Goal: Task Accomplishment & Management: Use online tool/utility

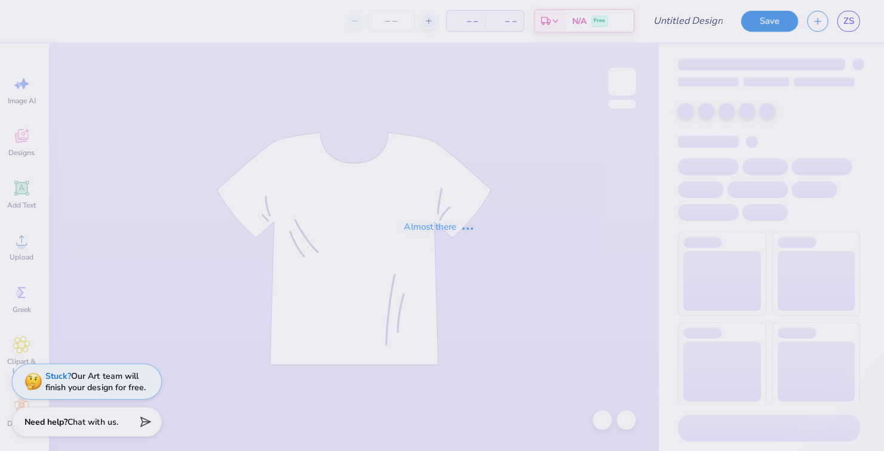
type input "holymtson1.1"
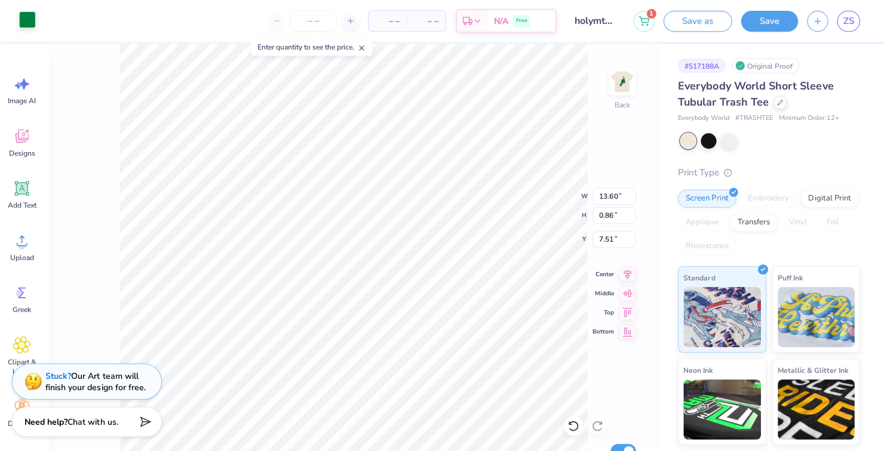
click at [28, 26] on div at bounding box center [32, 19] width 17 height 17
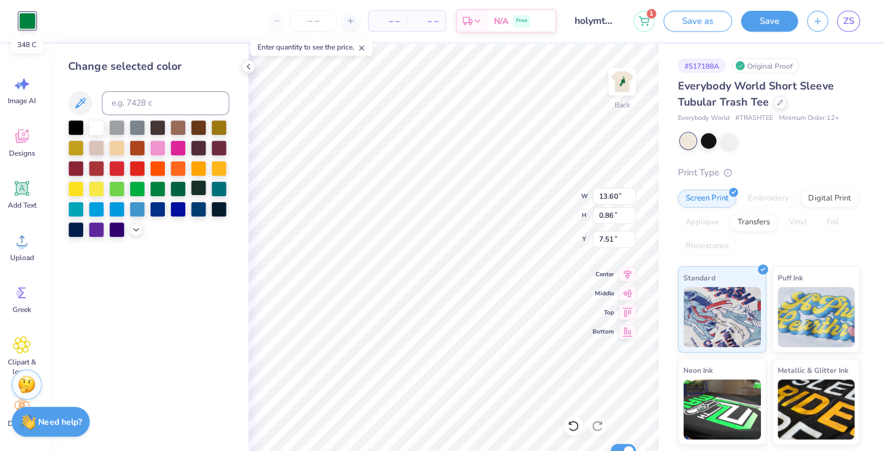
click at [195, 182] on div at bounding box center [203, 187] width 16 height 16
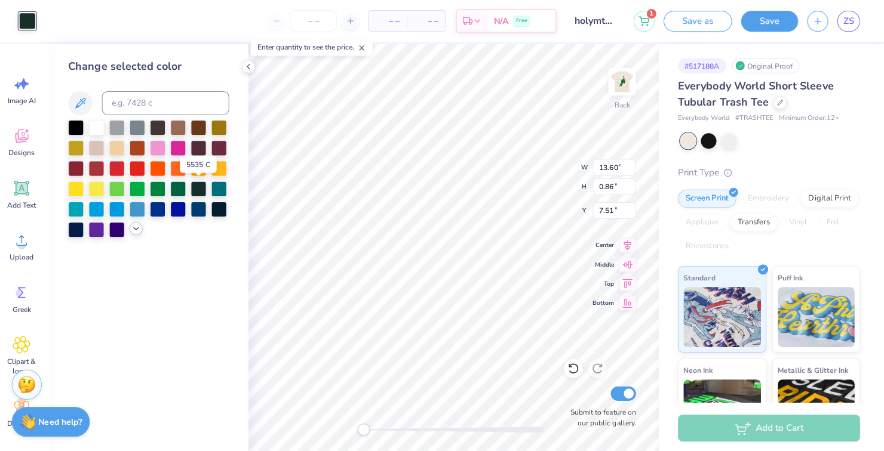
click at [138, 228] on icon at bounding box center [141, 228] width 10 height 10
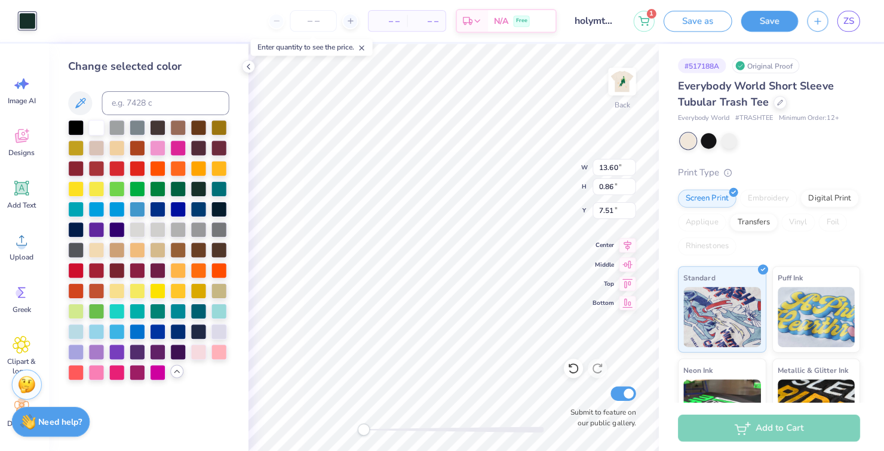
click at [181, 371] on icon at bounding box center [181, 370] width 10 height 10
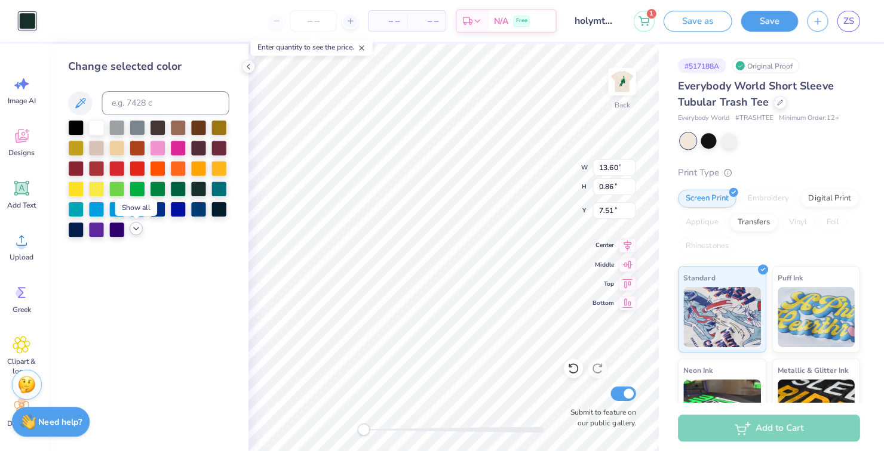
click at [140, 222] on div at bounding box center [140, 227] width 13 height 13
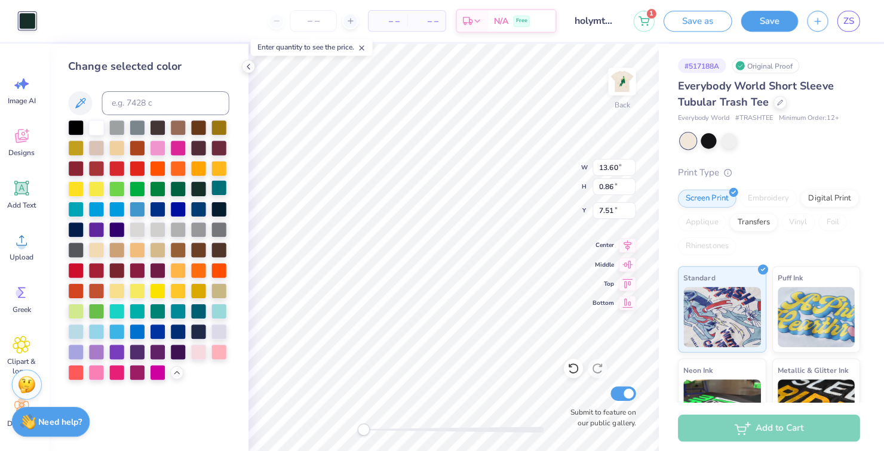
click at [215, 186] on div at bounding box center [223, 187] width 16 height 16
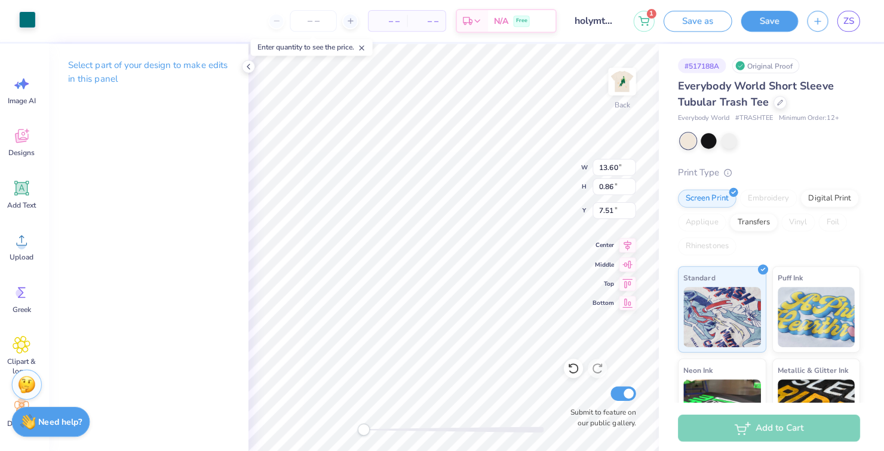
click at [27, 28] on div at bounding box center [32, 19] width 17 height 17
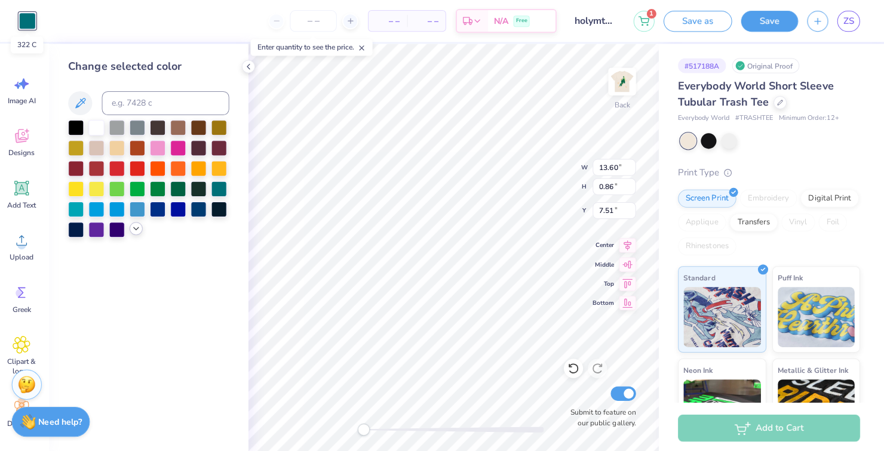
click at [137, 232] on icon at bounding box center [141, 228] width 10 height 10
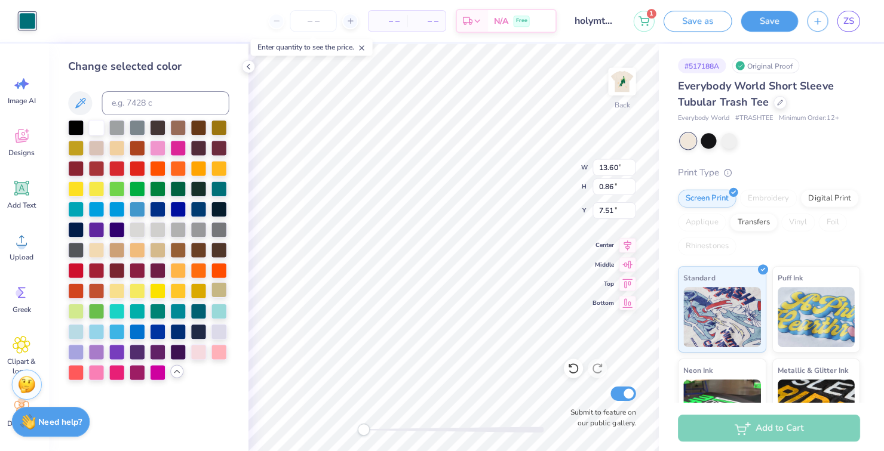
click at [223, 288] on div at bounding box center [223, 289] width 16 height 16
click at [188, 294] on div at bounding box center [182, 289] width 16 height 16
click at [182, 186] on div at bounding box center [182, 187] width 16 height 16
click at [198, 193] on div at bounding box center [203, 187] width 16 height 16
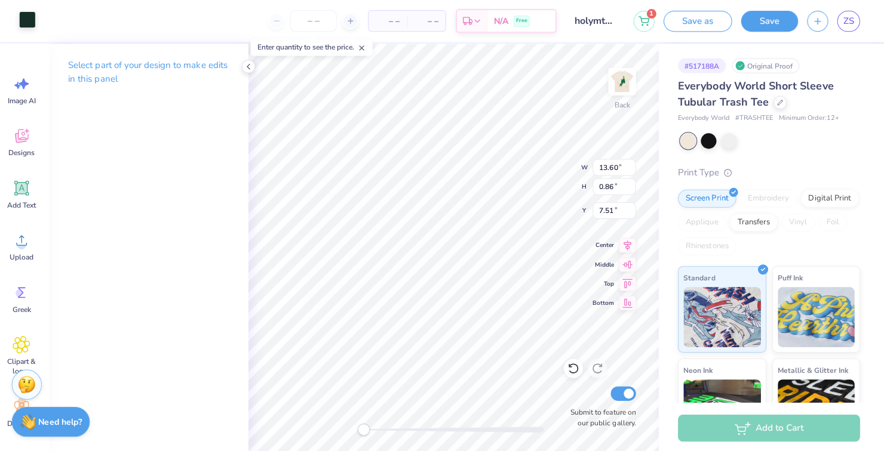
click at [33, 28] on div at bounding box center [32, 19] width 17 height 17
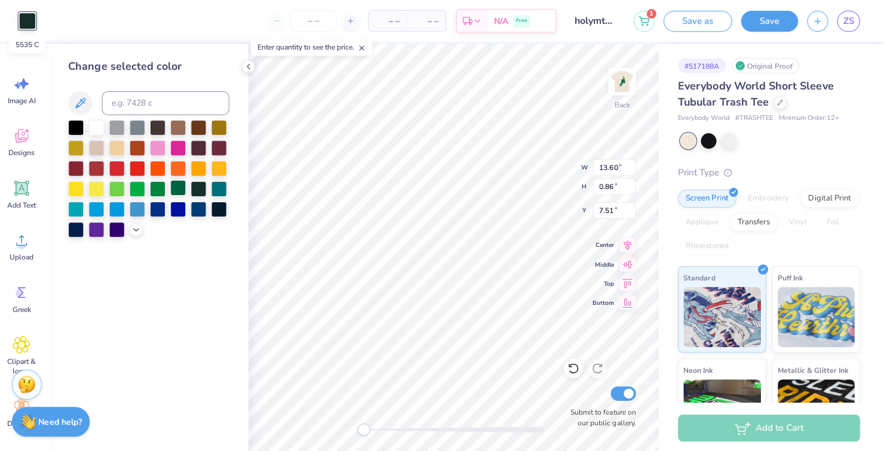
click at [181, 192] on div at bounding box center [182, 187] width 16 height 16
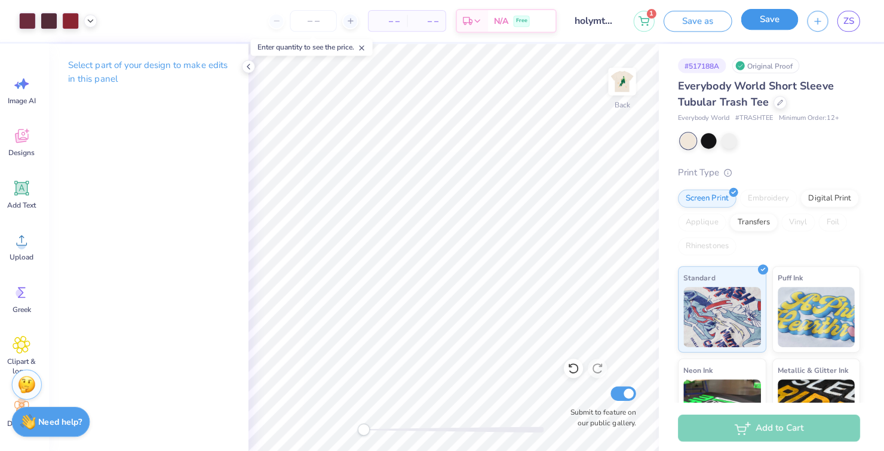
click at [763, 26] on button "Save" at bounding box center [770, 19] width 57 height 21
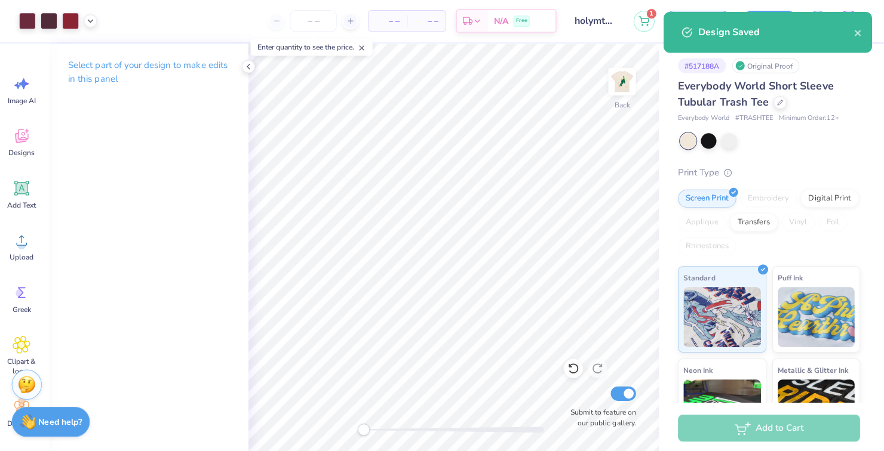
click at [870, 28] on div "Design Saved" at bounding box center [768, 32] width 207 height 41
click at [855, 35] on icon "close" at bounding box center [858, 33] width 8 height 10
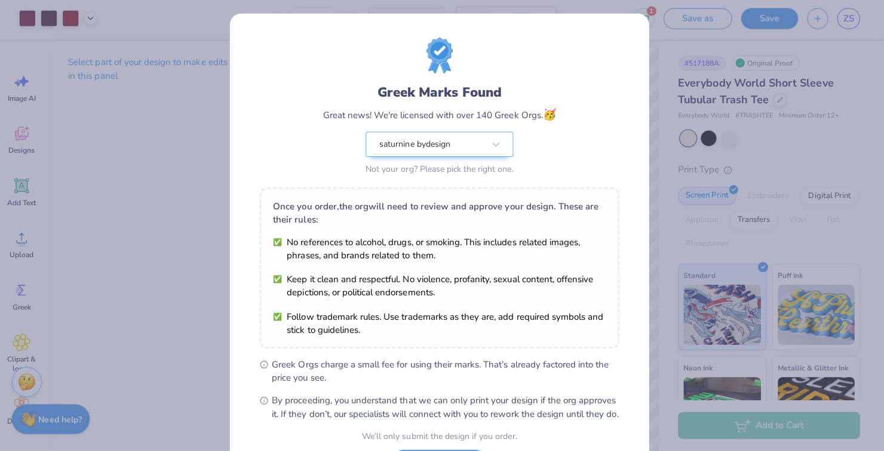
scroll to position [50, 0]
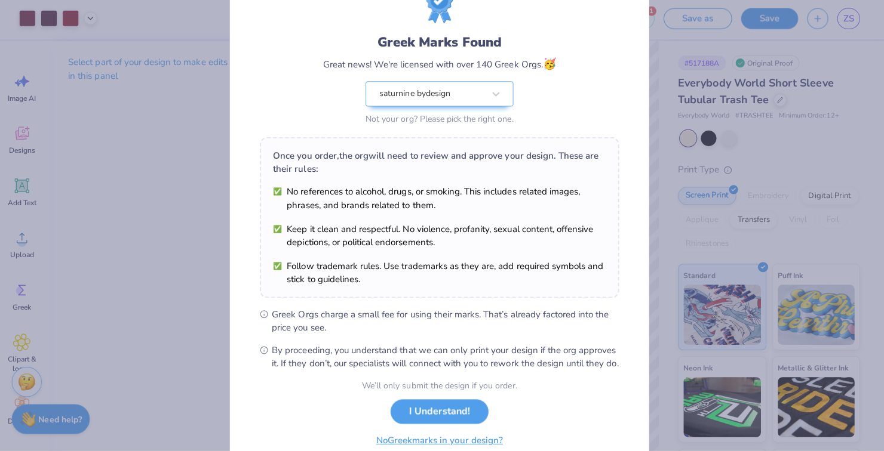
click at [420, 451] on button "No Greek marks in your design?" at bounding box center [442, 441] width 146 height 24
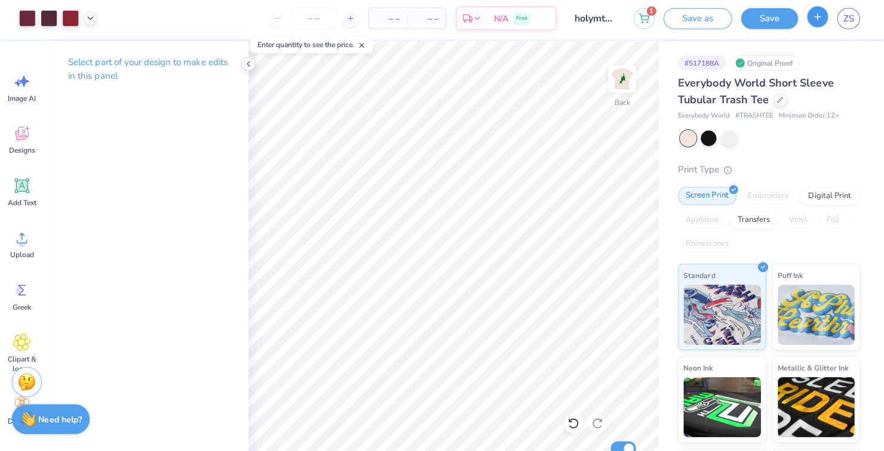
click at [815, 19] on icon "button" at bounding box center [818, 19] width 10 height 10
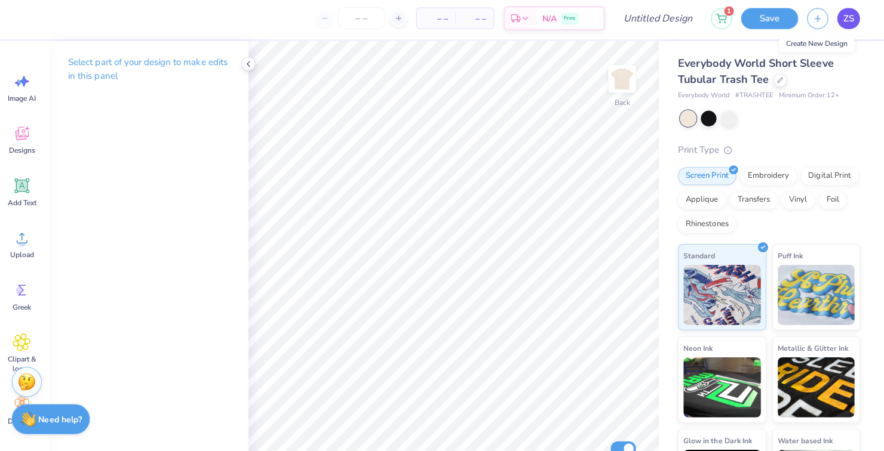
click at [842, 16] on link "ZS" at bounding box center [848, 21] width 23 height 21
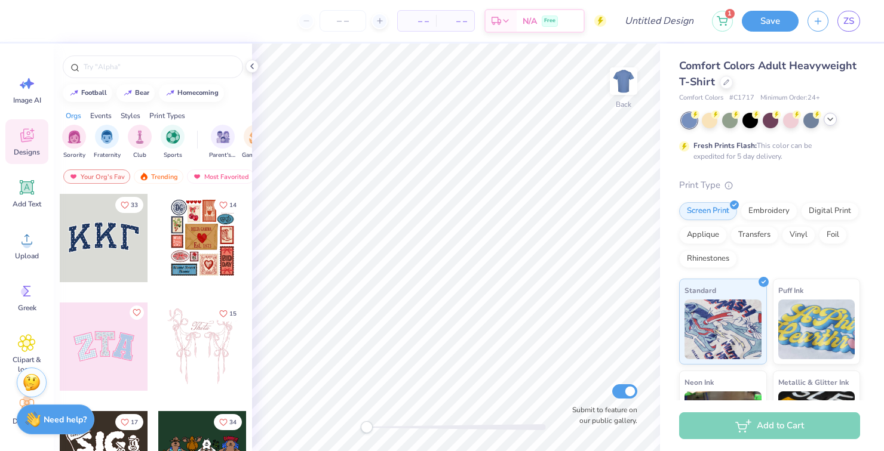
click at [824, 119] on div at bounding box center [830, 119] width 13 height 13
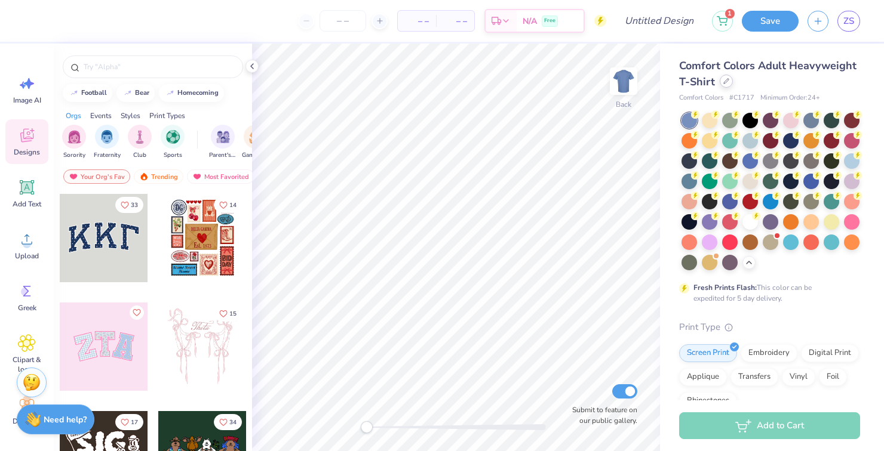
click at [725, 82] on icon at bounding box center [726, 81] width 6 height 6
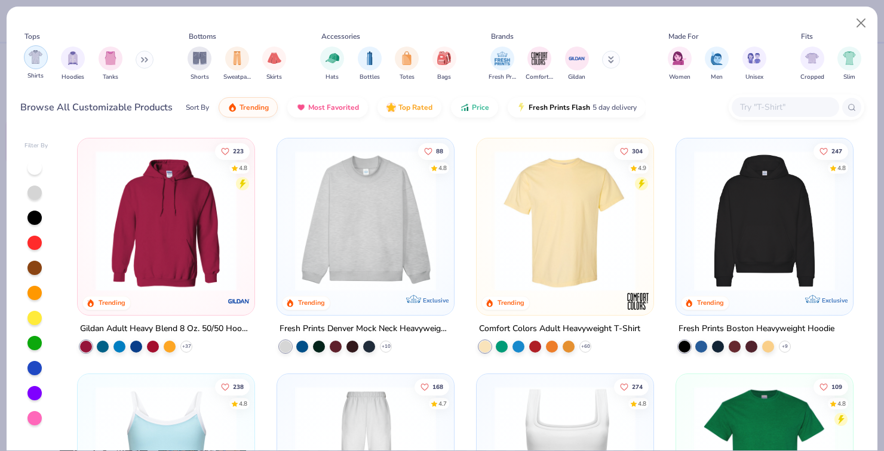
click at [30, 58] on img "filter for Shirts" at bounding box center [36, 57] width 14 height 14
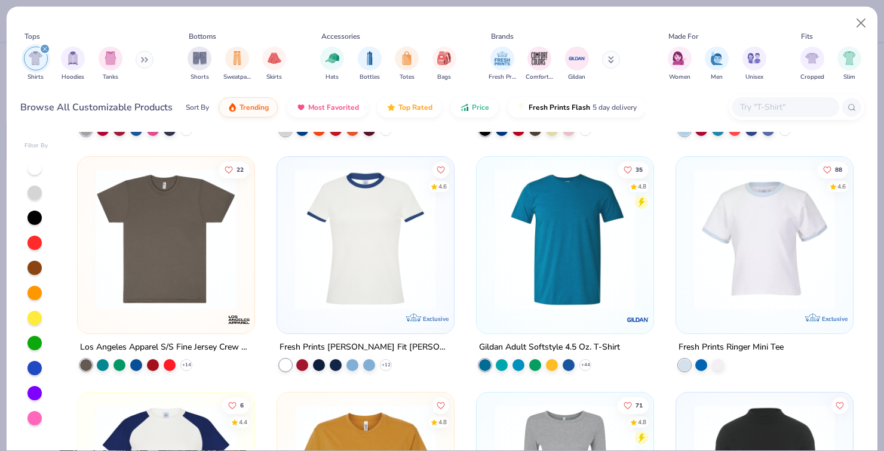
scroll to position [682, 0]
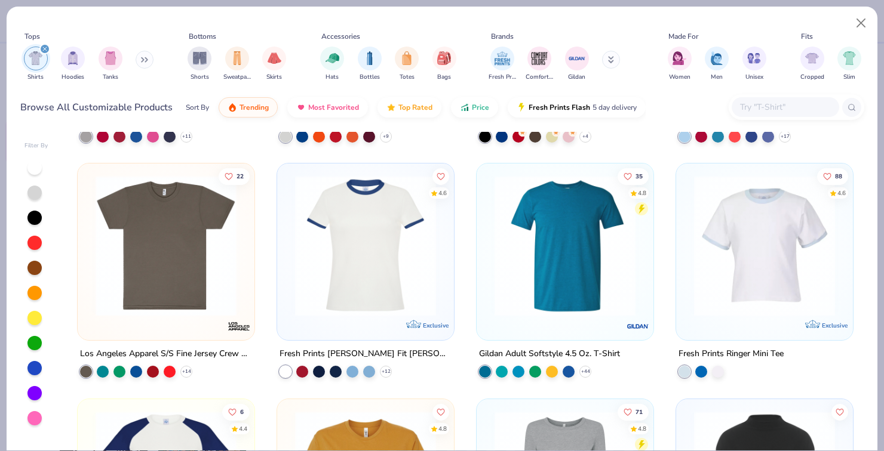
click at [127, 248] on img at bounding box center [166, 246] width 153 height 141
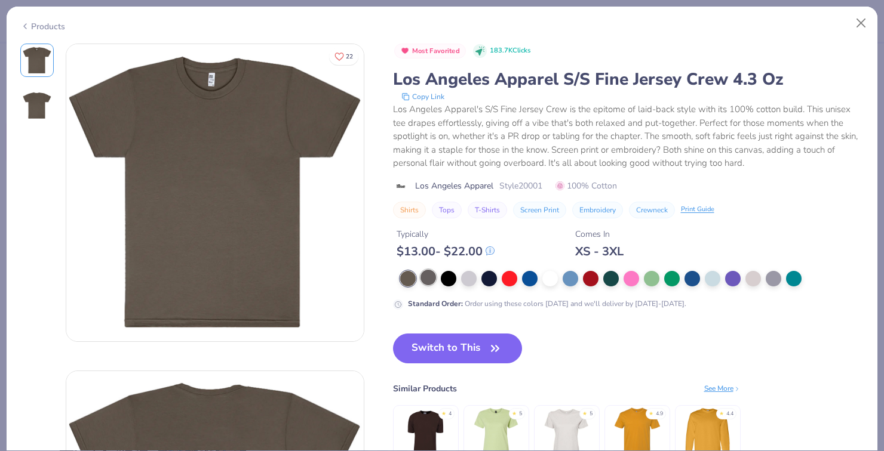
click at [425, 272] on div at bounding box center [428, 278] width 16 height 16
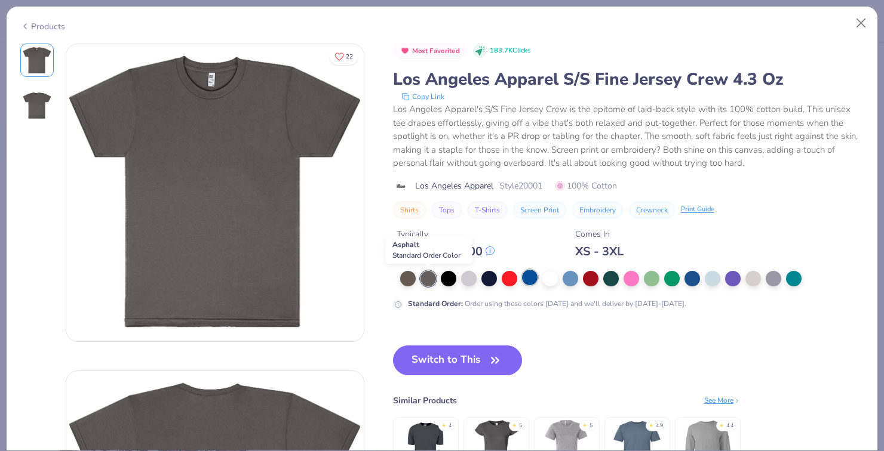
click at [536, 280] on div at bounding box center [530, 278] width 16 height 16
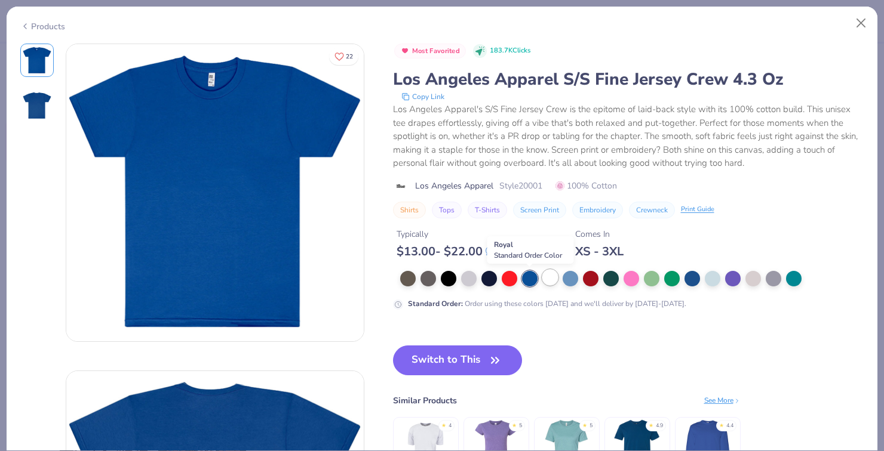
click at [549, 277] on div at bounding box center [550, 278] width 16 height 16
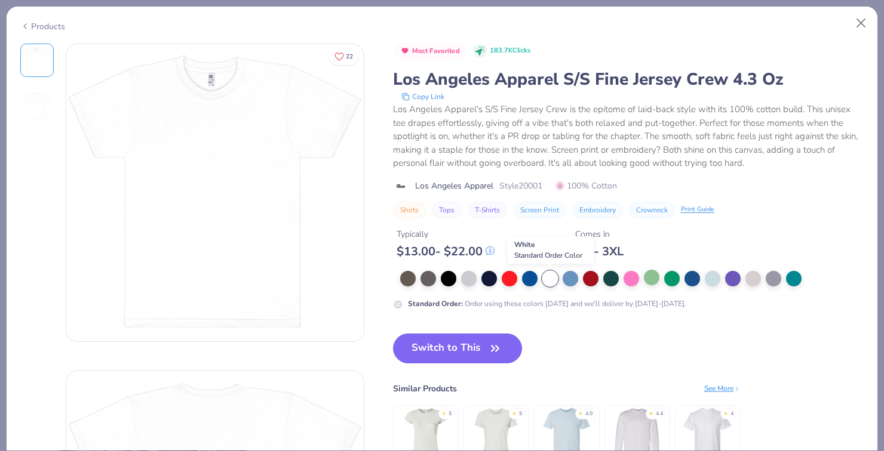
click at [645, 285] on div at bounding box center [652, 278] width 16 height 16
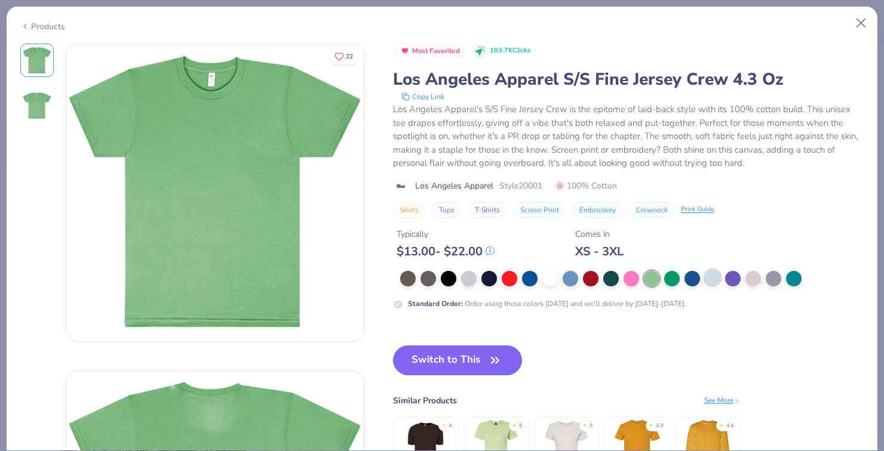
click at [712, 285] on div at bounding box center [713, 278] width 16 height 16
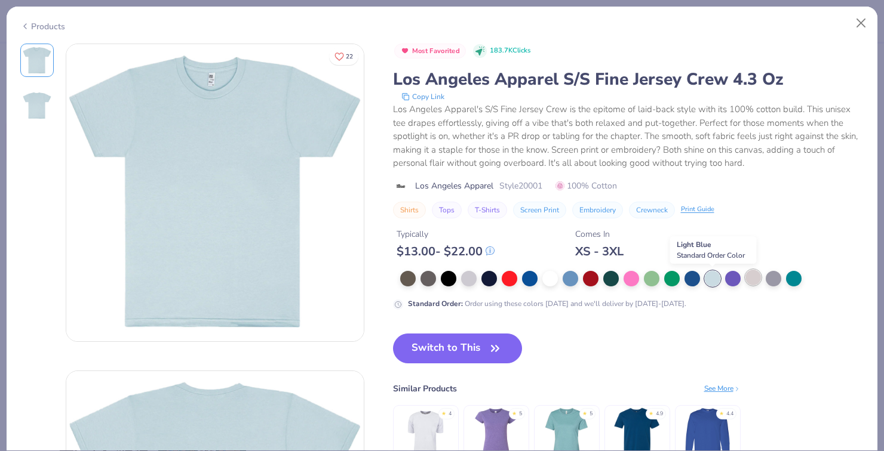
click at [745, 283] on div at bounding box center [753, 278] width 16 height 16
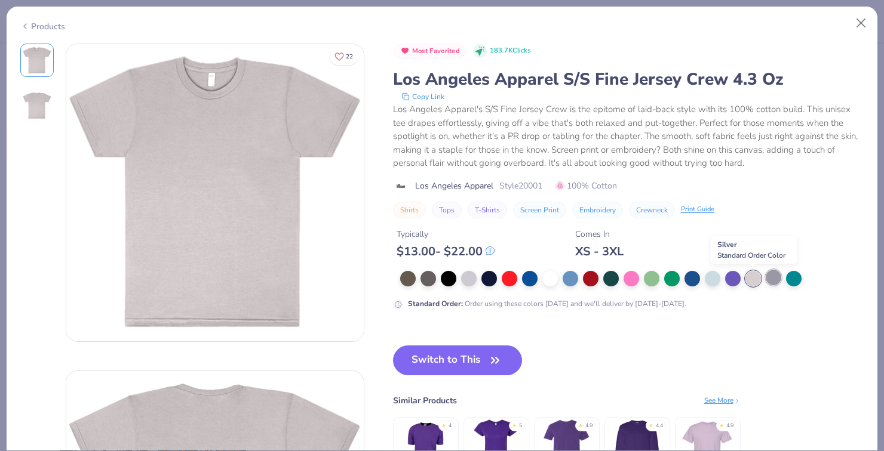
click at [780, 274] on div at bounding box center [774, 278] width 16 height 16
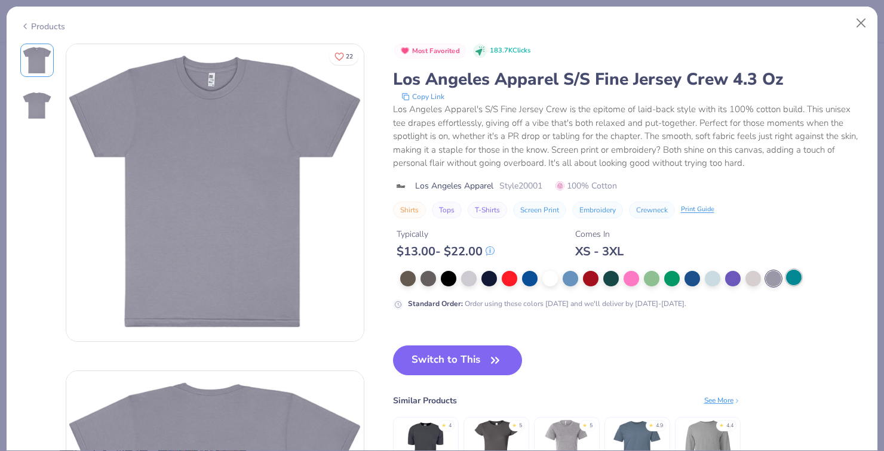
click at [788, 279] on div at bounding box center [794, 278] width 16 height 16
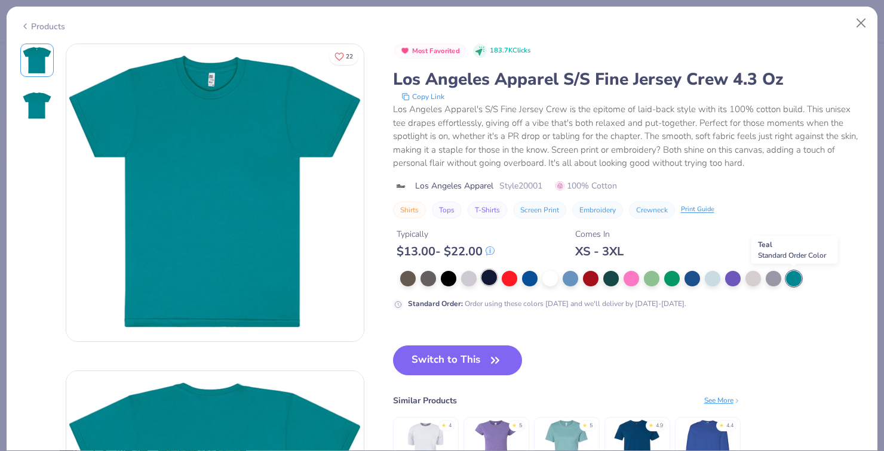
click at [483, 285] on div at bounding box center [489, 278] width 16 height 16
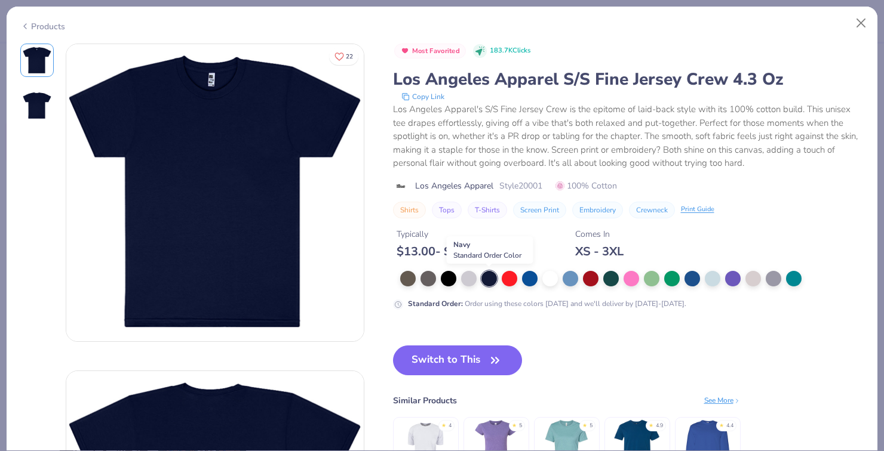
click at [440, 287] on div "Standard Order : Order using these colors [DATE] and we'll deliver by [DATE]-[D…" at bounding box center [628, 290] width 471 height 39
click at [441, 287] on div "Standard Order : Order using these colors [DATE] and we'll deliver by [DATE]-[D…" at bounding box center [628, 290] width 471 height 39
click at [446, 271] on div at bounding box center [449, 278] width 16 height 16
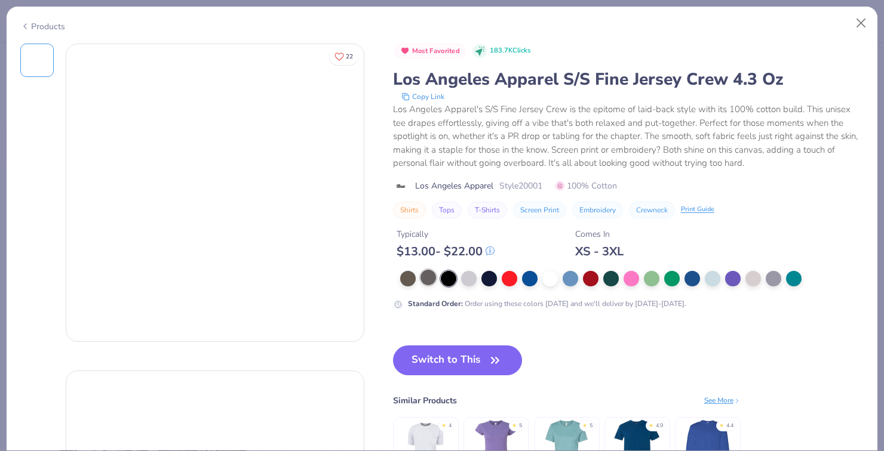
click at [426, 285] on div at bounding box center [428, 278] width 16 height 16
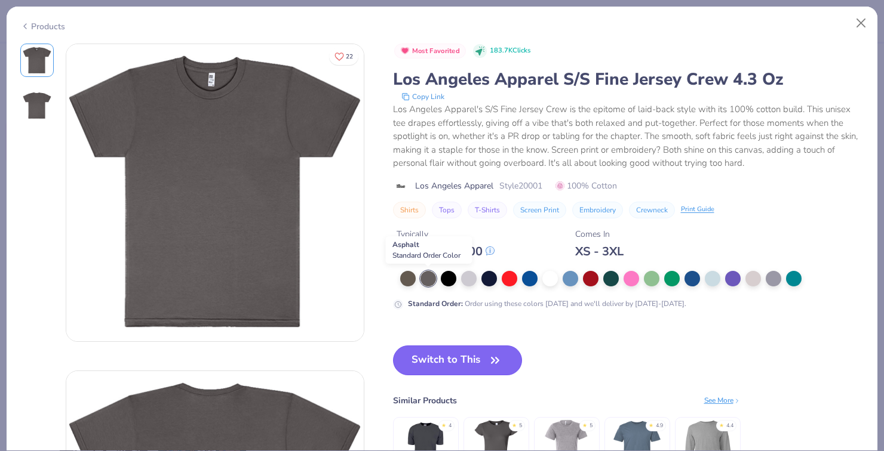
click at [472, 366] on button "Switch to This" at bounding box center [458, 361] width 130 height 30
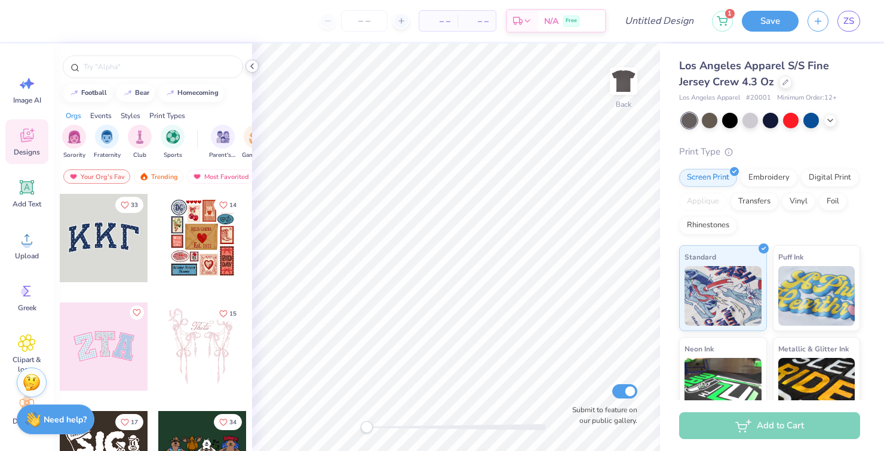
click at [254, 61] on div at bounding box center [251, 66] width 13 height 13
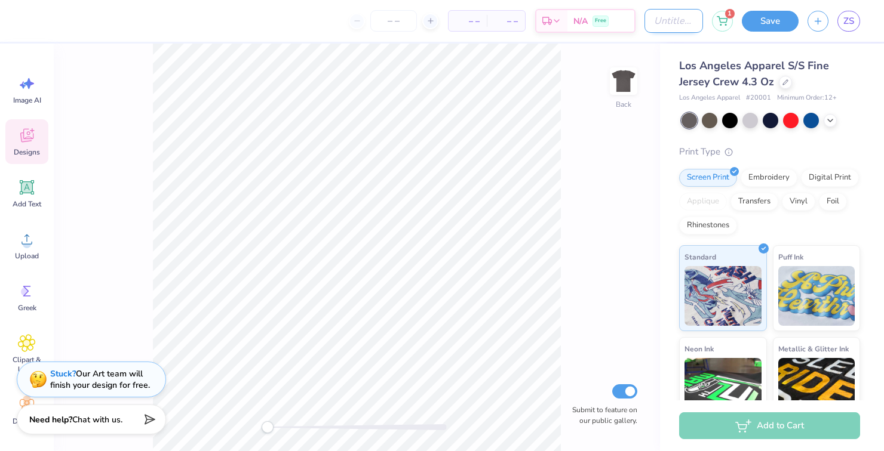
click at [656, 26] on input "Design Title" at bounding box center [673, 21] width 59 height 24
type input "sonsofsaturnine1.2"
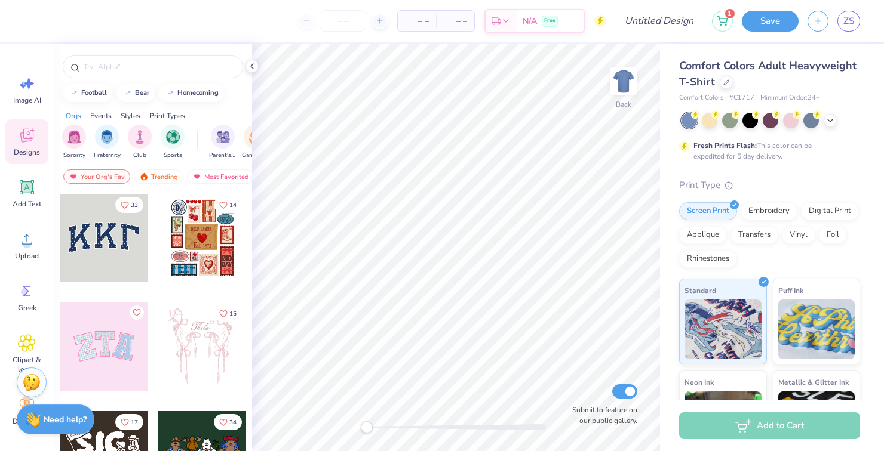
click at [729, 80] on div at bounding box center [726, 82] width 13 height 13
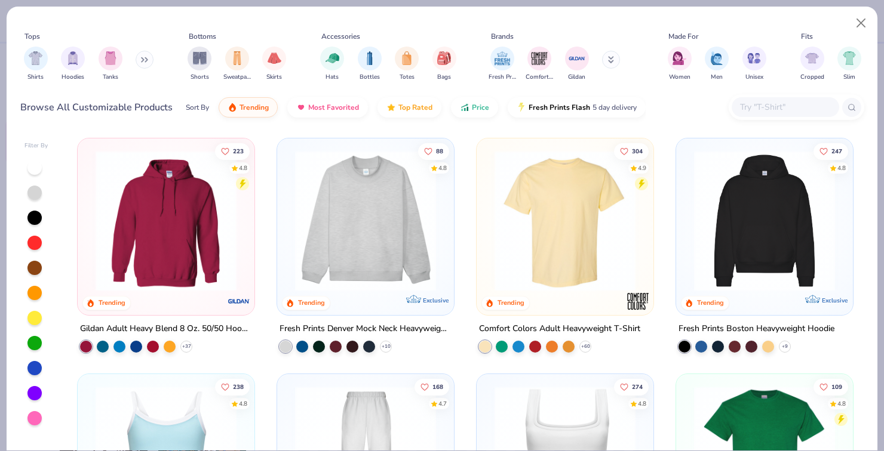
click at [43, 65] on div "filter for Shirts" at bounding box center [36, 59] width 24 height 24
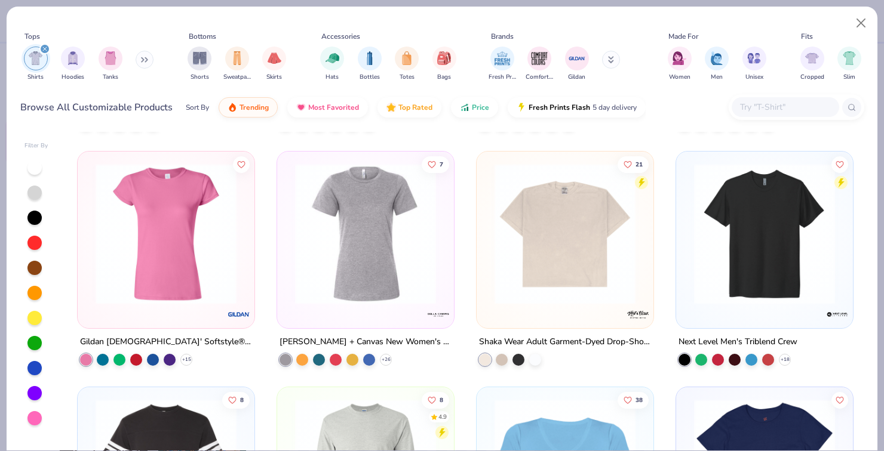
scroll to position [1879, 0]
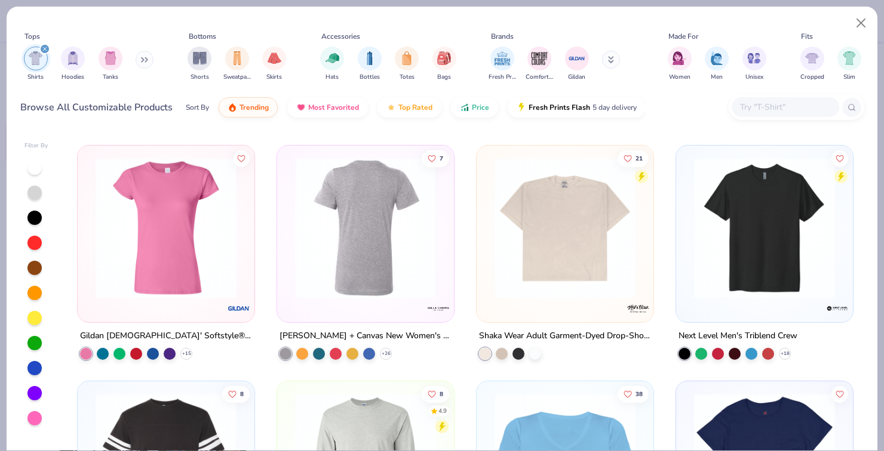
click at [511, 237] on img at bounding box center [564, 228] width 153 height 141
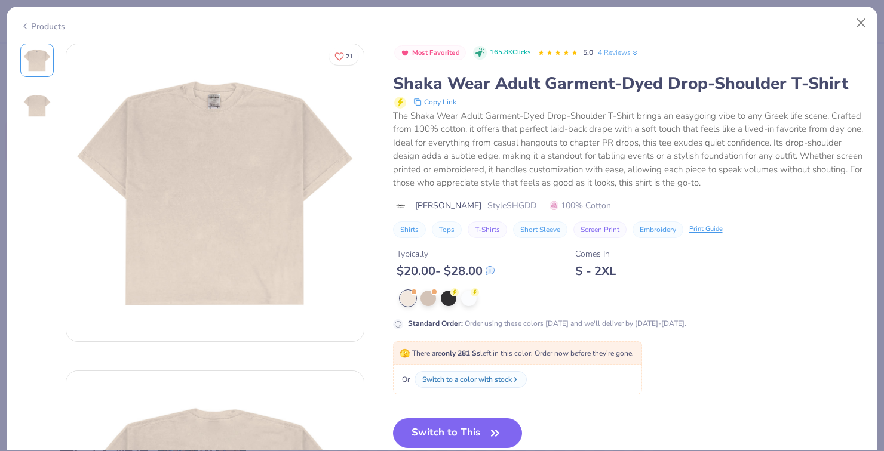
click at [432, 306] on div "Standard Order : Order using these colors [DATE] and we'll deliver by [DATE]-[D…" at bounding box center [628, 310] width 471 height 39
click at [434, 303] on div at bounding box center [428, 299] width 16 height 16
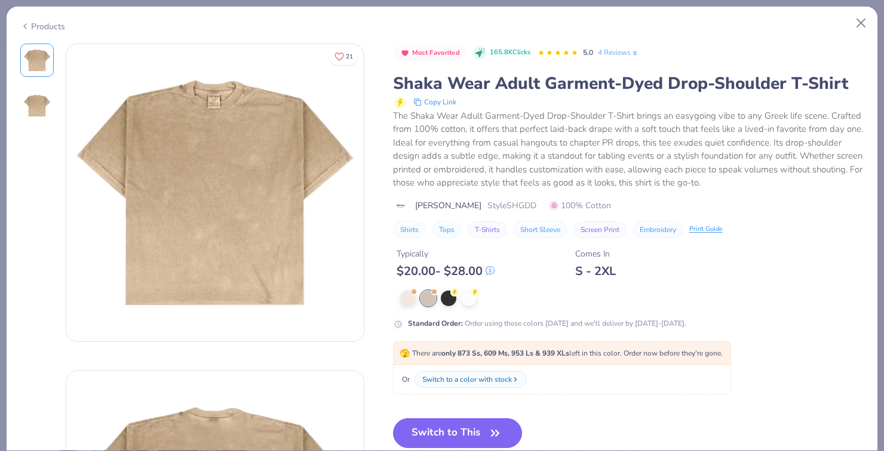
click at [451, 306] on div "Standard Order : Order using these colors [DATE] and we'll deliver by [DATE]-[D…" at bounding box center [628, 310] width 471 height 39
click at [451, 299] on div at bounding box center [449, 299] width 16 height 16
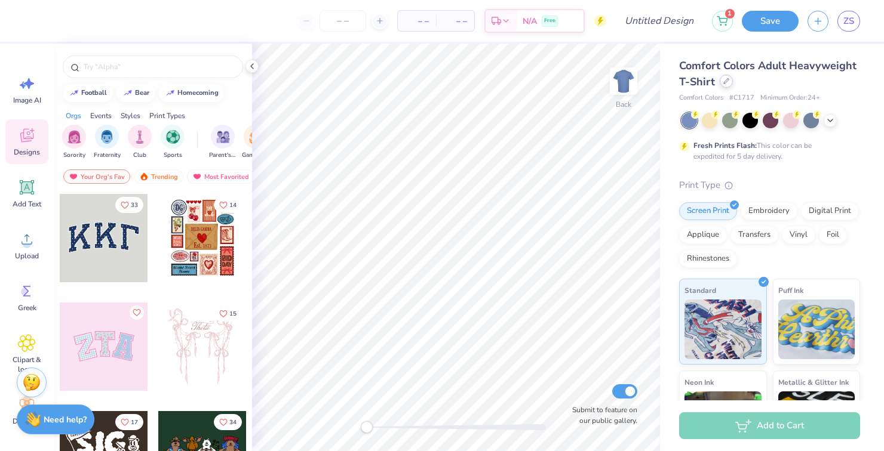
click at [724, 83] on icon at bounding box center [726, 81] width 5 height 5
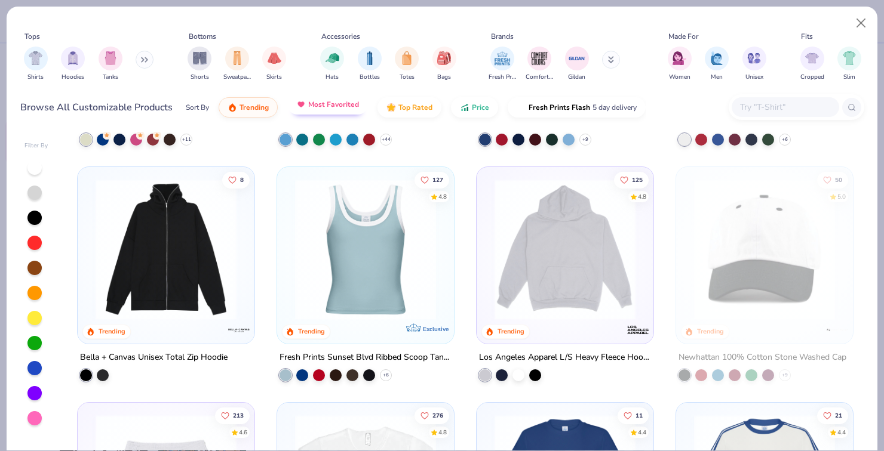
scroll to position [1150, 0]
click at [528, 275] on img at bounding box center [564, 250] width 153 height 141
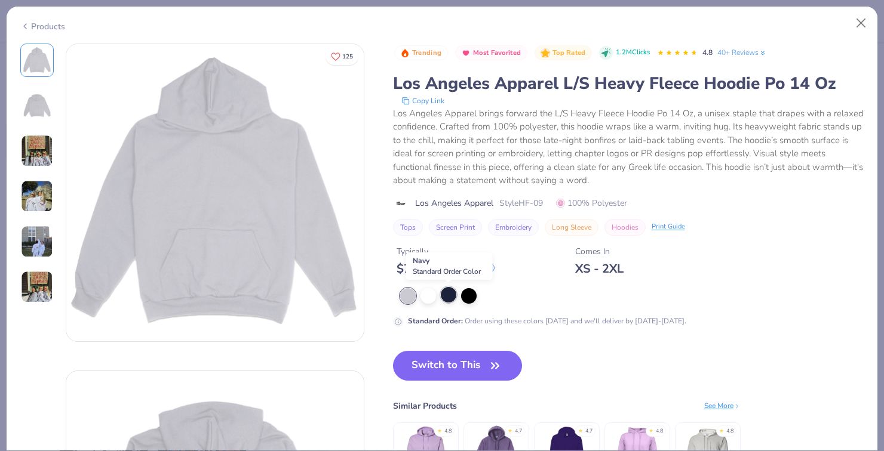
click at [448, 301] on div at bounding box center [449, 295] width 16 height 16
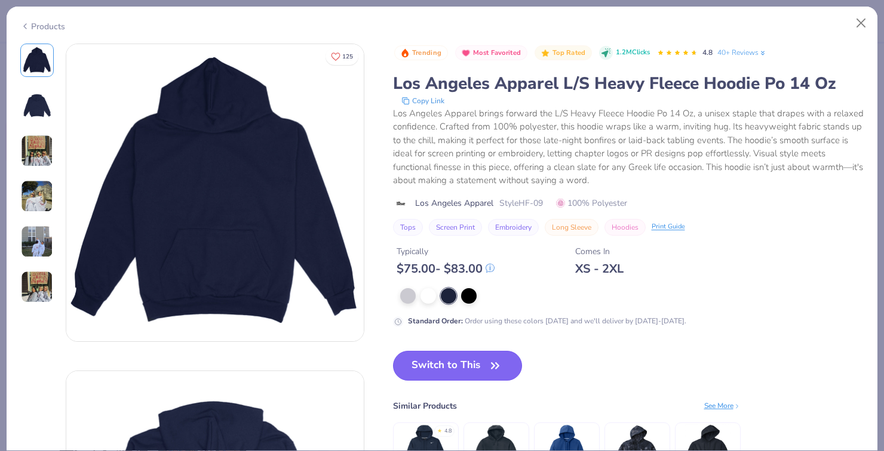
click at [431, 369] on button "Switch to This" at bounding box center [458, 366] width 130 height 30
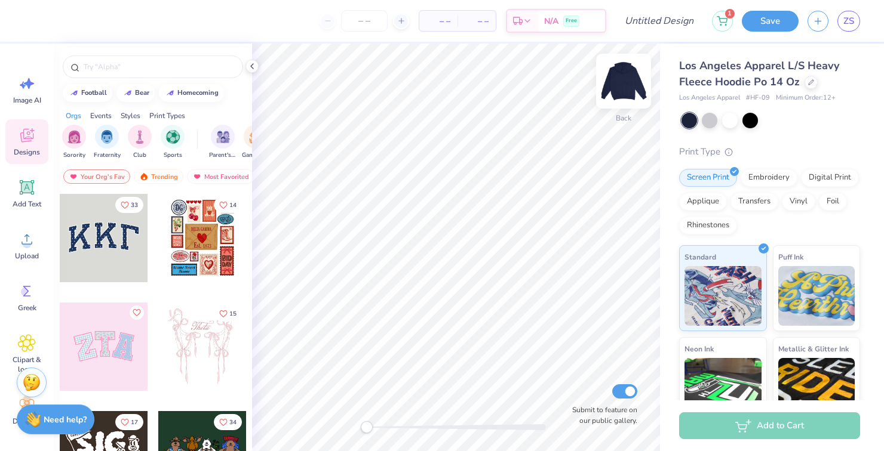
click at [617, 93] on img at bounding box center [624, 81] width 48 height 48
click at [623, 82] on img at bounding box center [624, 81] width 48 height 48
click at [19, 252] on span "Upload" at bounding box center [27, 256] width 24 height 10
click at [27, 249] on div "Upload" at bounding box center [26, 245] width 43 height 45
click at [21, 250] on div "Upload" at bounding box center [26, 245] width 43 height 45
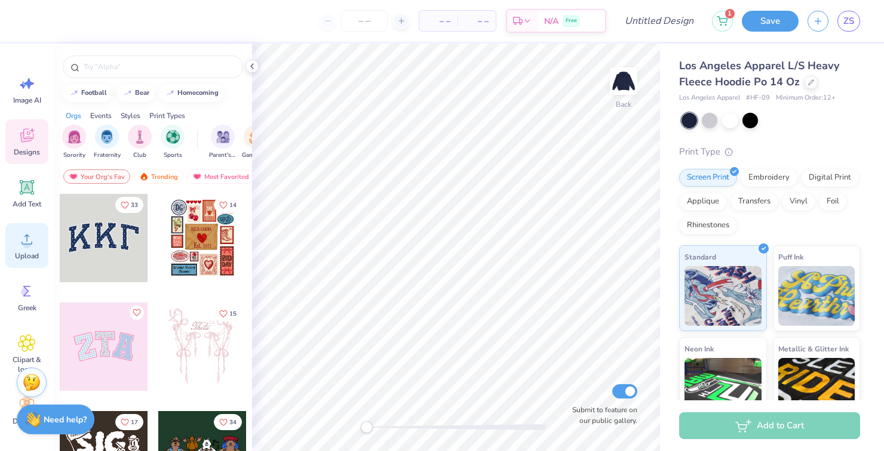
click at [21, 247] on icon at bounding box center [27, 240] width 18 height 18
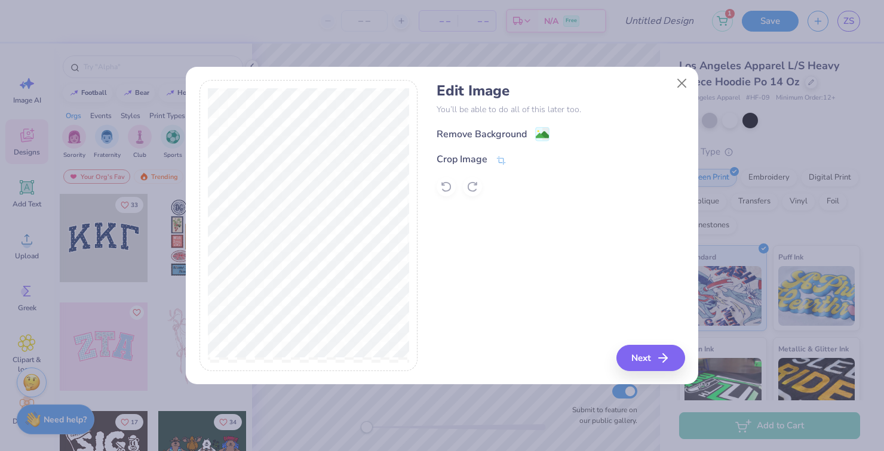
click at [543, 145] on div "Remove Background Crop Image" at bounding box center [561, 162] width 248 height 70
click at [542, 132] on image at bounding box center [542, 134] width 13 height 13
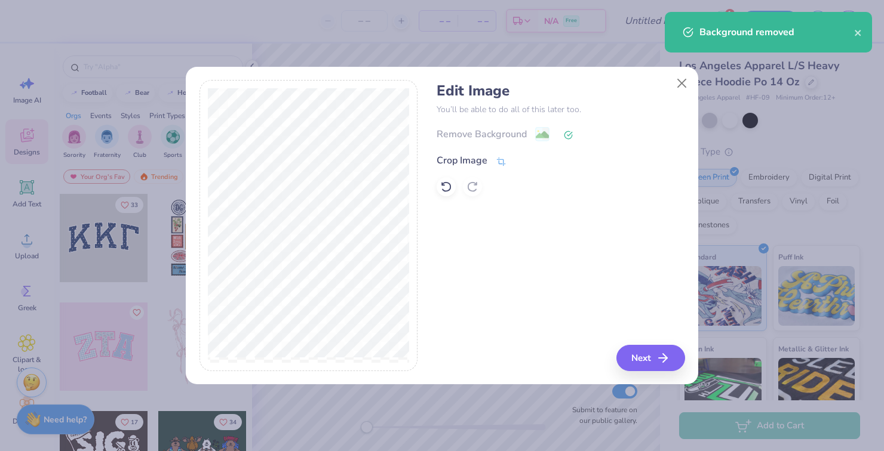
click at [503, 156] on icon at bounding box center [501, 161] width 11 height 11
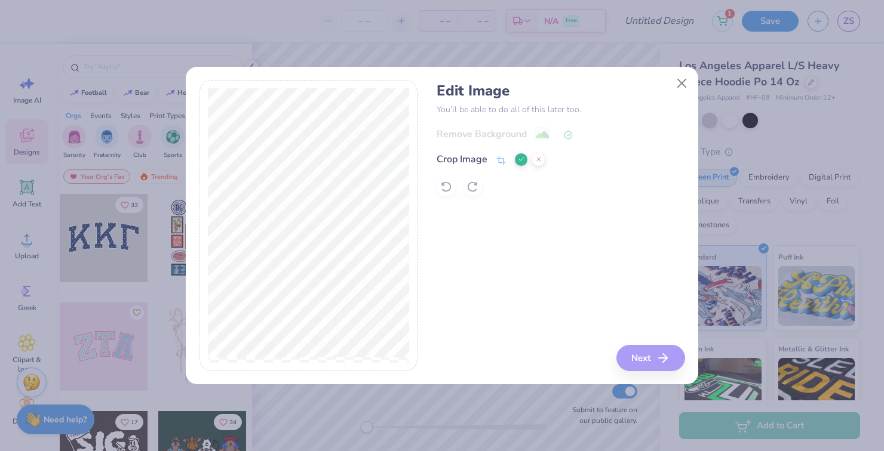
click at [522, 159] on polyline at bounding box center [521, 160] width 5 height 4
click at [638, 354] on button "Next" at bounding box center [652, 358] width 69 height 26
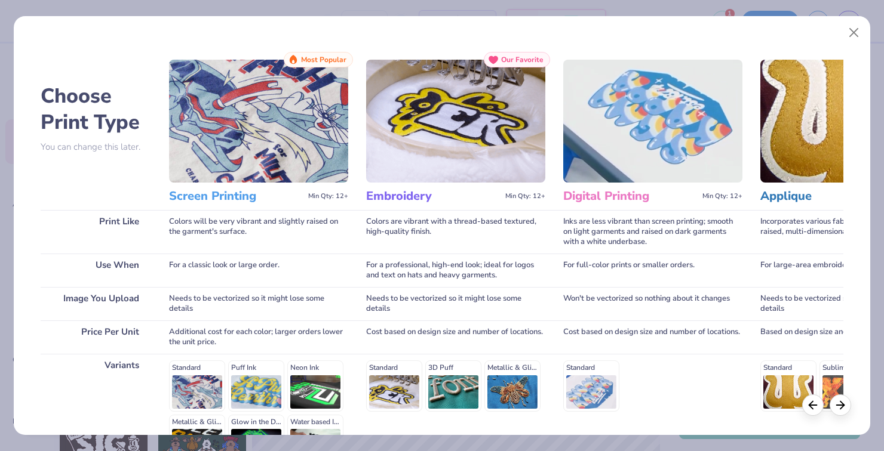
scroll to position [144, 0]
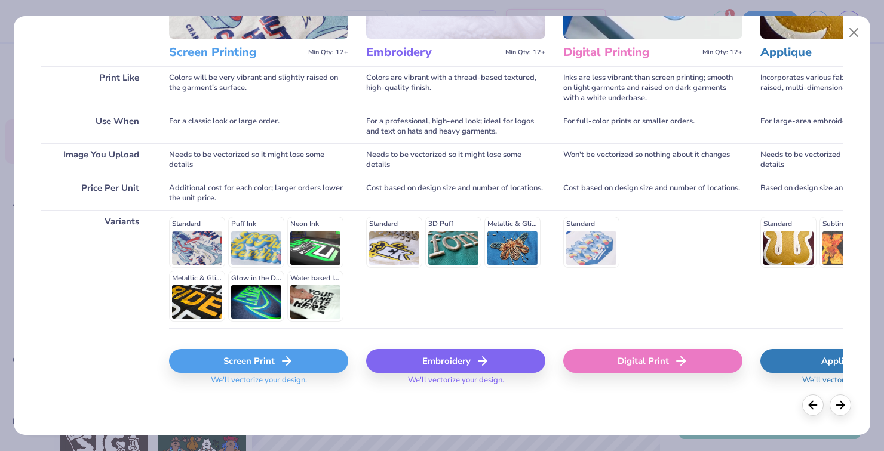
click at [243, 362] on div "Screen Print" at bounding box center [258, 361] width 179 height 24
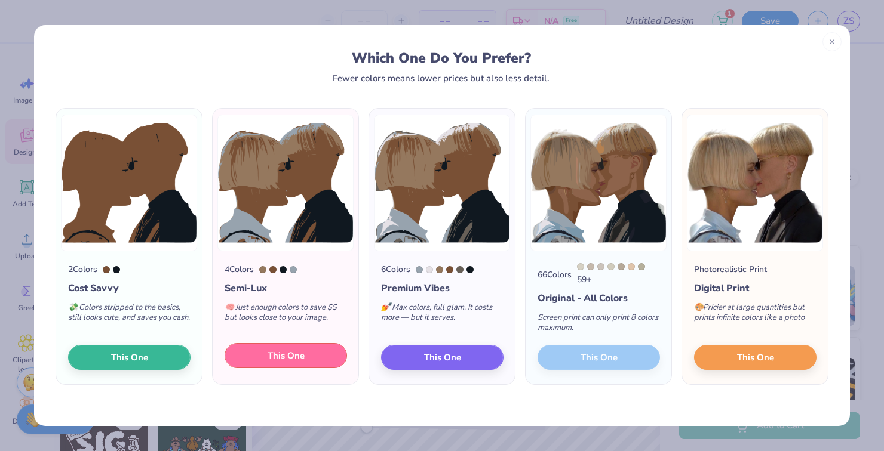
click at [269, 358] on span "This One" at bounding box center [286, 356] width 37 height 14
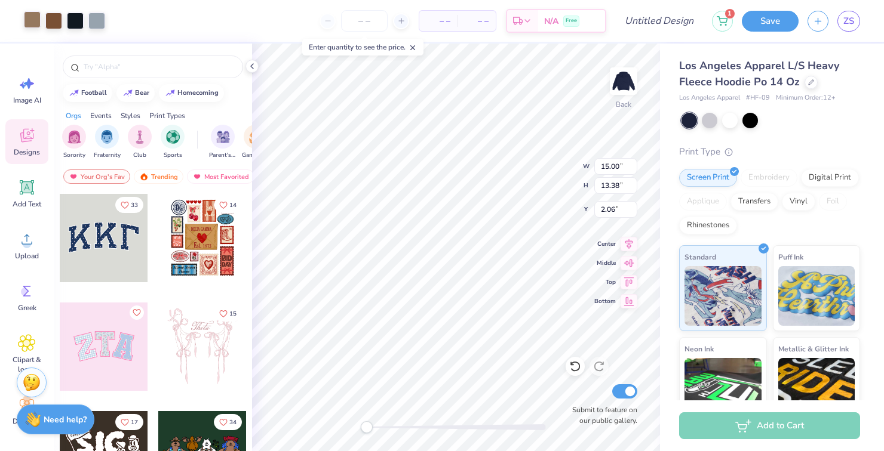
click at [29, 28] on div at bounding box center [32, 19] width 17 height 17
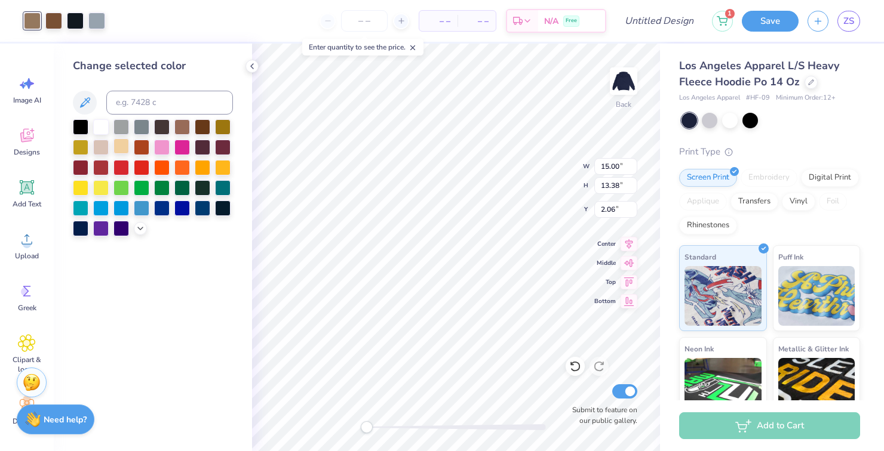
click at [119, 149] on div at bounding box center [121, 147] width 16 height 16
click at [121, 145] on div at bounding box center [121, 147] width 16 height 16
click at [53, 21] on div at bounding box center [53, 19] width 17 height 17
click at [103, 149] on div at bounding box center [101, 147] width 16 height 16
click at [119, 149] on div at bounding box center [121, 147] width 16 height 16
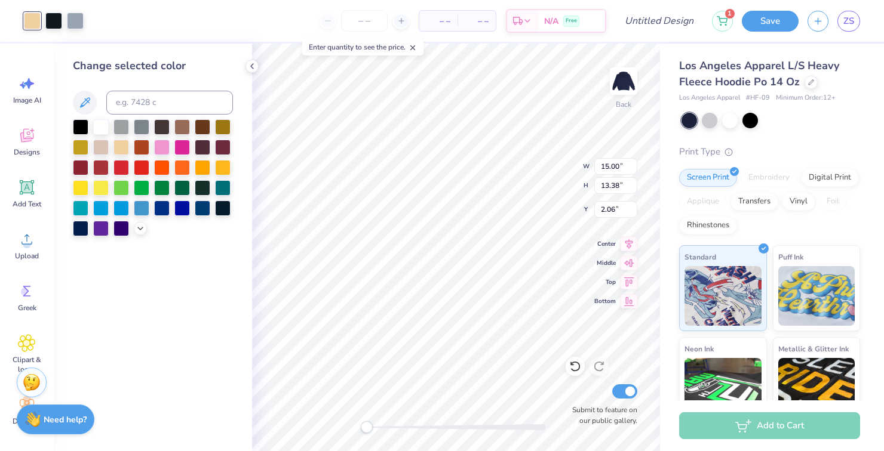
click at [34, 23] on div at bounding box center [32, 21] width 17 height 17
click at [140, 231] on icon at bounding box center [141, 228] width 10 height 10
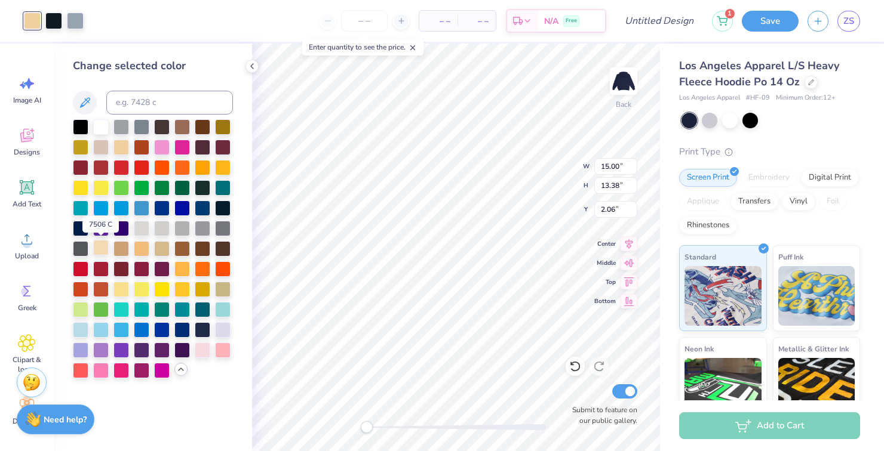
click at [101, 250] on div at bounding box center [101, 248] width 16 height 16
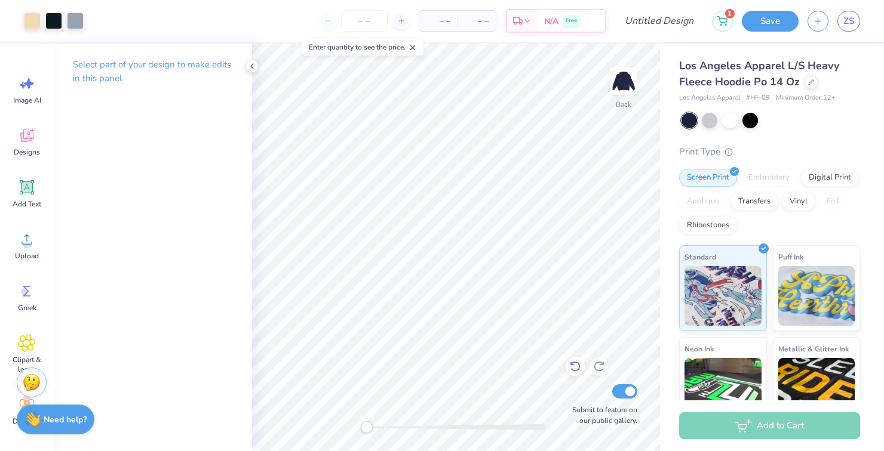
click at [576, 362] on icon at bounding box center [575, 367] width 10 height 11
click at [577, 368] on icon at bounding box center [575, 367] width 12 height 12
click at [29, 20] on div at bounding box center [32, 19] width 17 height 17
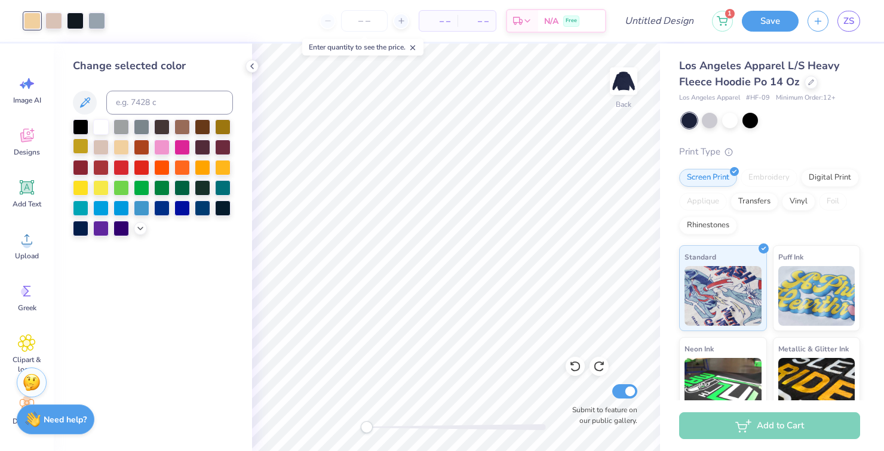
click at [81, 145] on div at bounding box center [81, 147] width 16 height 16
click at [202, 161] on div at bounding box center [203, 168] width 16 height 16
click at [103, 195] on div at bounding box center [101, 187] width 16 height 16
click at [145, 229] on div at bounding box center [140, 227] width 13 height 13
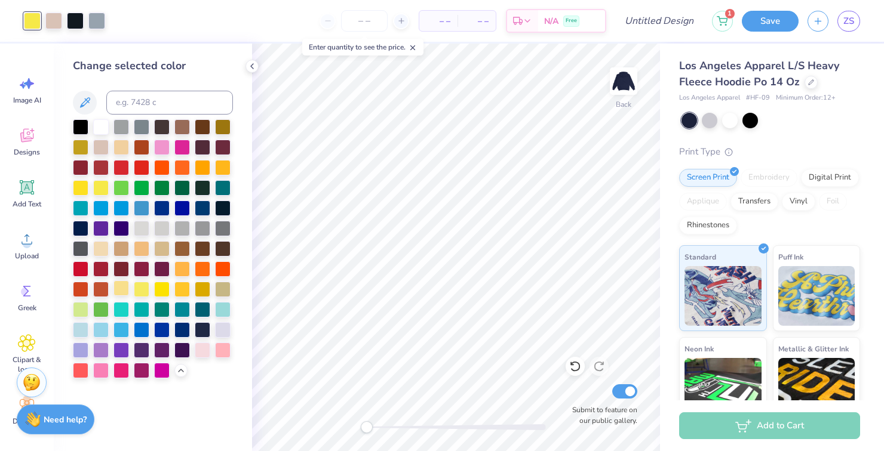
click at [121, 290] on div at bounding box center [121, 289] width 16 height 16
click at [54, 25] on div at bounding box center [53, 19] width 17 height 17
click at [101, 252] on div at bounding box center [101, 248] width 16 height 16
click at [30, 18] on div at bounding box center [32, 21] width 17 height 17
click at [139, 208] on div at bounding box center [142, 207] width 16 height 16
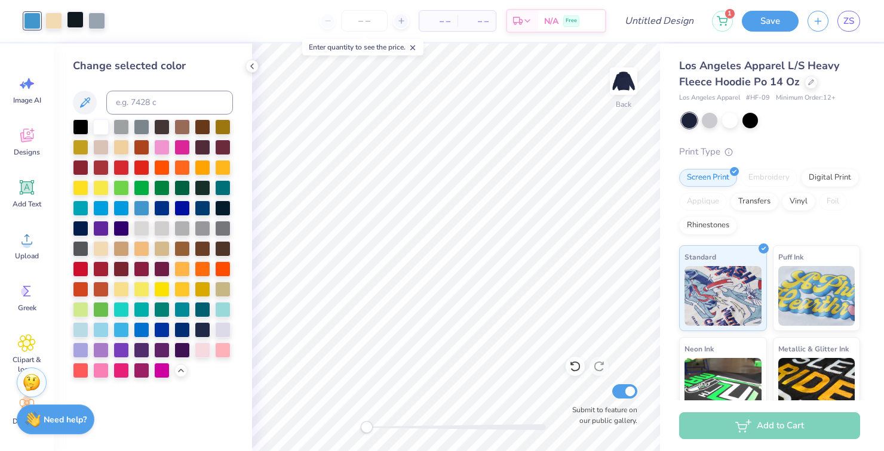
click at [73, 21] on div at bounding box center [75, 19] width 17 height 17
click at [201, 327] on div at bounding box center [203, 329] width 16 height 16
click at [228, 145] on div at bounding box center [223, 148] width 16 height 16
click at [103, 21] on div at bounding box center [96, 21] width 17 height 17
click at [78, 330] on div at bounding box center [81, 329] width 16 height 16
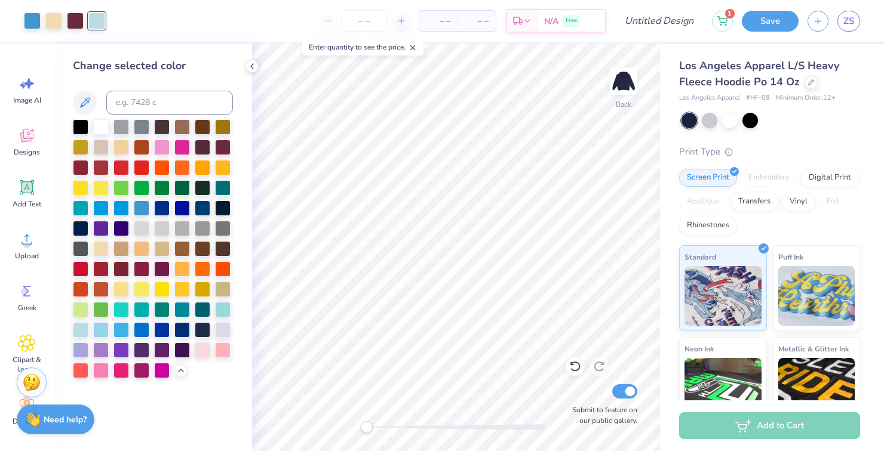
click at [74, 32] on div "Art colors" at bounding box center [52, 21] width 105 height 42
click at [31, 26] on div at bounding box center [32, 19] width 17 height 17
click at [229, 288] on div at bounding box center [223, 290] width 16 height 16
click at [78, 330] on div at bounding box center [81, 329] width 16 height 16
click at [100, 354] on div at bounding box center [101, 350] width 16 height 16
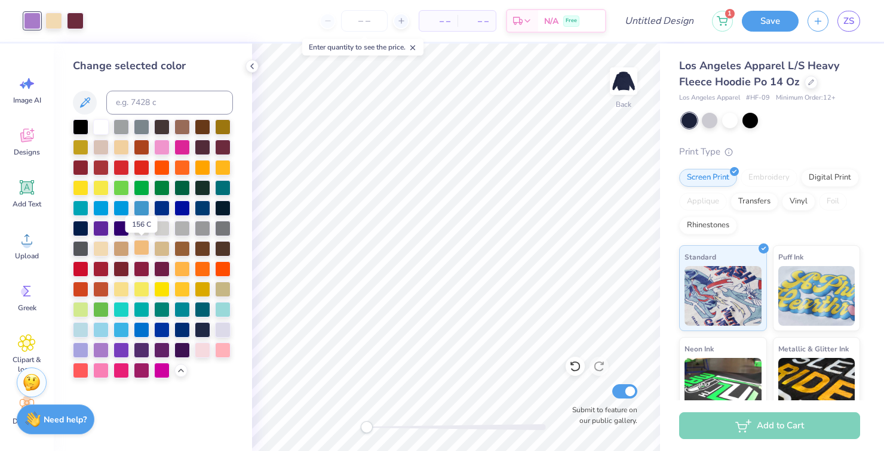
click at [145, 251] on div at bounding box center [142, 248] width 16 height 16
click at [225, 186] on div at bounding box center [223, 187] width 16 height 16
click at [221, 309] on div at bounding box center [223, 309] width 16 height 16
click at [83, 324] on div at bounding box center [81, 329] width 16 height 16
click at [225, 318] on div at bounding box center [223, 310] width 16 height 16
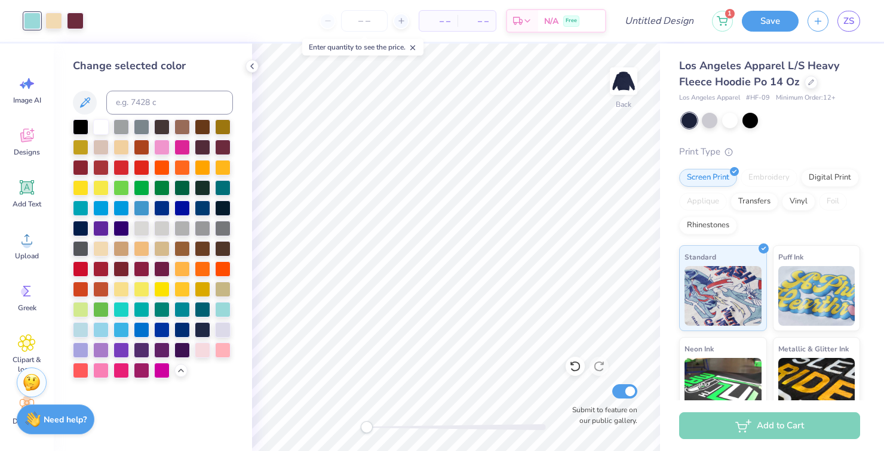
click at [208, 294] on div at bounding box center [203, 290] width 16 height 16
click at [81, 207] on div at bounding box center [81, 207] width 16 height 16
click at [140, 208] on div at bounding box center [142, 207] width 16 height 16
click at [228, 330] on div at bounding box center [223, 330] width 16 height 16
click at [79, 327] on div at bounding box center [81, 329] width 16 height 16
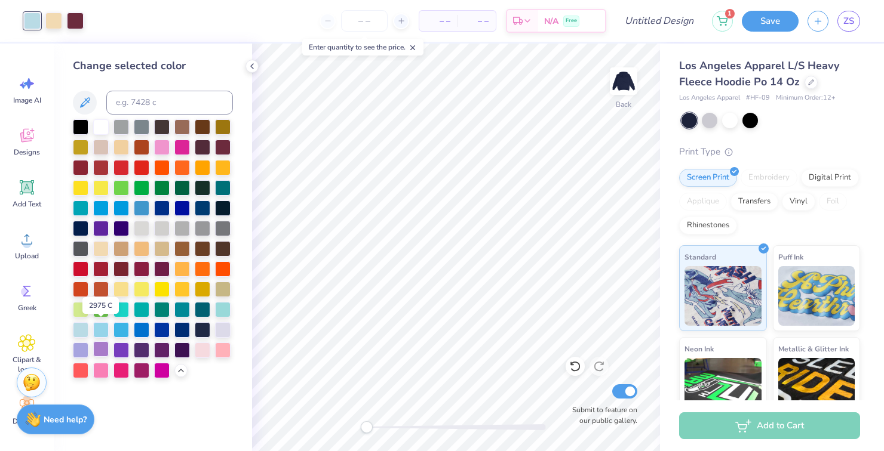
click at [87, 347] on div at bounding box center [81, 351] width 16 height 16
click at [112, 346] on div at bounding box center [153, 248] width 160 height 259
click at [55, 24] on div at bounding box center [53, 19] width 17 height 17
click at [221, 330] on div at bounding box center [223, 329] width 16 height 16
click at [72, 23] on div at bounding box center [75, 19] width 17 height 17
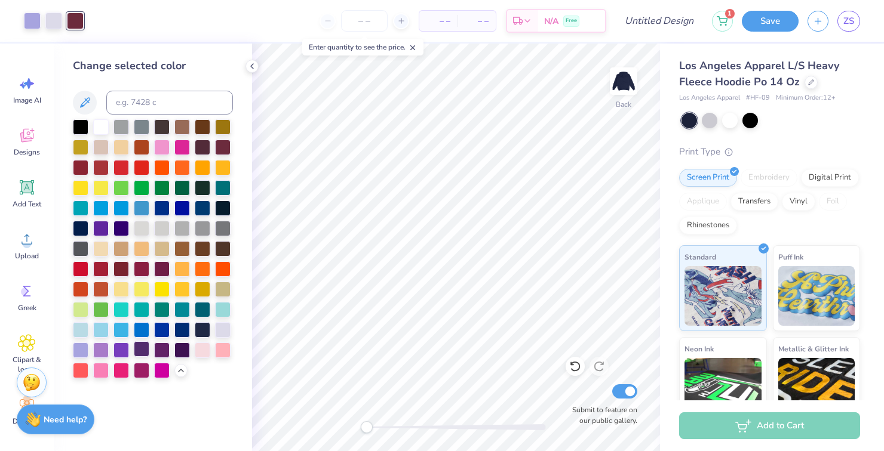
click at [146, 348] on div at bounding box center [142, 350] width 16 height 16
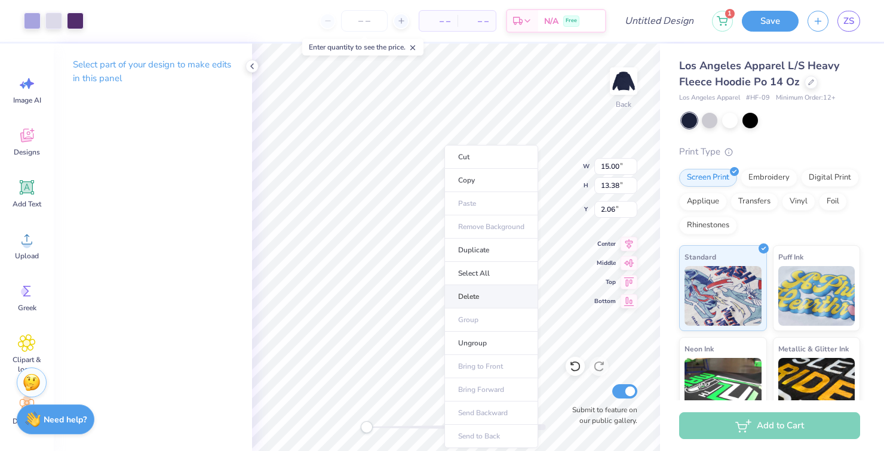
click at [462, 300] on li "Delete" at bounding box center [491, 296] width 94 height 23
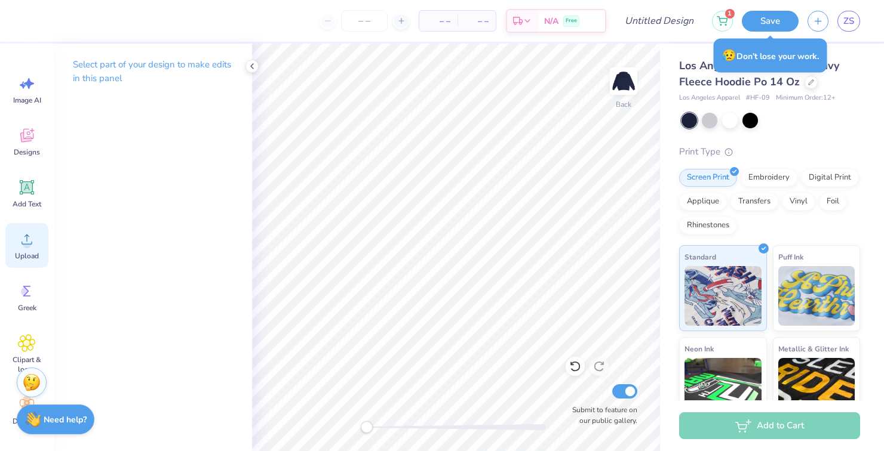
click at [21, 241] on icon at bounding box center [27, 240] width 18 height 18
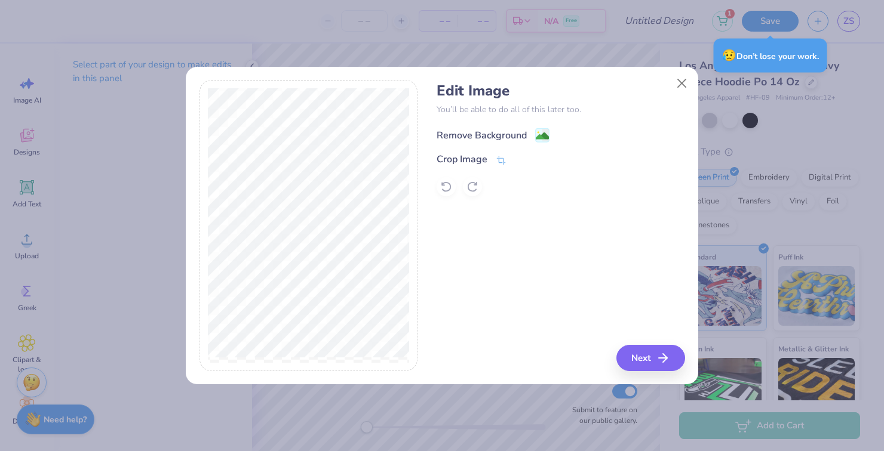
click at [540, 136] on image at bounding box center [542, 136] width 13 height 13
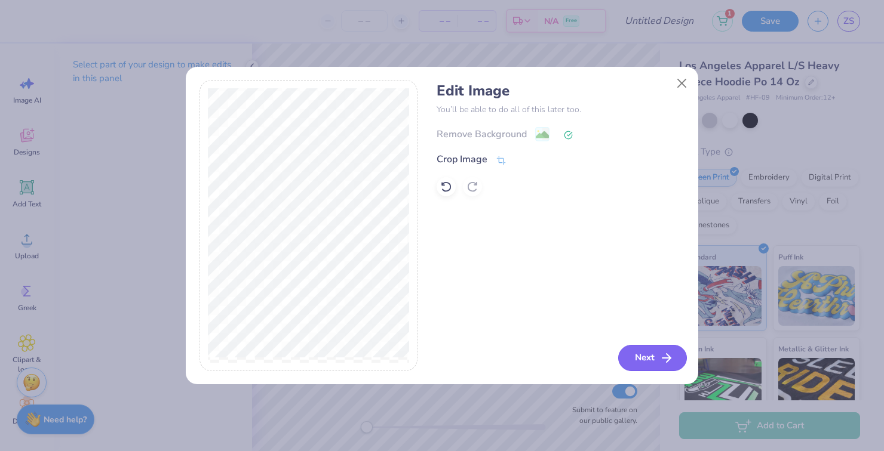
click at [635, 364] on button "Next" at bounding box center [652, 358] width 69 height 26
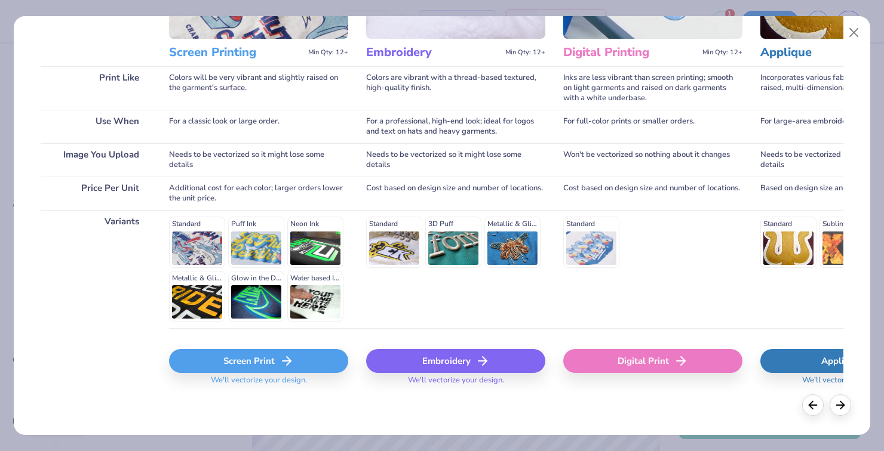
click at [248, 362] on div "Screen Print" at bounding box center [258, 361] width 179 height 24
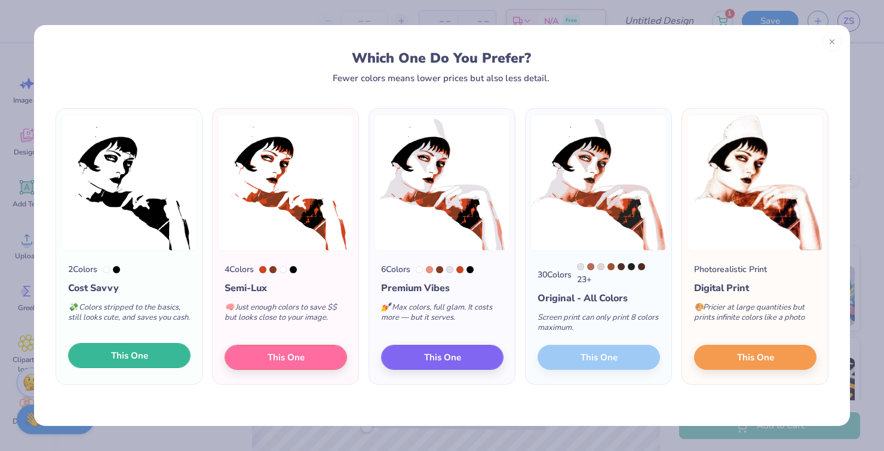
click at [128, 361] on span "This One" at bounding box center [129, 356] width 37 height 14
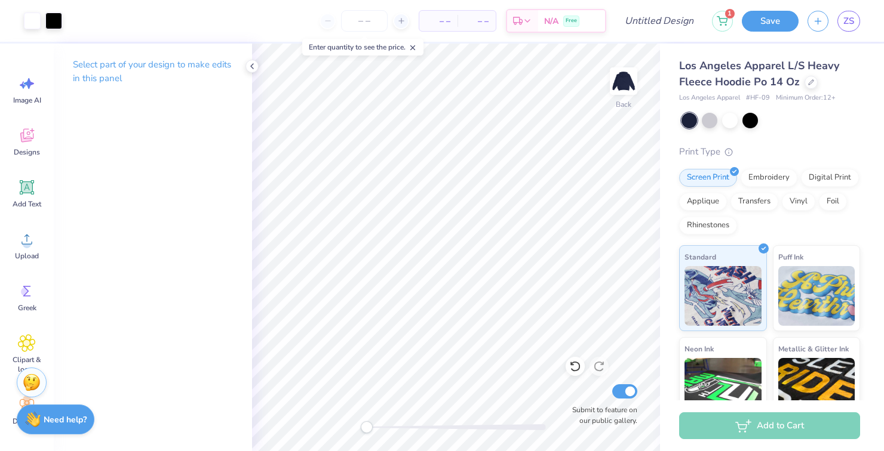
click at [373, 425] on div "Accessibility label" at bounding box center [367, 428] width 12 height 12
click at [31, 17] on div at bounding box center [32, 19] width 17 height 17
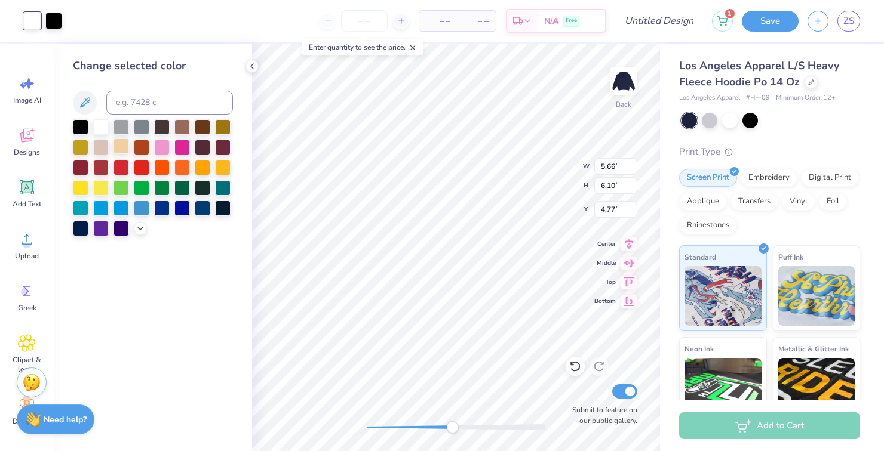
click at [116, 145] on div at bounding box center [121, 147] width 16 height 16
click at [57, 23] on div at bounding box center [53, 19] width 17 height 17
click at [182, 187] on div at bounding box center [182, 187] width 16 height 16
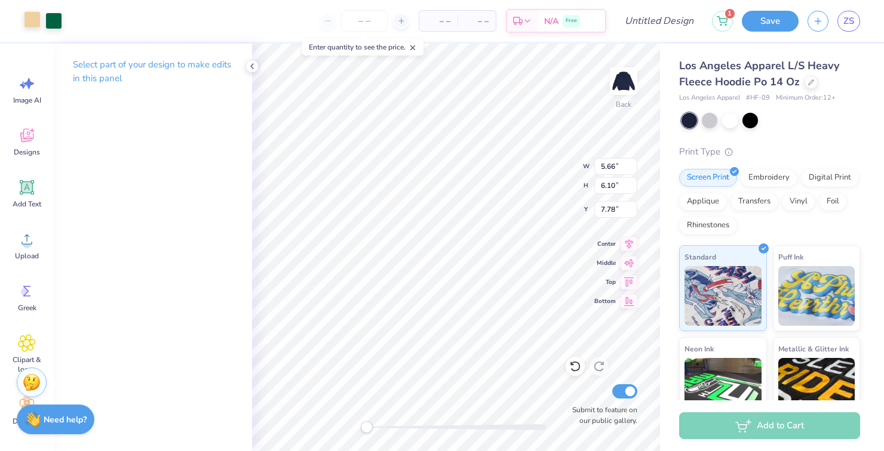
click at [33, 21] on div at bounding box center [32, 19] width 17 height 17
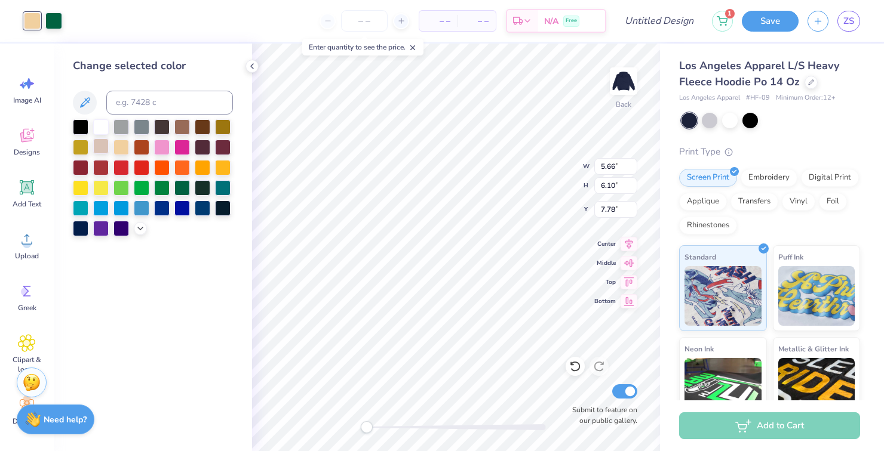
click at [100, 145] on div at bounding box center [101, 147] width 16 height 16
click at [140, 229] on icon at bounding box center [141, 228] width 10 height 10
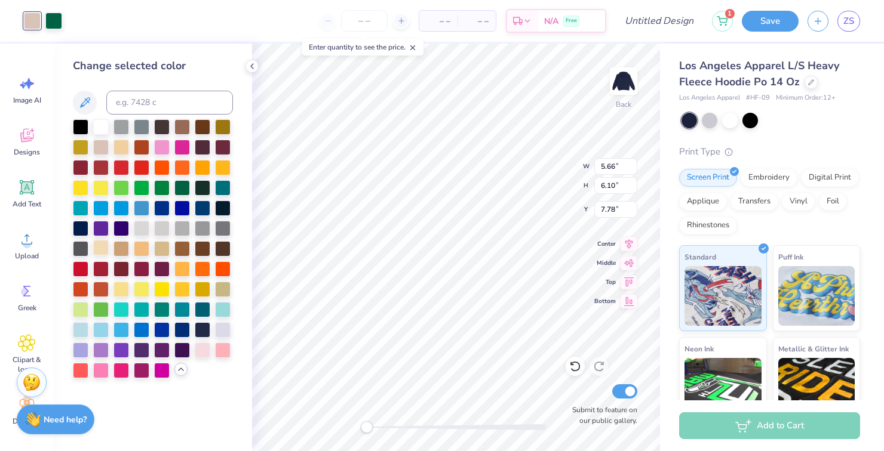
click at [108, 245] on div at bounding box center [101, 248] width 16 height 16
click at [206, 352] on div at bounding box center [203, 350] width 16 height 16
click at [220, 149] on div at bounding box center [223, 147] width 16 height 16
click at [47, 16] on div at bounding box center [53, 19] width 17 height 17
click at [26, 23] on div at bounding box center [32, 19] width 17 height 17
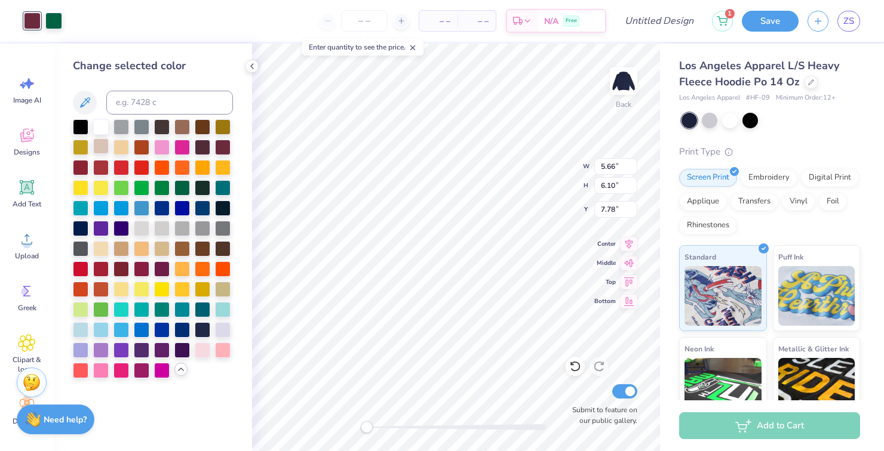
click at [97, 153] on div at bounding box center [101, 147] width 16 height 16
click at [56, 27] on div at bounding box center [53, 19] width 17 height 17
click at [224, 145] on div at bounding box center [223, 147] width 16 height 16
click at [164, 269] on div at bounding box center [162, 268] width 16 height 16
click at [225, 147] on div at bounding box center [223, 147] width 16 height 16
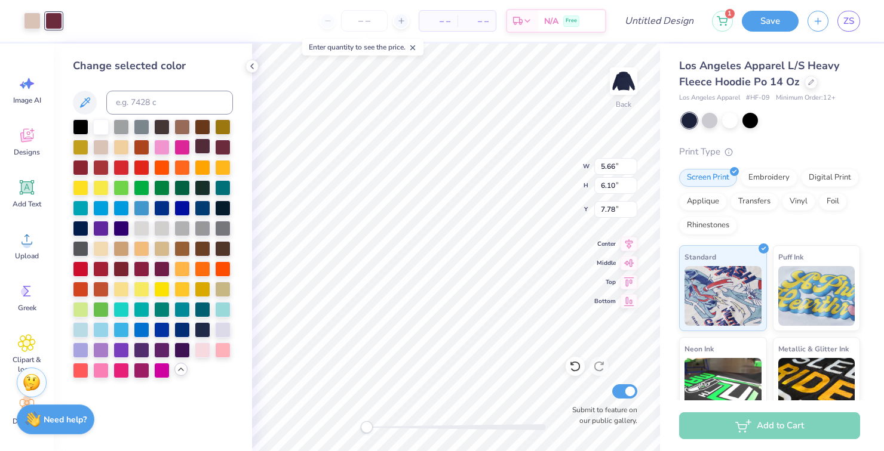
click at [203, 152] on div at bounding box center [203, 147] width 16 height 16
click at [165, 269] on div at bounding box center [162, 268] width 16 height 16
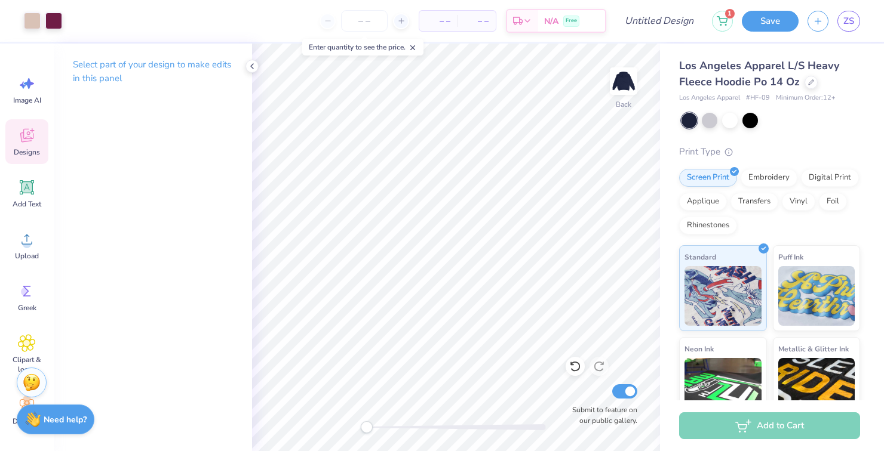
click at [8, 134] on div "Designs" at bounding box center [26, 141] width 43 height 45
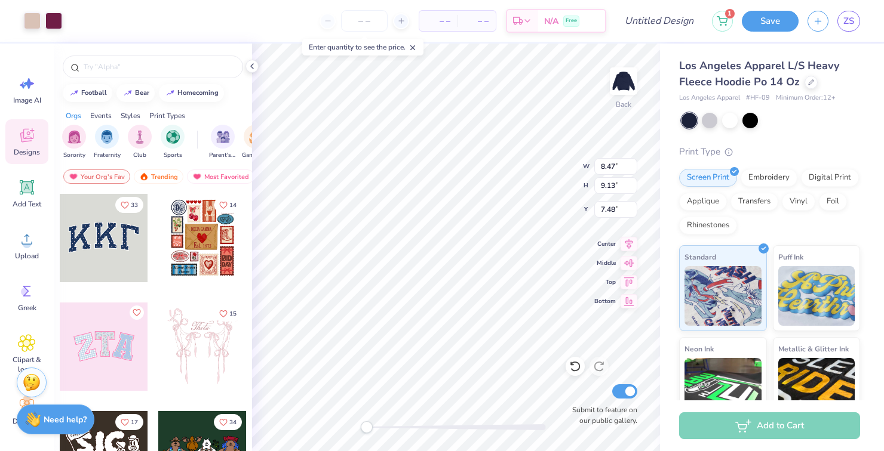
type input "7.48"
click at [59, 23] on div at bounding box center [53, 19] width 17 height 17
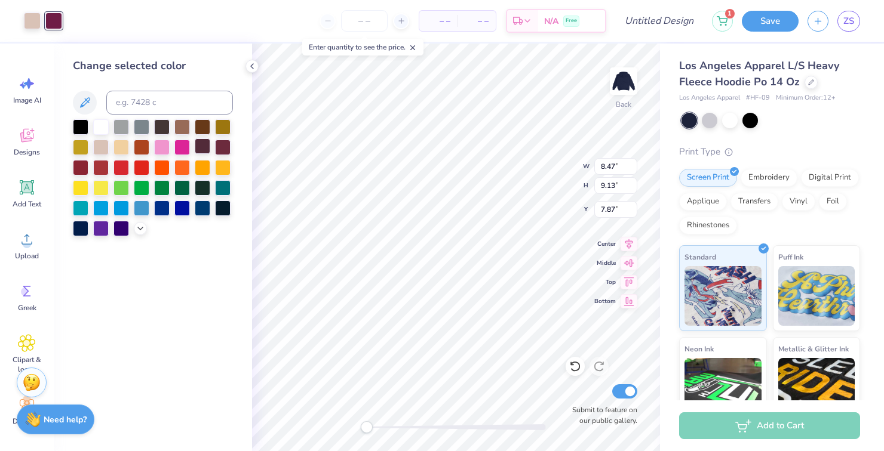
click at [202, 152] on div at bounding box center [203, 147] width 16 height 16
click at [195, 140] on div at bounding box center [203, 147] width 16 height 16
click at [142, 148] on div at bounding box center [142, 147] width 16 height 16
click at [141, 229] on polyline at bounding box center [140, 227] width 5 height 2
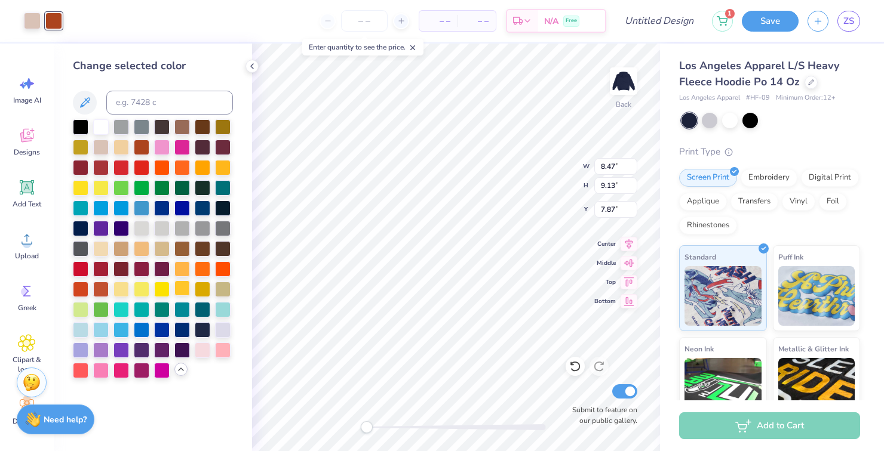
click at [186, 292] on div at bounding box center [182, 289] width 16 height 16
click at [206, 285] on div at bounding box center [203, 289] width 16 height 16
click at [204, 326] on div at bounding box center [203, 329] width 16 height 16
click at [220, 192] on div at bounding box center [223, 187] width 16 height 16
click at [81, 174] on div at bounding box center [81, 167] width 16 height 16
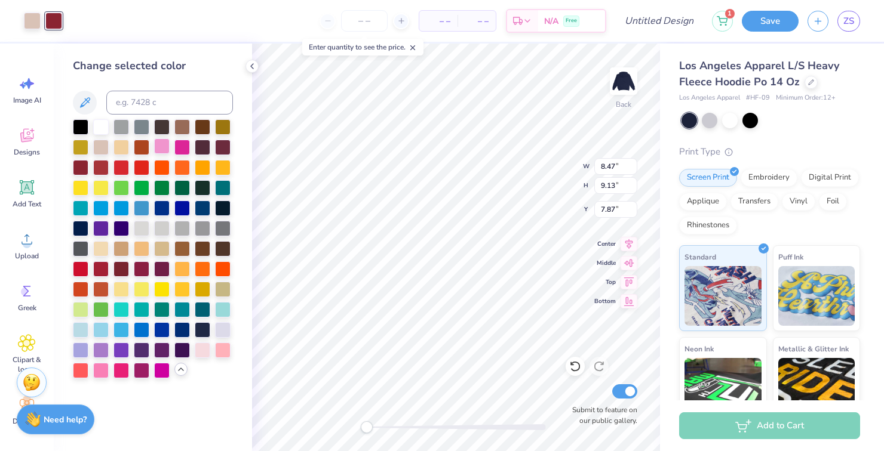
click at [154, 150] on div at bounding box center [162, 147] width 16 height 16
click at [220, 143] on div at bounding box center [223, 147] width 16 height 16
click at [122, 266] on div at bounding box center [121, 268] width 16 height 16
click at [222, 148] on div at bounding box center [223, 147] width 16 height 16
click at [205, 153] on div at bounding box center [203, 147] width 16 height 16
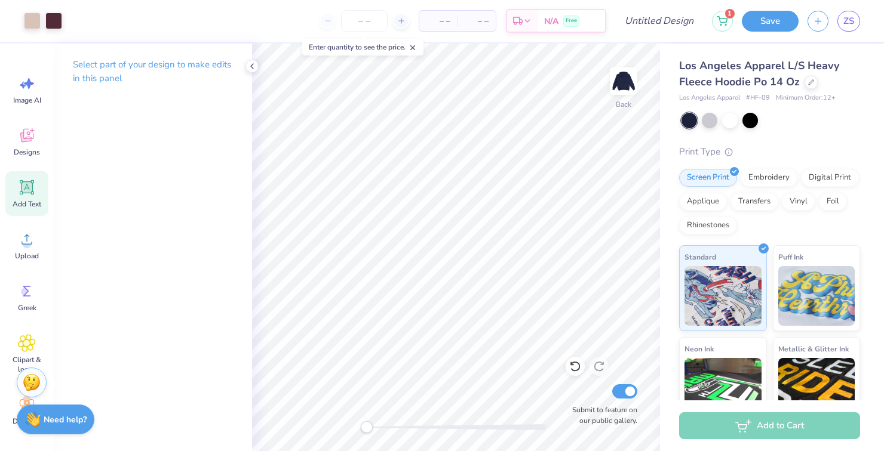
click at [21, 201] on span "Add Text" at bounding box center [27, 204] width 29 height 10
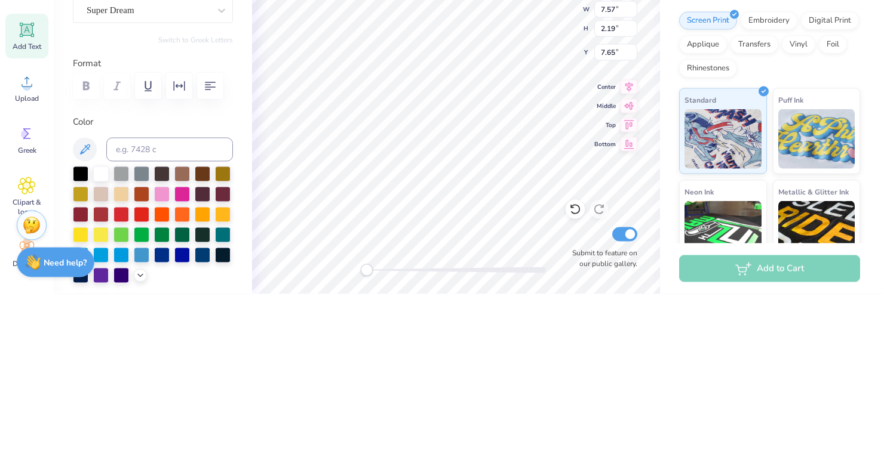
scroll to position [0, 0]
type textarea "T"
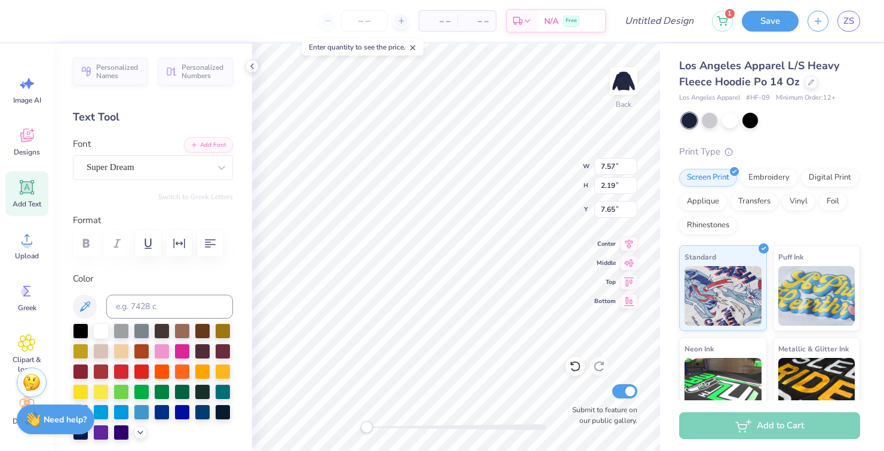
type textarea "SOS98"
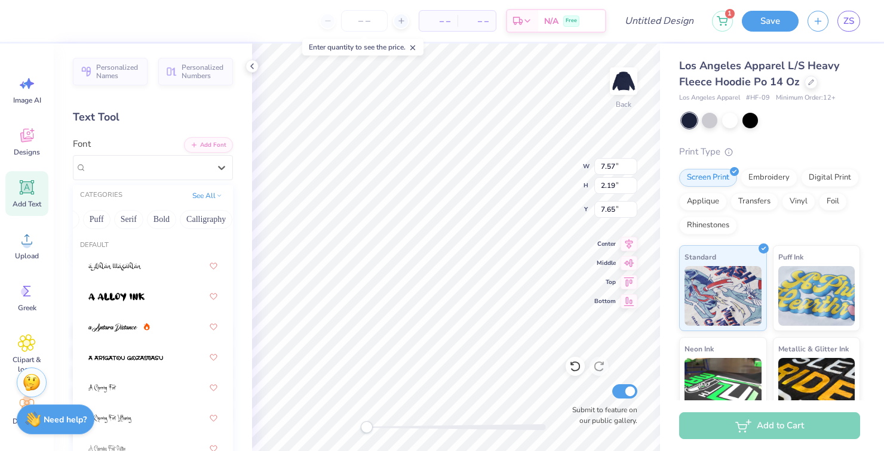
scroll to position [0, 89]
click at [165, 220] on button "Bold" at bounding box center [162, 219] width 29 height 19
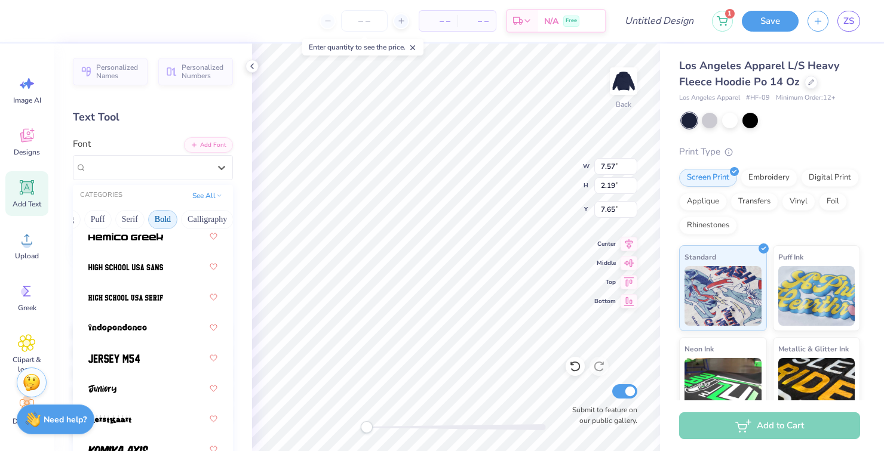
scroll to position [852, 0]
click at [99, 272] on span at bounding box center [125, 268] width 75 height 13
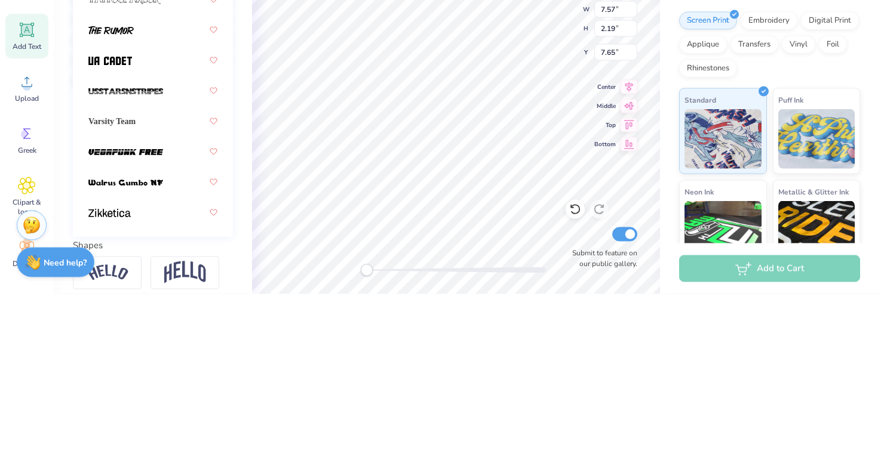
scroll to position [196, 0]
click at [107, 284] on span "Varsity Team" at bounding box center [111, 280] width 47 height 13
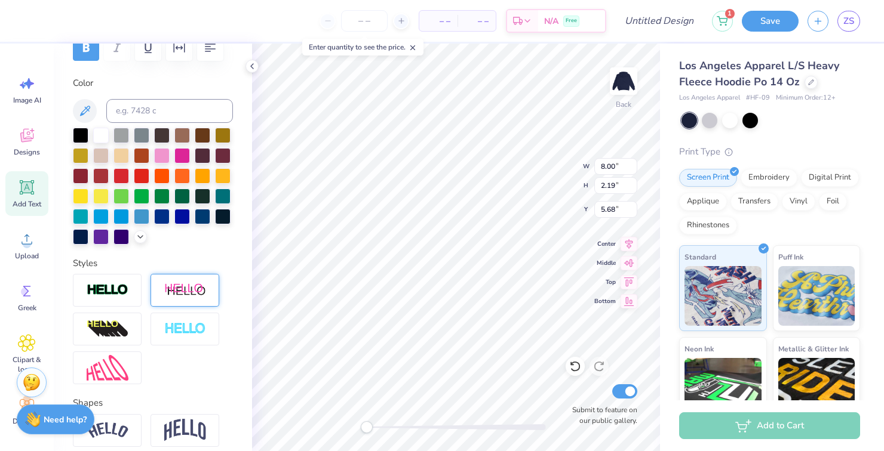
click at [175, 291] on img at bounding box center [185, 290] width 42 height 15
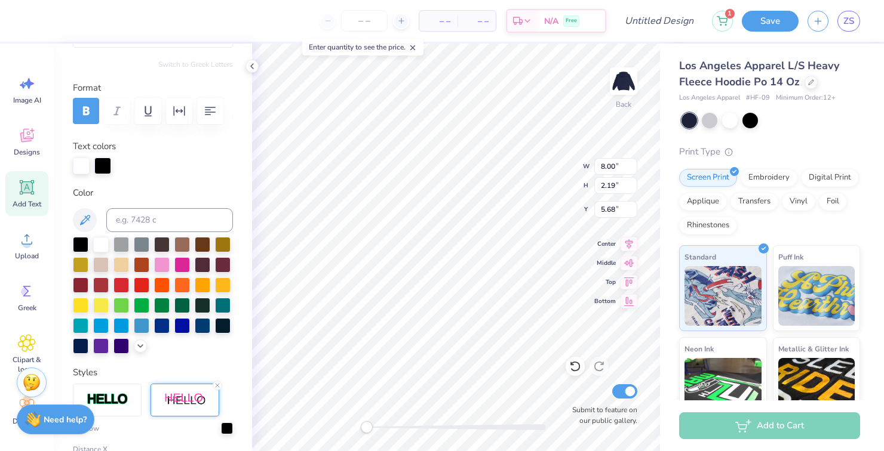
scroll to position [128, 0]
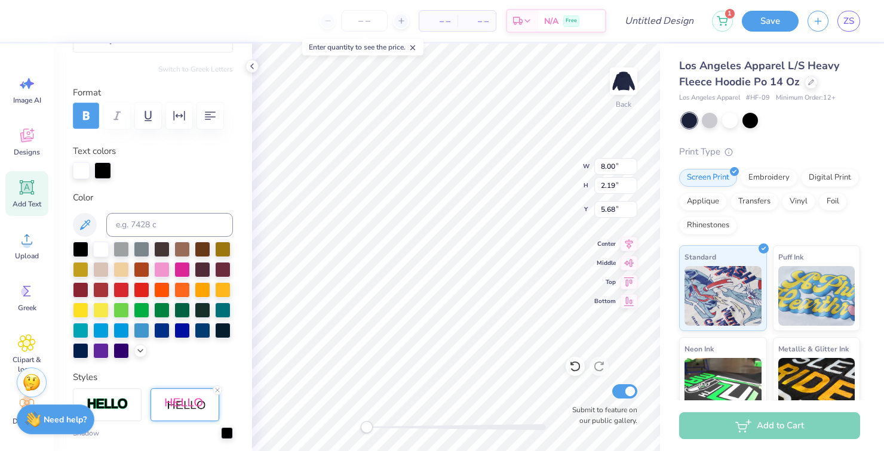
click at [83, 122] on icon "button" at bounding box center [86, 116] width 14 height 14
click at [87, 125] on button "button" at bounding box center [86, 116] width 26 height 26
click at [85, 118] on icon "button" at bounding box center [86, 116] width 14 height 14
click at [122, 116] on div at bounding box center [153, 116] width 160 height 26
click at [141, 119] on icon "button" at bounding box center [148, 116] width 14 height 14
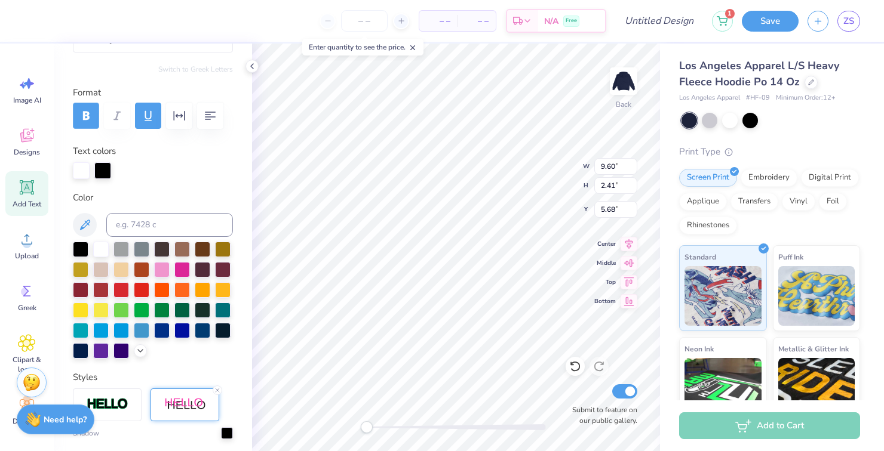
click at [91, 116] on icon "button" at bounding box center [86, 116] width 14 height 14
click at [148, 121] on icon "button" at bounding box center [148, 116] width 7 height 10
click at [231, 271] on div at bounding box center [223, 269] width 16 height 16
click at [207, 273] on div at bounding box center [203, 269] width 16 height 16
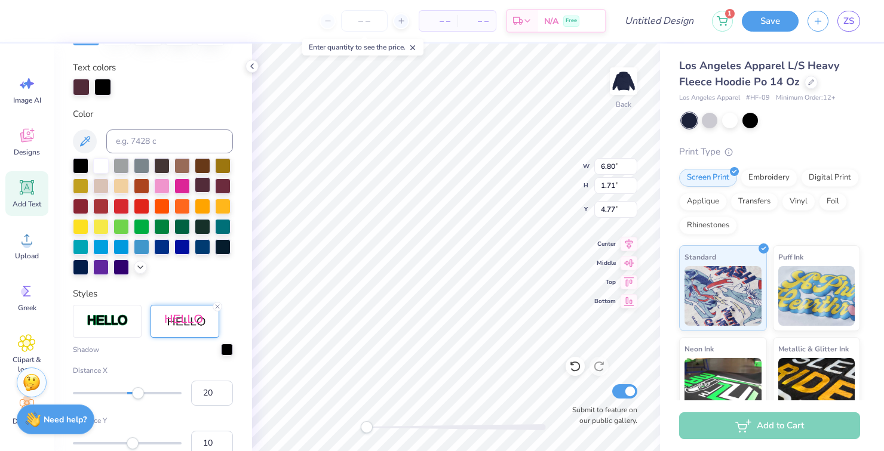
scroll to position [213, 0]
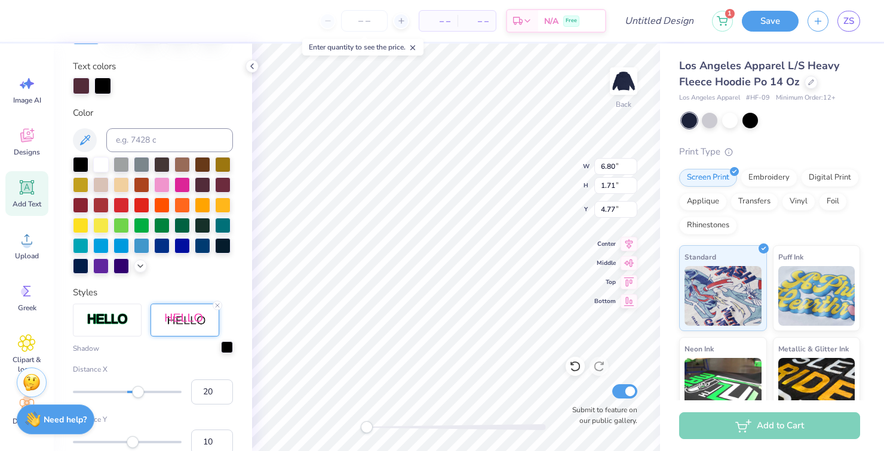
click at [226, 352] on div at bounding box center [227, 348] width 12 height 12
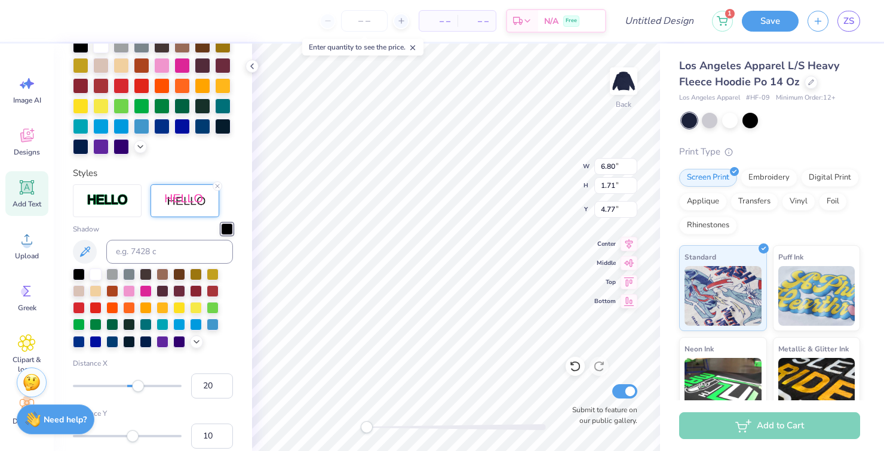
scroll to position [332, 0]
click at [194, 311] on div at bounding box center [196, 307] width 12 height 12
click at [196, 342] on icon at bounding box center [197, 341] width 10 height 10
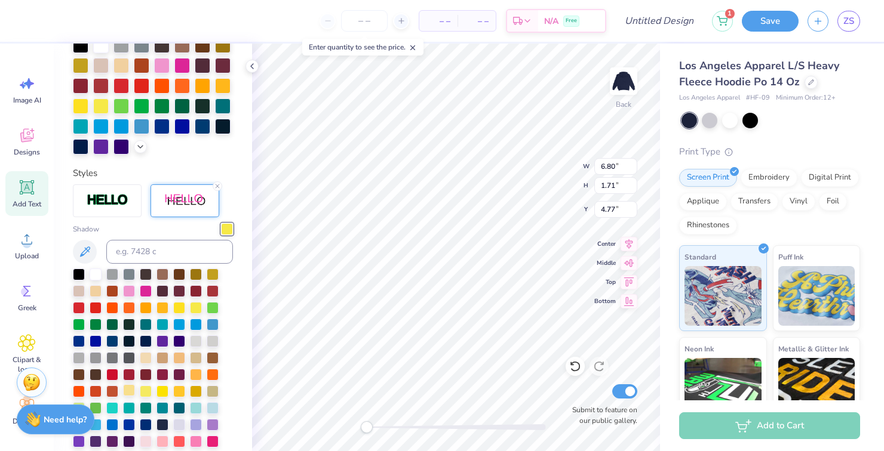
click at [128, 395] on div at bounding box center [129, 391] width 12 height 12
click at [180, 391] on div at bounding box center [179, 391] width 12 height 12
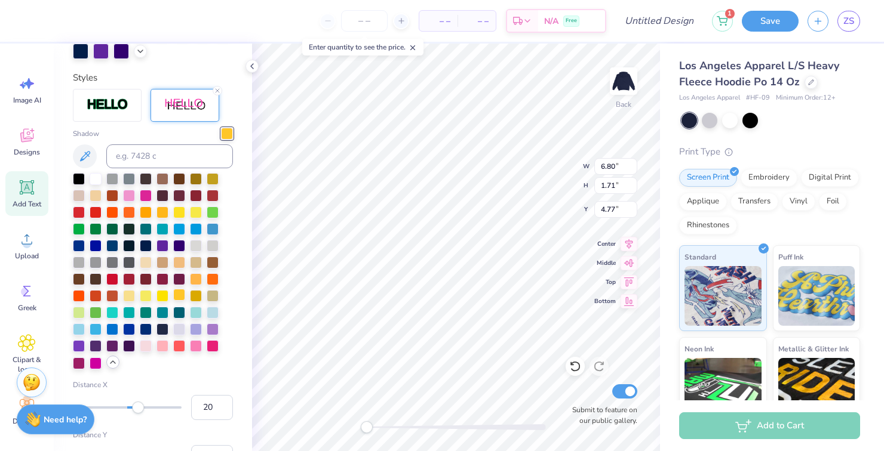
scroll to position [427, 0]
click at [210, 300] on div at bounding box center [213, 296] width 12 height 12
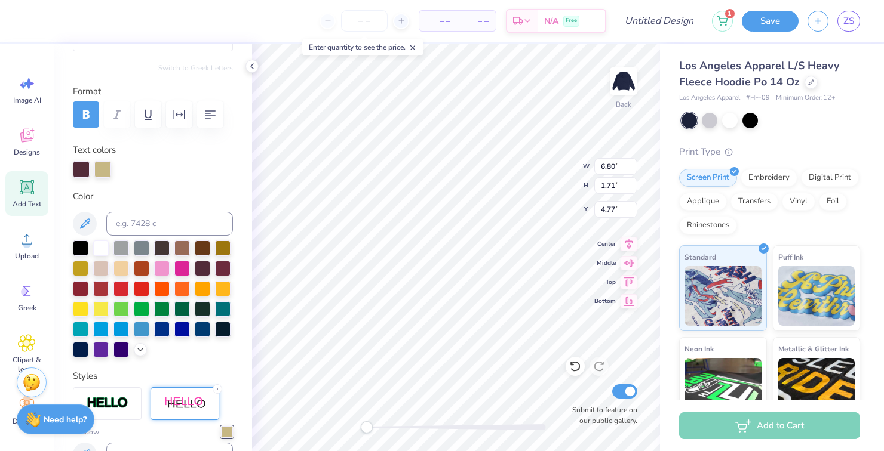
scroll to position [130, 0]
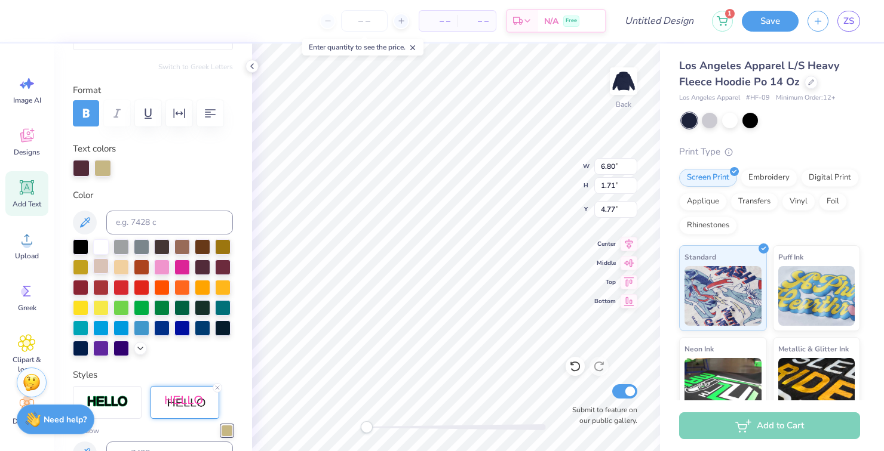
click at [102, 263] on div at bounding box center [101, 267] width 16 height 16
click at [218, 271] on div at bounding box center [223, 267] width 16 height 16
click at [105, 269] on div at bounding box center [101, 267] width 16 height 16
click at [118, 272] on div at bounding box center [121, 267] width 16 height 16
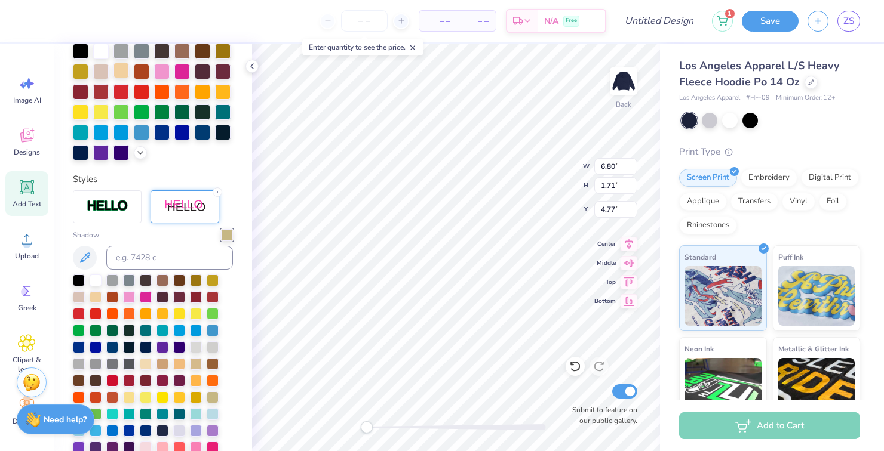
scroll to position [326, 0]
click at [108, 209] on img at bounding box center [108, 206] width 42 height 14
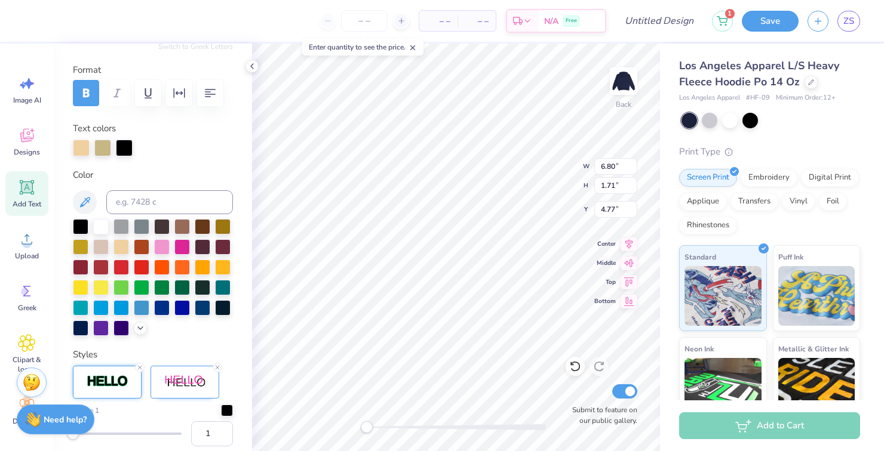
scroll to position [152, 0]
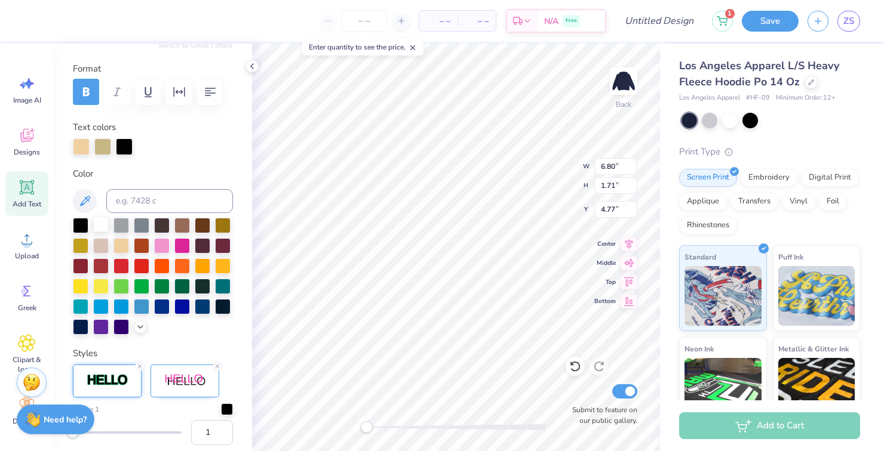
click at [99, 232] on div at bounding box center [101, 225] width 16 height 16
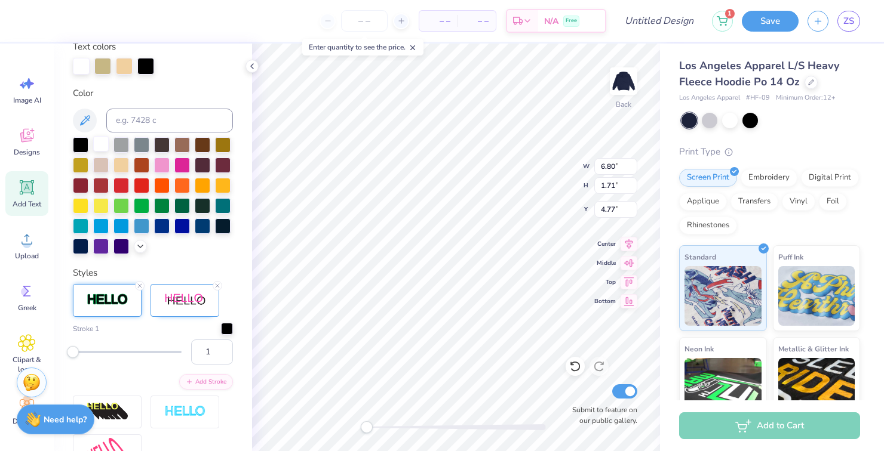
scroll to position [253, 0]
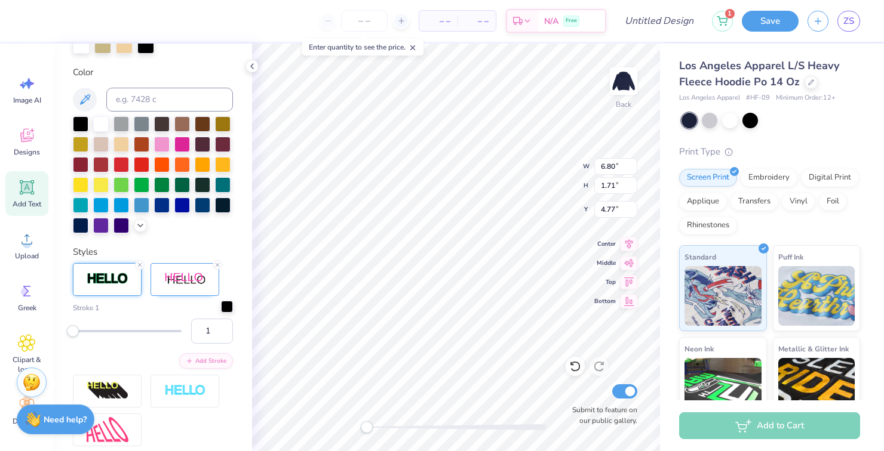
click at [233, 306] on div at bounding box center [227, 307] width 12 height 12
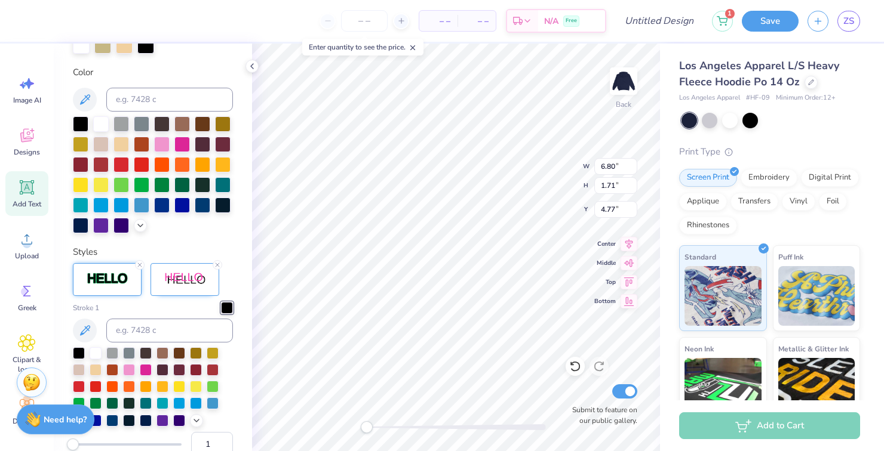
click at [223, 305] on div at bounding box center [227, 308] width 12 height 12
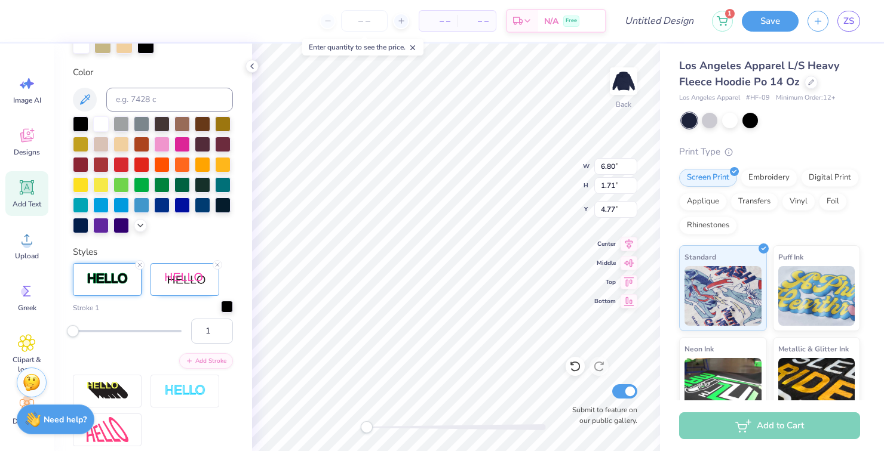
type input "2"
click at [73, 328] on div "Accessibility label" at bounding box center [73, 331] width 12 height 12
type input "10"
click at [82, 330] on div "Accessibility label" at bounding box center [83, 331] width 12 height 12
type input "2"
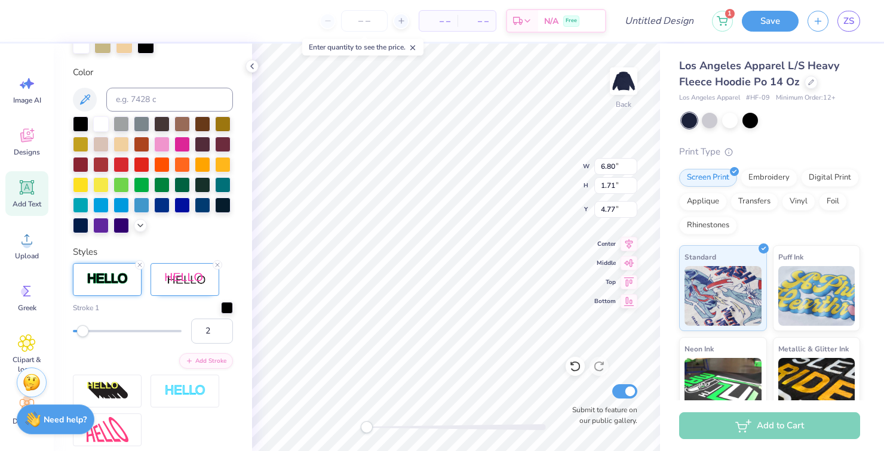
click at [78, 331] on div "Accessibility label" at bounding box center [83, 331] width 12 height 12
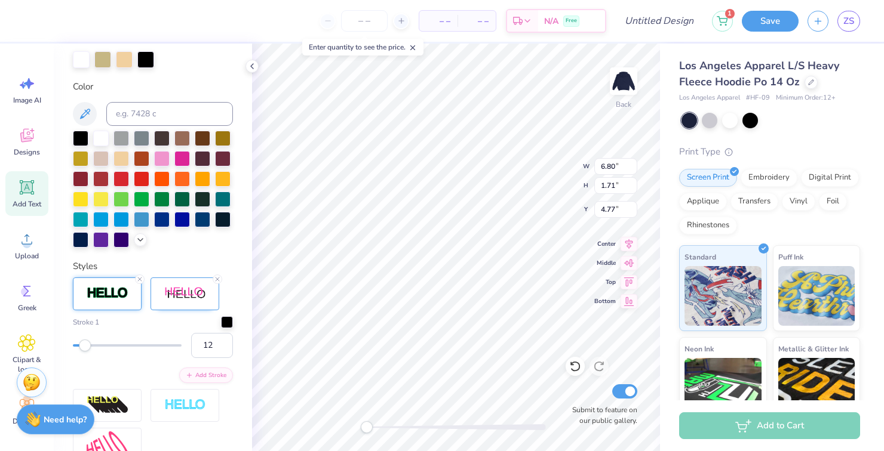
type input "3"
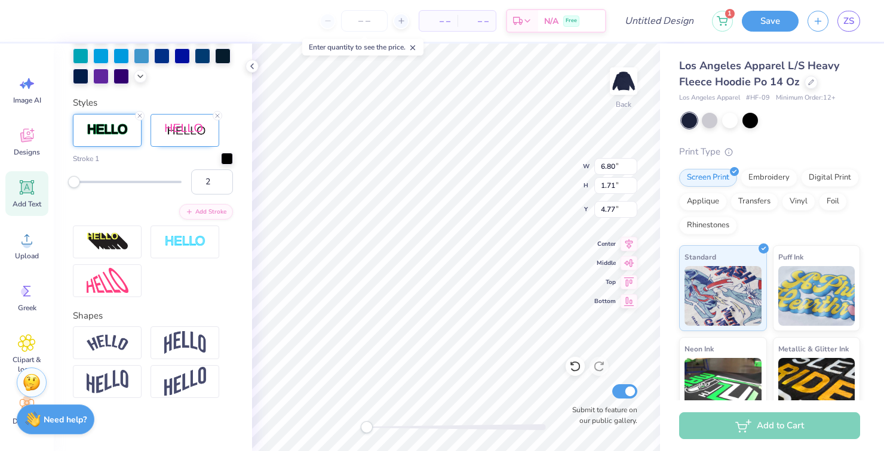
scroll to position [401, 0]
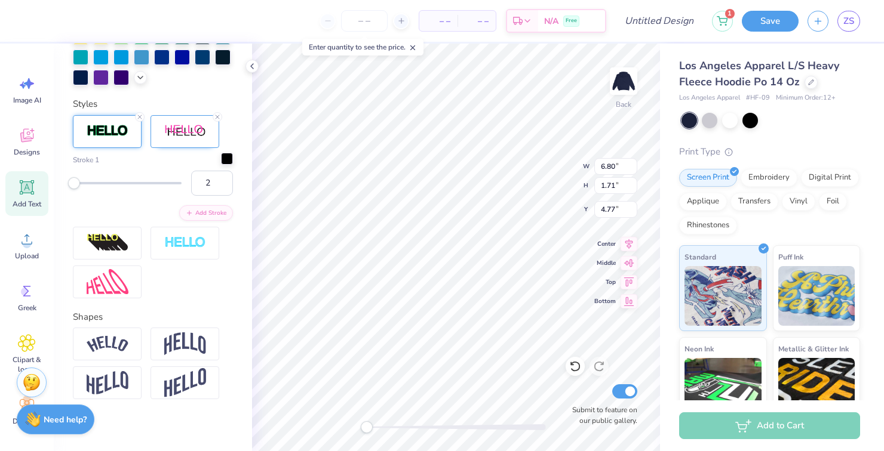
click at [222, 155] on div at bounding box center [227, 159] width 12 height 12
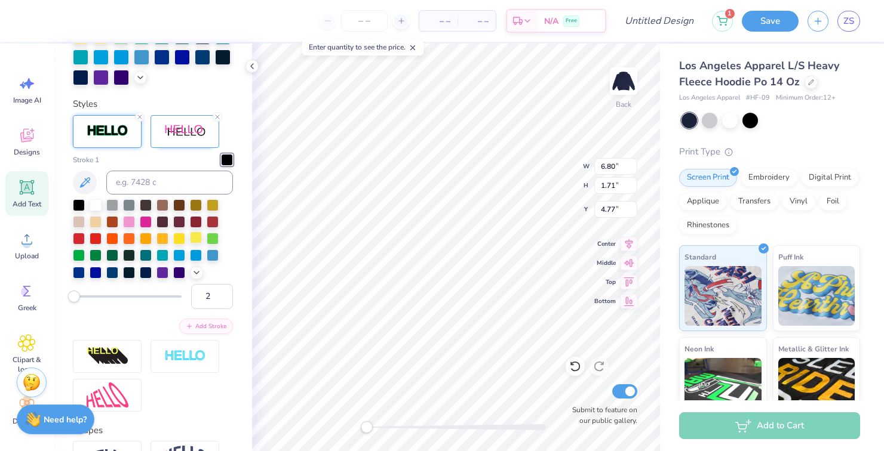
click at [195, 242] on div at bounding box center [196, 238] width 12 height 12
click at [196, 272] on icon at bounding box center [197, 272] width 10 height 10
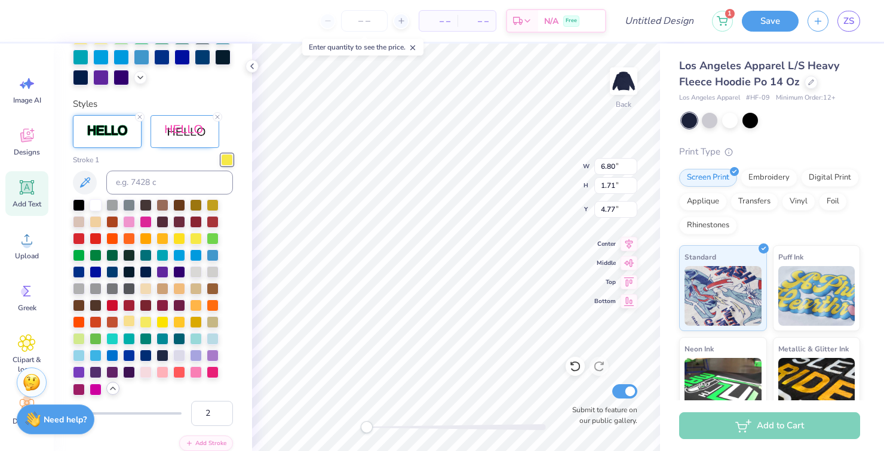
click at [134, 322] on div at bounding box center [129, 321] width 12 height 12
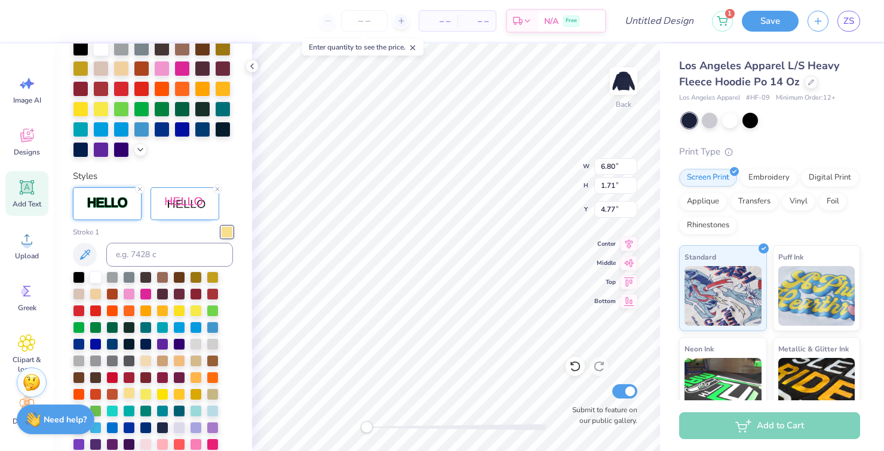
scroll to position [329, 0]
click at [179, 215] on div at bounding box center [184, 204] width 69 height 33
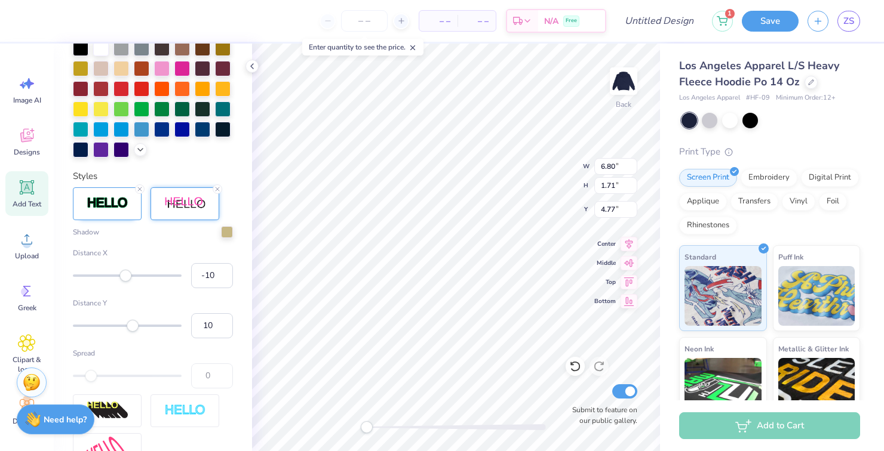
type input "-11"
type input "8"
type input "-30"
type input "18"
type input "58"
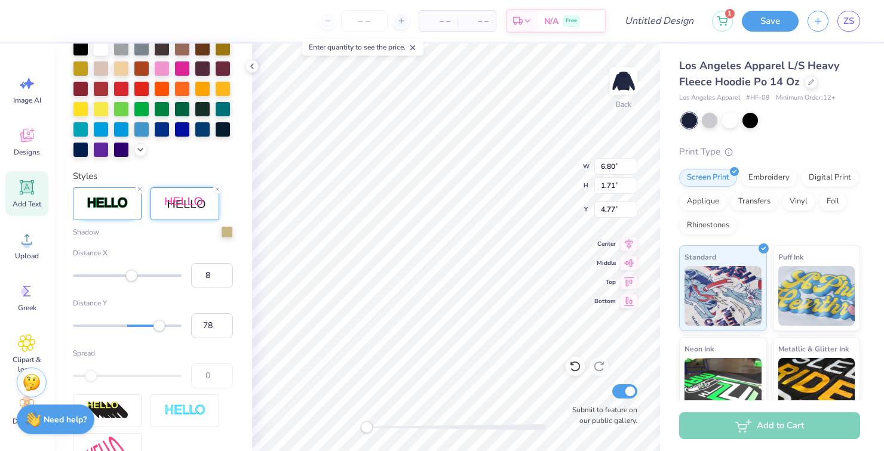
type input "82"
type input "4"
type input "0"
type input "4"
click at [129, 278] on div "Accessibility label" at bounding box center [130, 276] width 12 height 12
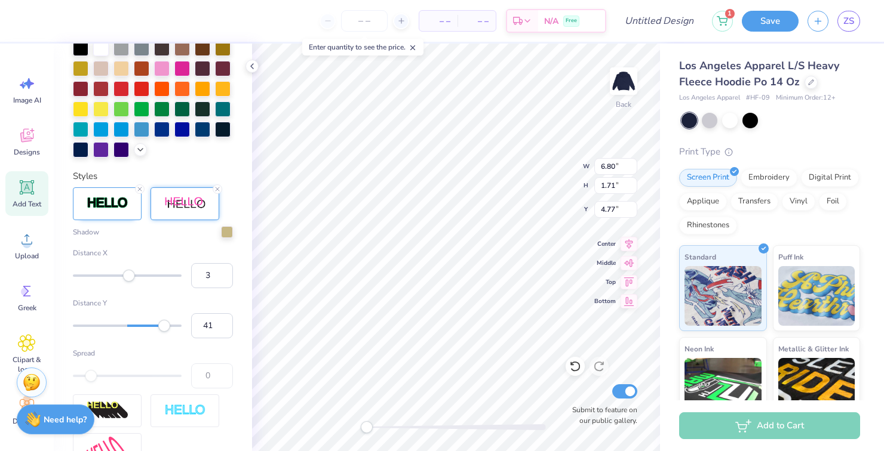
scroll to position [328, 0]
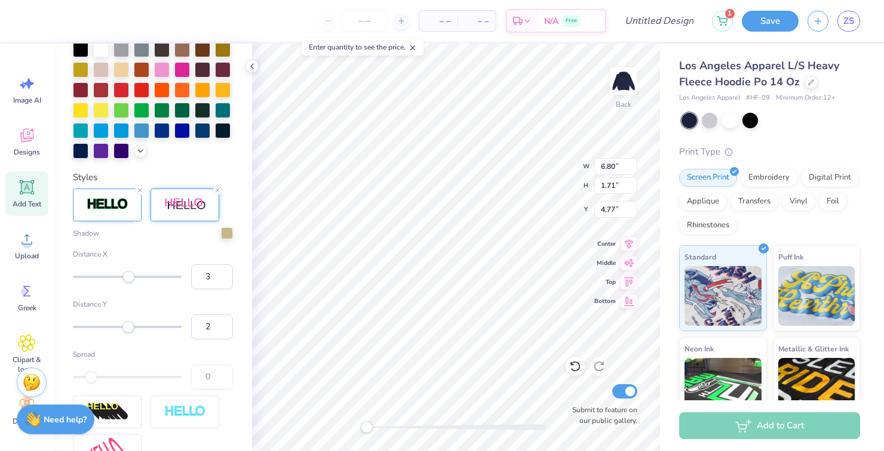
type input "3"
click at [106, 375] on div at bounding box center [127, 377] width 109 height 12
click at [99, 382] on div at bounding box center [127, 377] width 109 height 12
type input "-16"
click at [124, 328] on div "Accessibility label" at bounding box center [129, 327] width 12 height 12
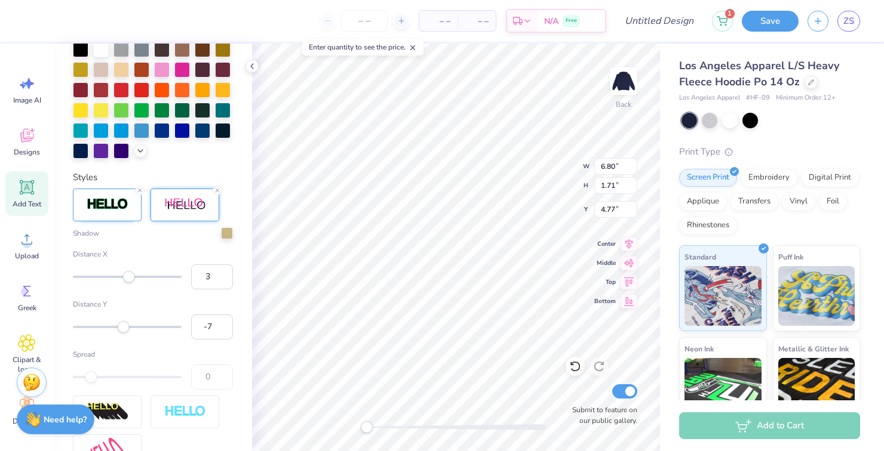
click at [147, 336] on div "Distance Y -7" at bounding box center [153, 319] width 160 height 41
click at [130, 323] on div "Accessibility label" at bounding box center [124, 327] width 12 height 12
type input "58"
click at [148, 328] on div "Accessibility label" at bounding box center [142, 327] width 12 height 12
type input "16"
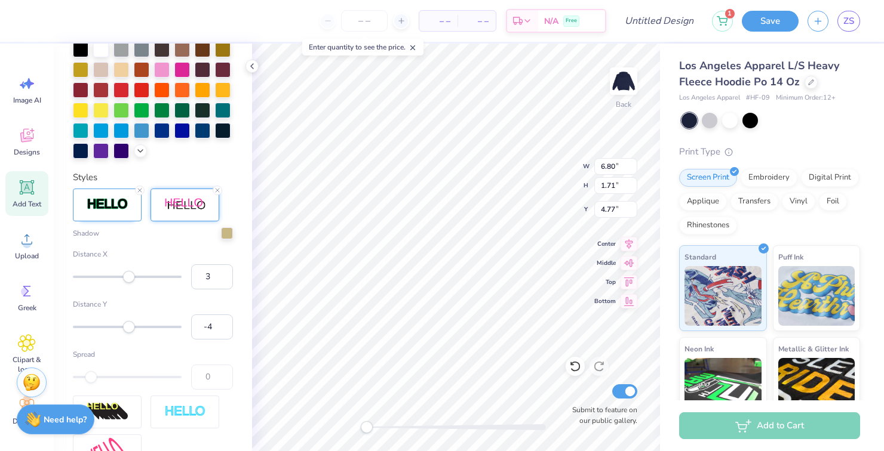
type input "-5"
click at [130, 330] on div "Accessibility label" at bounding box center [124, 327] width 12 height 12
type input "2"
click at [128, 331] on div "Accessibility label" at bounding box center [128, 327] width 12 height 12
type input "10"
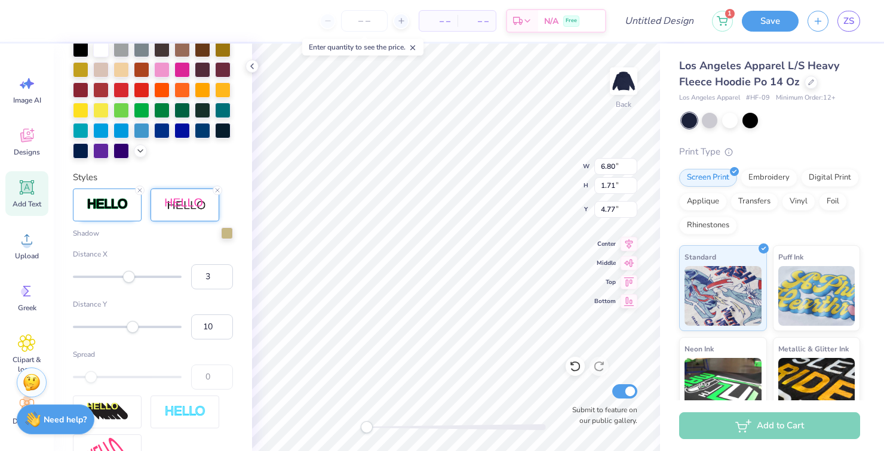
click at [133, 331] on div "Accessibility label" at bounding box center [133, 327] width 12 height 12
type input "7"
click at [131, 331] on div "Accessibility label" at bounding box center [131, 327] width 12 height 12
click at [128, 331] on div "Accessibility label" at bounding box center [131, 327] width 12 height 12
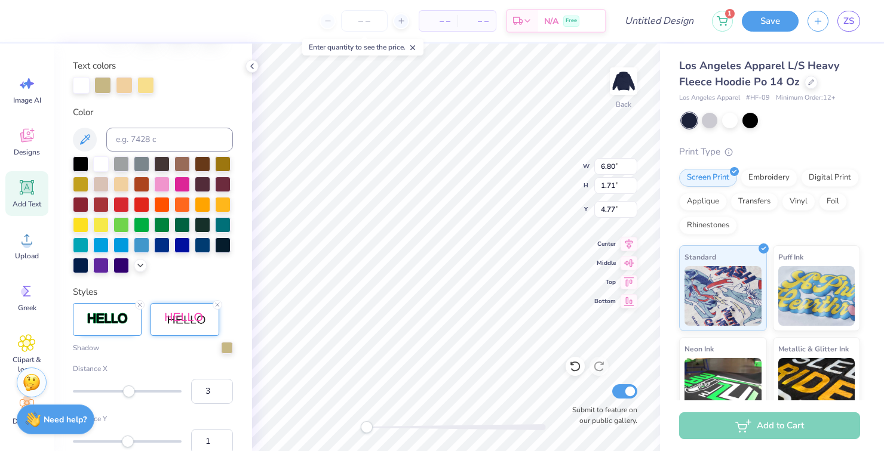
scroll to position [205, 0]
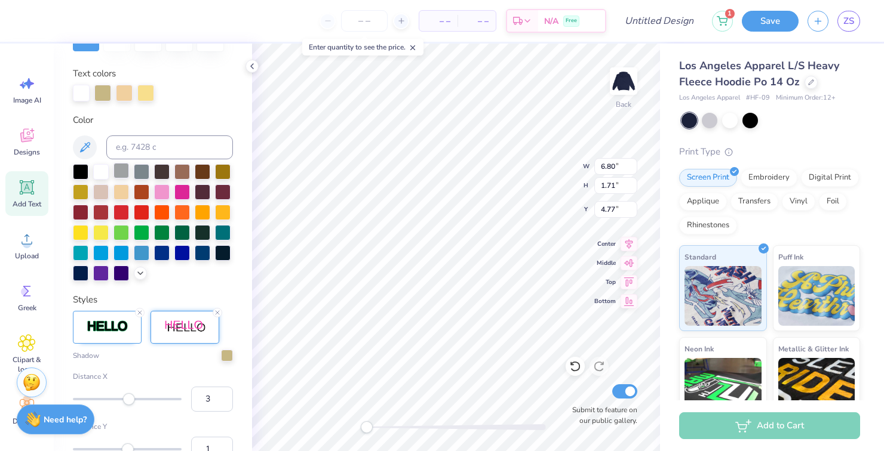
click at [122, 175] on div at bounding box center [121, 171] width 16 height 16
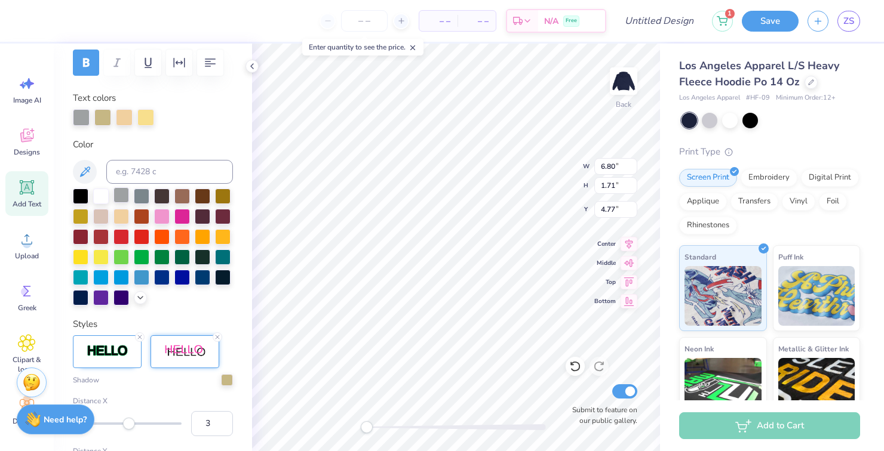
scroll to position [177, 0]
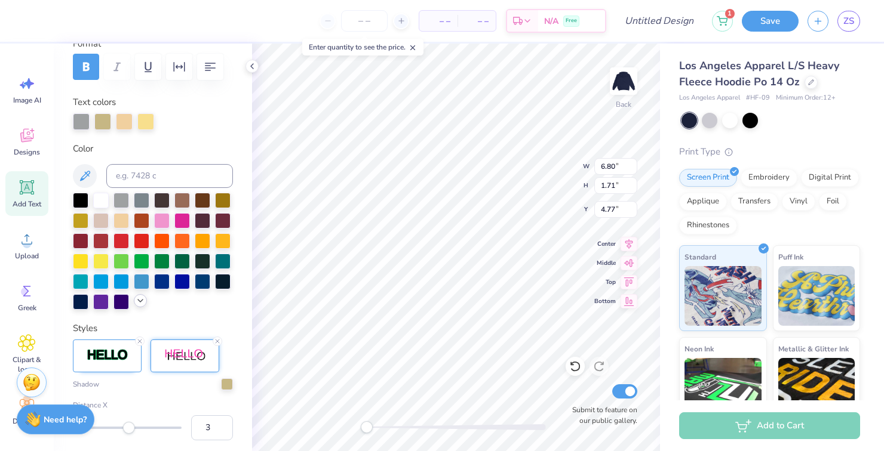
click at [140, 302] on icon at bounding box center [141, 301] width 10 height 10
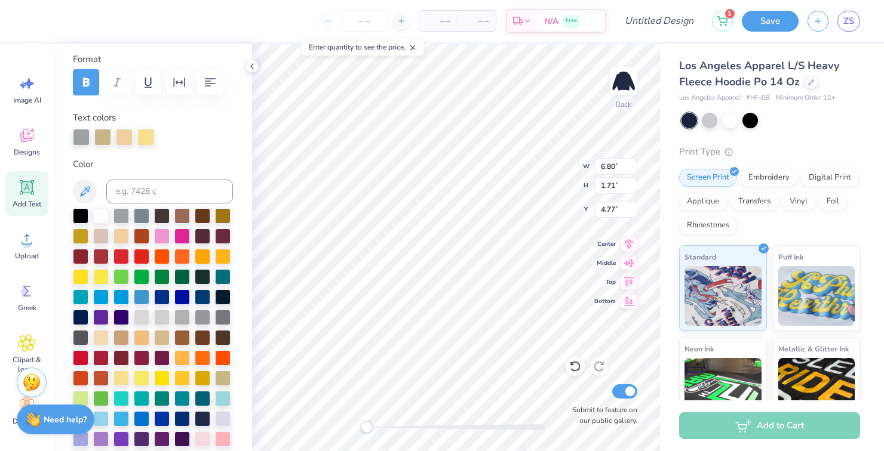
scroll to position [162, 0]
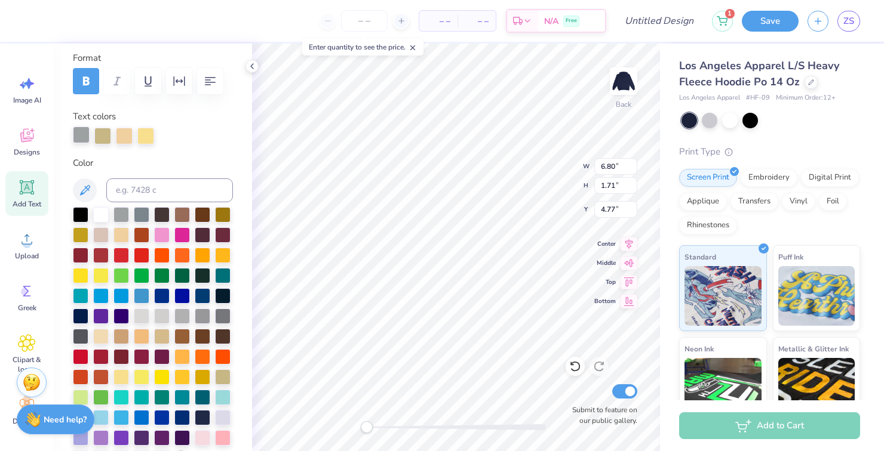
click at [84, 140] on div at bounding box center [81, 135] width 17 height 17
click at [127, 339] on div at bounding box center [121, 336] width 16 height 16
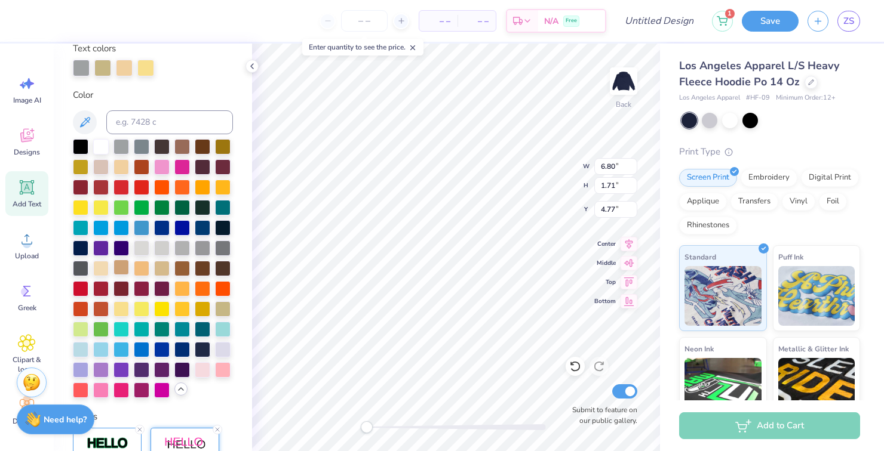
scroll to position [220, 0]
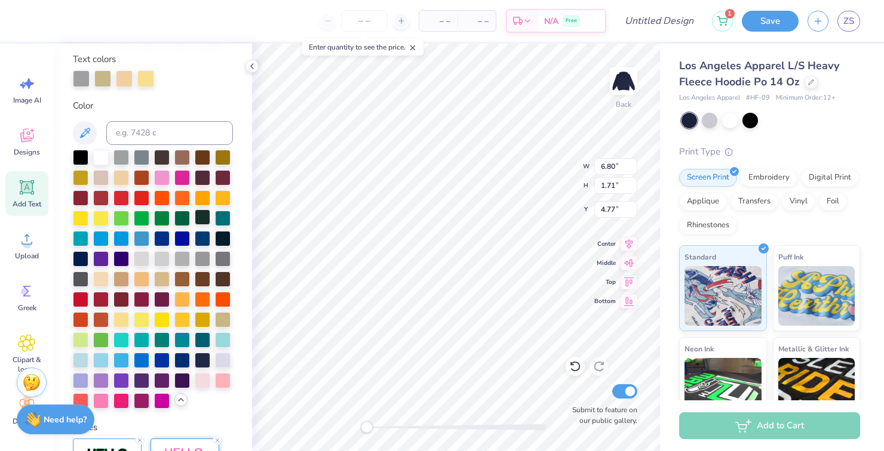
click at [202, 222] on div at bounding box center [203, 218] width 16 height 16
type input "8.47"
type input "9.13"
type input "7.87"
click at [574, 365] on icon at bounding box center [575, 367] width 12 height 12
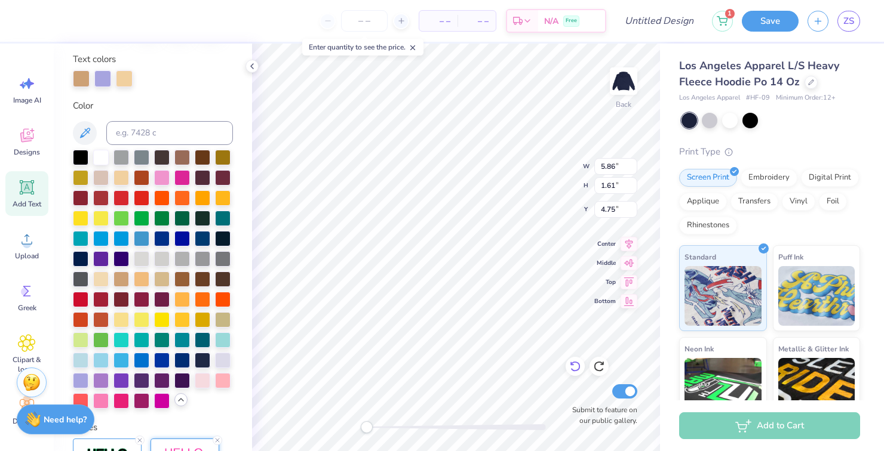
click at [570, 362] on icon at bounding box center [575, 367] width 12 height 12
click at [569, 371] on icon at bounding box center [575, 367] width 12 height 12
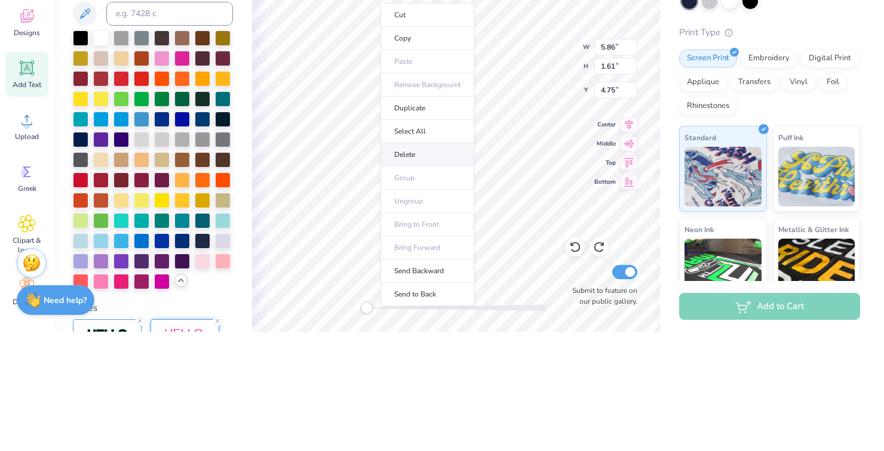
click at [403, 279] on li "Delete" at bounding box center [427, 274] width 94 height 23
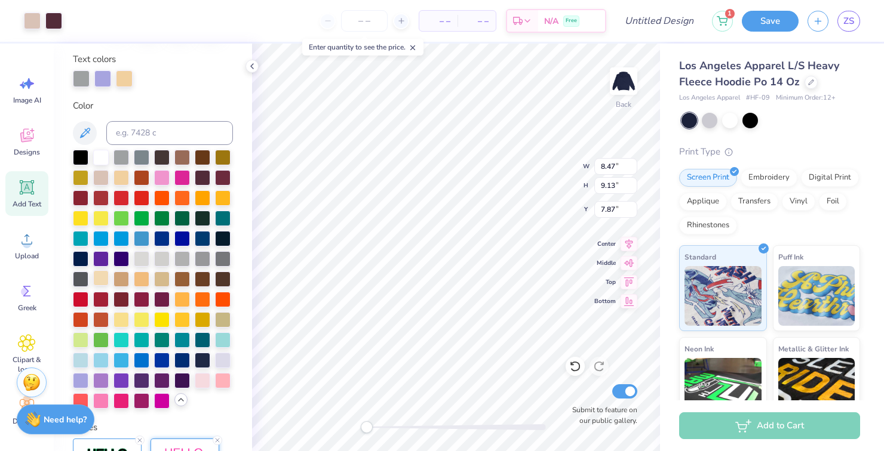
click at [105, 275] on div at bounding box center [101, 279] width 16 height 16
click at [100, 80] on div at bounding box center [102, 77] width 17 height 17
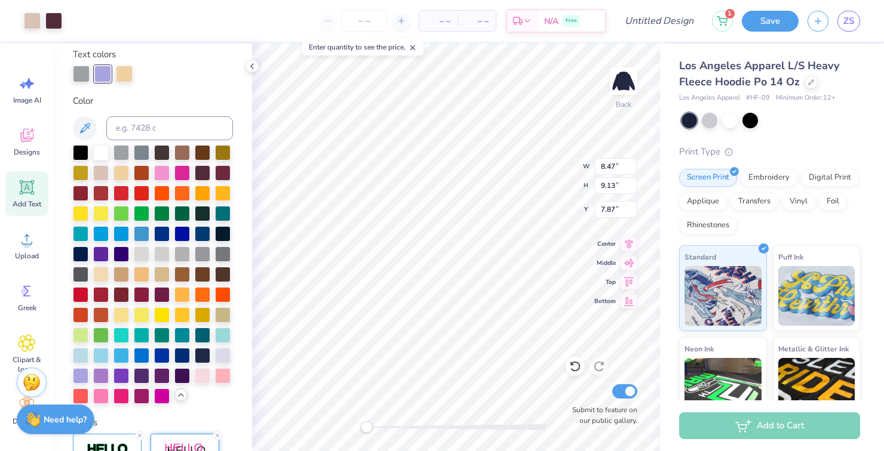
scroll to position [225, 0]
click at [219, 176] on div at bounding box center [223, 172] width 16 height 16
click at [119, 69] on div at bounding box center [124, 72] width 17 height 17
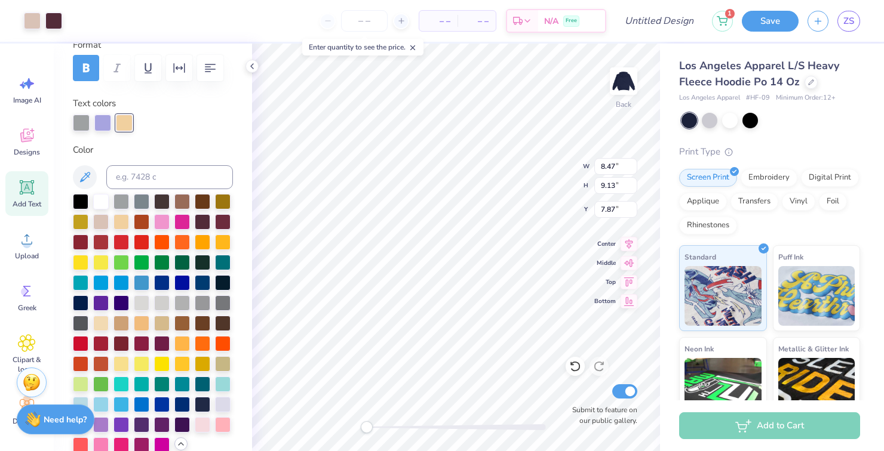
scroll to position [166, 0]
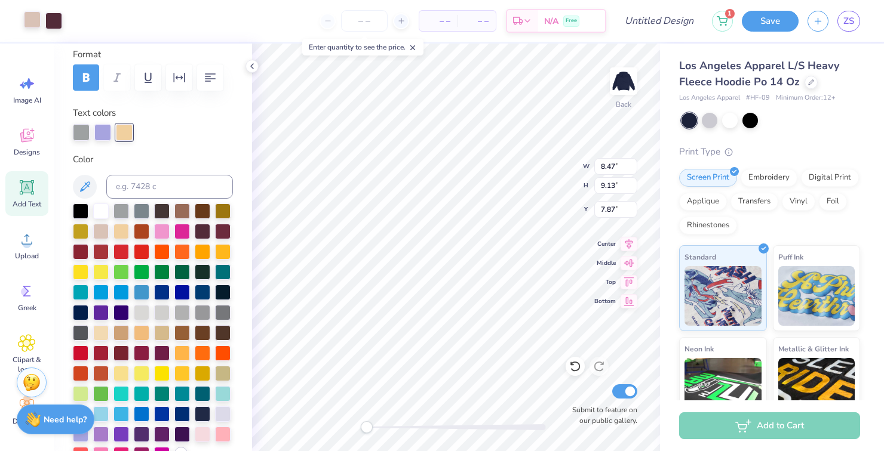
click at [24, 23] on div at bounding box center [32, 19] width 17 height 17
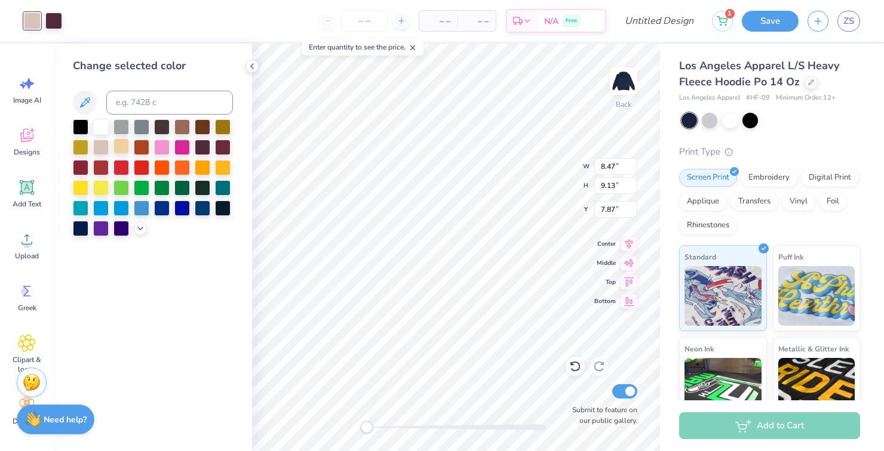
click at [119, 152] on div at bounding box center [121, 147] width 16 height 16
click at [100, 147] on div at bounding box center [101, 147] width 16 height 16
click at [97, 125] on div at bounding box center [101, 126] width 16 height 16
click at [142, 228] on icon at bounding box center [141, 228] width 10 height 10
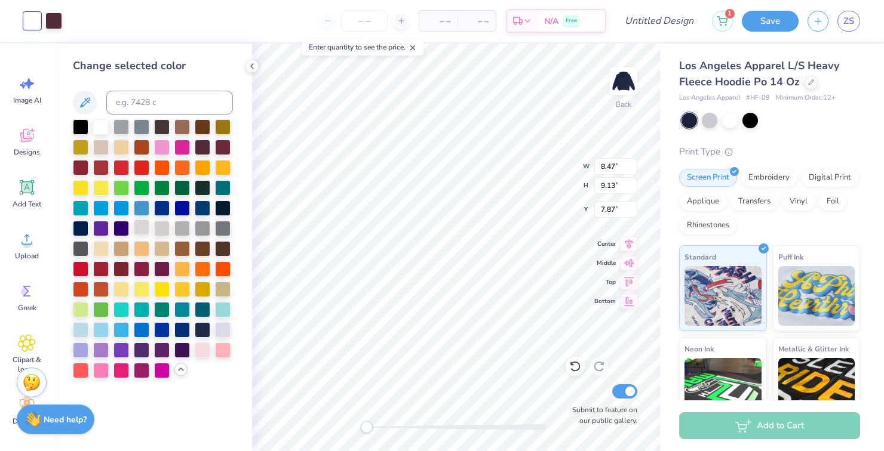
click at [144, 223] on div at bounding box center [142, 228] width 16 height 16
click at [123, 150] on div at bounding box center [121, 147] width 16 height 16
click at [102, 150] on div at bounding box center [101, 147] width 16 height 16
click at [100, 127] on div at bounding box center [101, 126] width 16 height 16
click at [53, 27] on div at bounding box center [53, 19] width 17 height 17
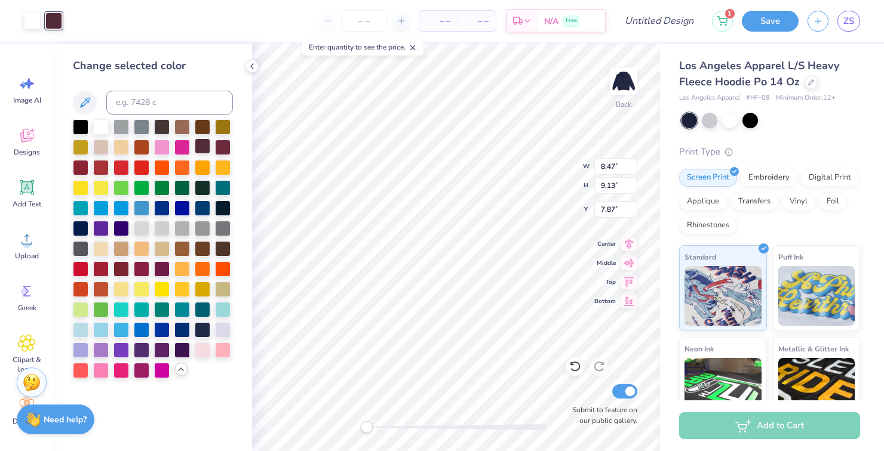
click at [200, 143] on div at bounding box center [203, 147] width 16 height 16
click at [217, 142] on div at bounding box center [223, 147] width 16 height 16
click at [163, 269] on div at bounding box center [162, 268] width 16 height 16
click at [122, 268] on div at bounding box center [121, 268] width 16 height 16
click at [134, 267] on div at bounding box center [142, 268] width 16 height 16
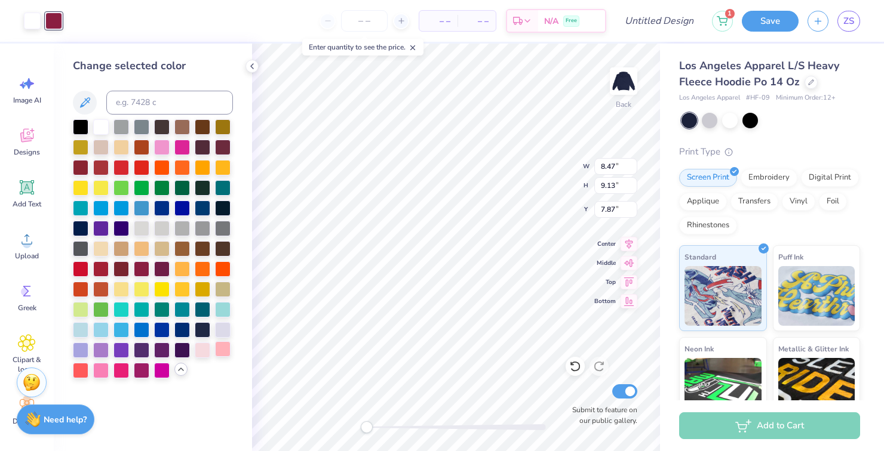
click at [220, 348] on div at bounding box center [223, 350] width 16 height 16
click at [187, 348] on div at bounding box center [182, 350] width 16 height 16
click at [223, 152] on div at bounding box center [223, 147] width 16 height 16
click at [99, 147] on div at bounding box center [101, 147] width 16 height 16
click at [174, 148] on div at bounding box center [182, 147] width 16 height 16
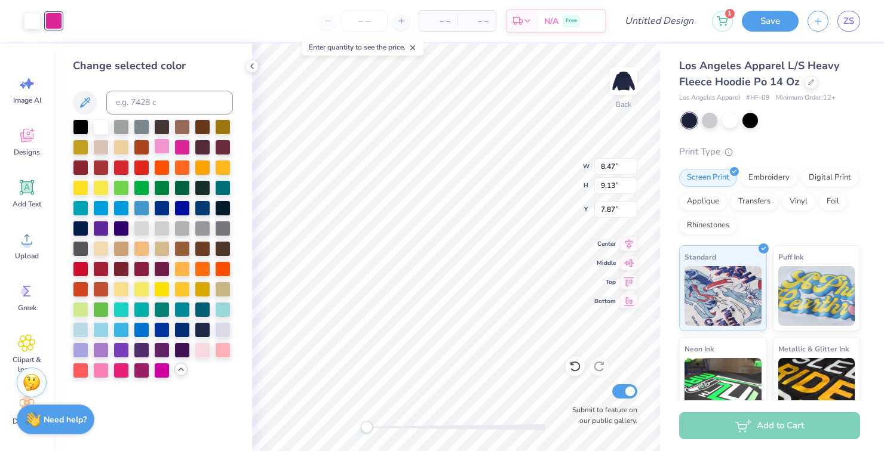
click at [156, 148] on div at bounding box center [162, 147] width 16 height 16
click at [199, 143] on div at bounding box center [203, 147] width 16 height 16
click at [222, 151] on div at bounding box center [223, 147] width 16 height 16
click at [202, 146] on div at bounding box center [203, 147] width 16 height 16
click at [223, 149] on div at bounding box center [223, 147] width 16 height 16
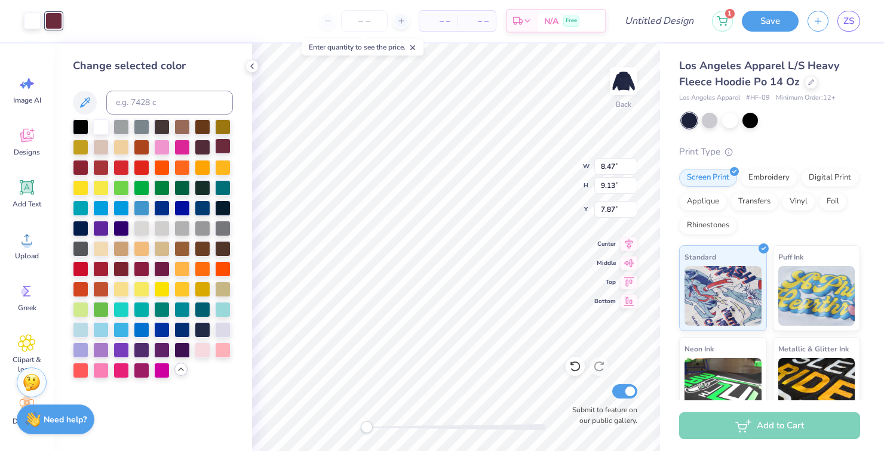
click at [225, 144] on div at bounding box center [223, 147] width 16 height 16
click at [198, 151] on div at bounding box center [203, 147] width 16 height 16
click at [220, 150] on div at bounding box center [223, 147] width 16 height 16
click at [200, 151] on div at bounding box center [203, 147] width 16 height 16
click at [225, 151] on div at bounding box center [223, 147] width 16 height 16
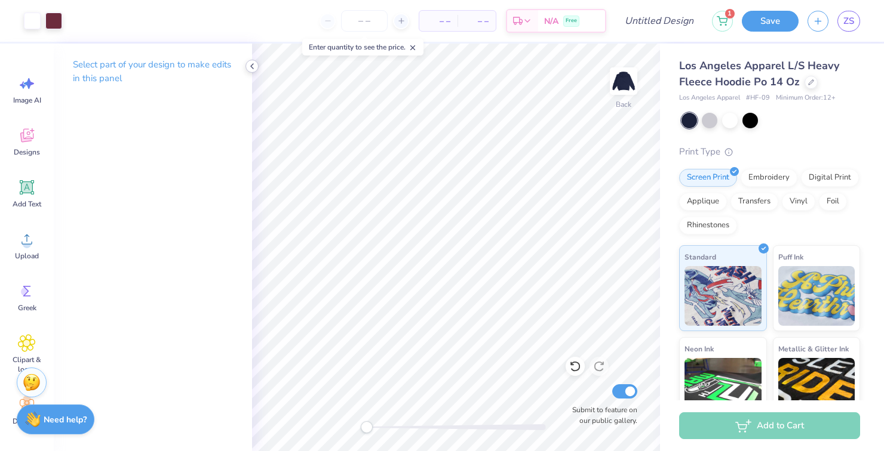
click at [252, 66] on icon at bounding box center [252, 67] width 10 height 10
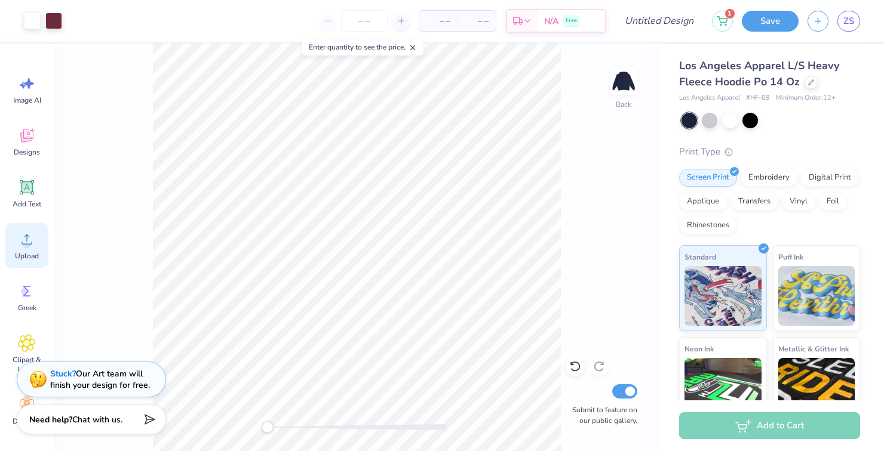
click at [30, 245] on circle at bounding box center [27, 244] width 8 height 8
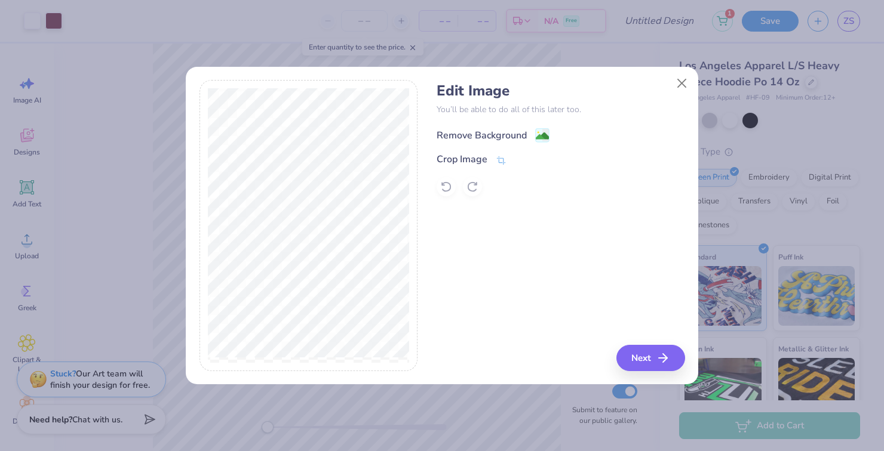
click at [537, 132] on circle at bounding box center [538, 133] width 2 height 2
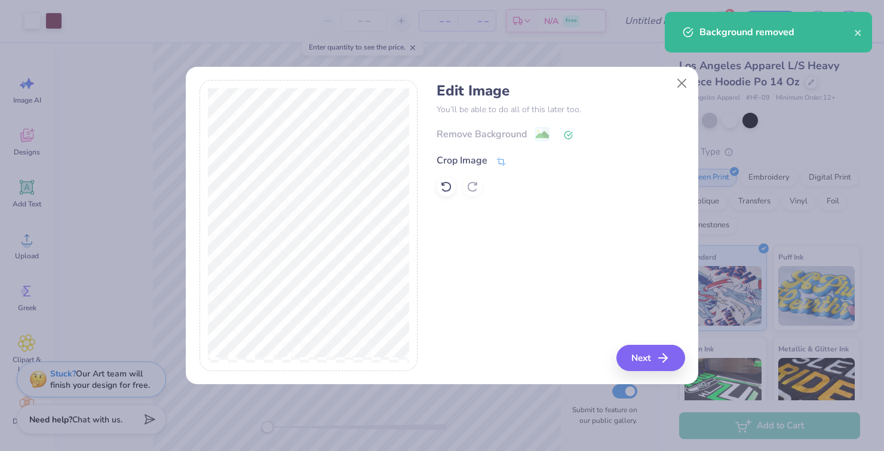
click at [496, 156] on icon at bounding box center [501, 161] width 11 height 11
click at [636, 361] on div "Edit Image You’ll be able to do all of this later too. Remove Background Crop I…" at bounding box center [561, 225] width 248 height 291
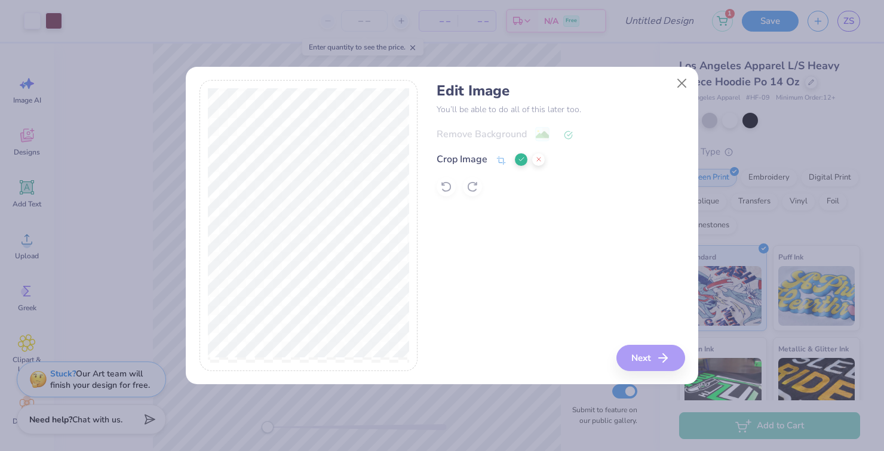
click at [521, 159] on icon at bounding box center [521, 159] width 7 height 7
click at [646, 365] on button "Next" at bounding box center [652, 358] width 69 height 26
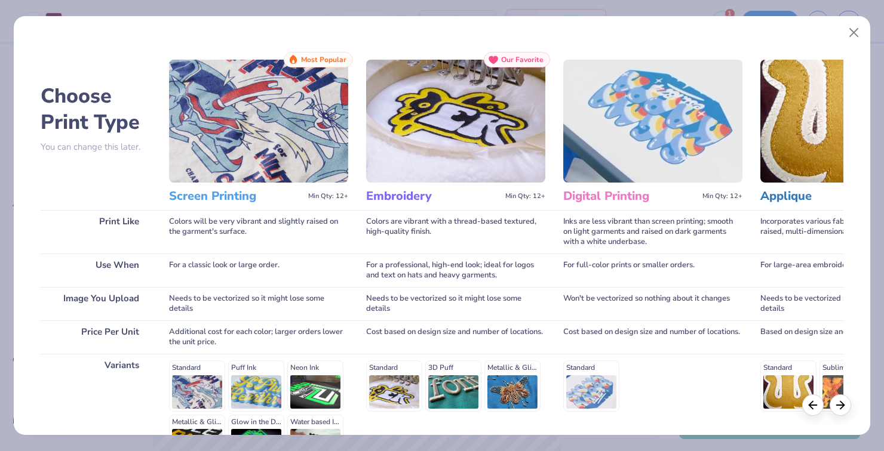
scroll to position [144, 0]
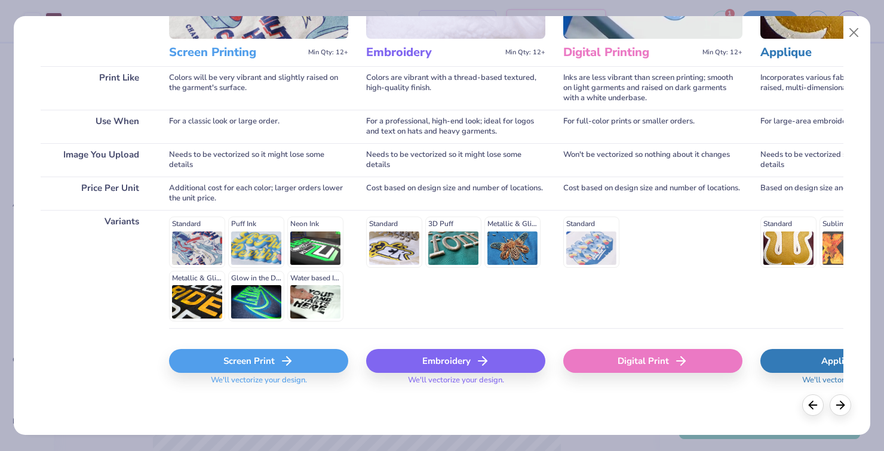
click at [239, 372] on div "Screen Print" at bounding box center [258, 361] width 179 height 24
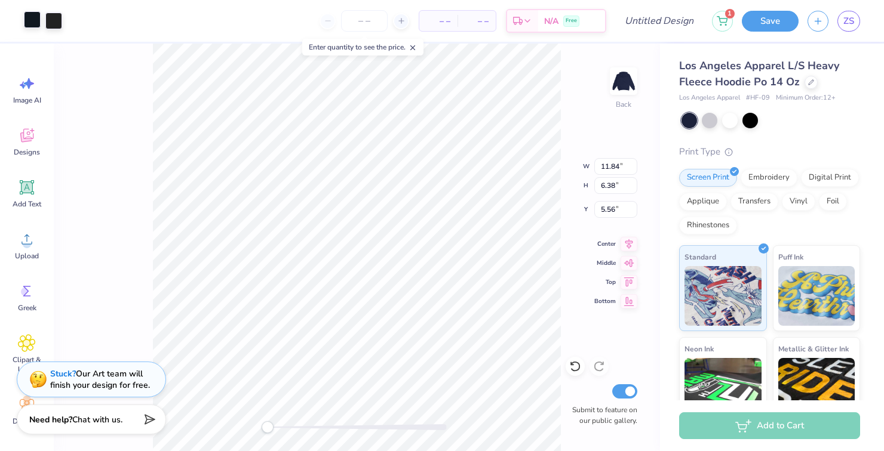
click at [26, 19] on div at bounding box center [32, 19] width 17 height 17
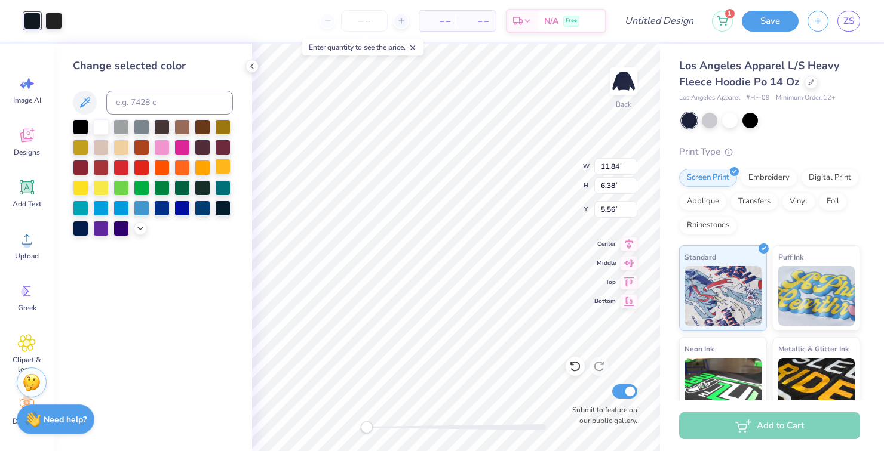
click at [228, 170] on div at bounding box center [223, 167] width 16 height 16
click at [83, 174] on div at bounding box center [81, 167] width 16 height 16
click at [81, 185] on div at bounding box center [81, 187] width 16 height 16
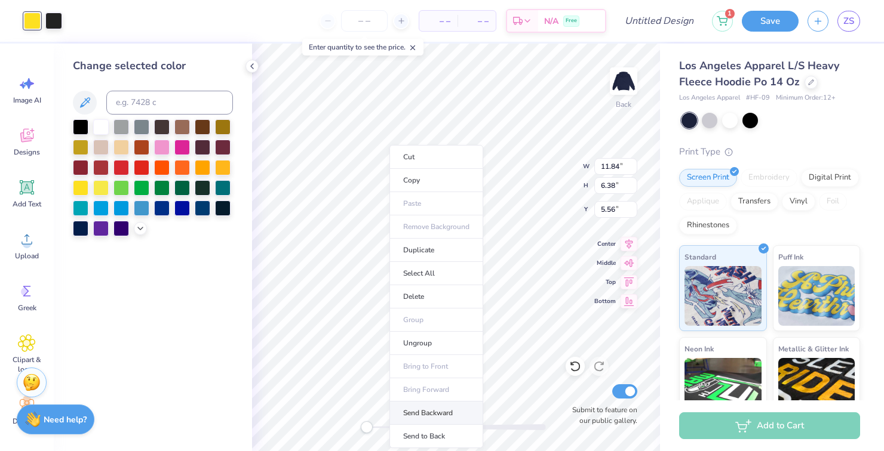
click at [412, 408] on li "Send Backward" at bounding box center [436, 413] width 94 height 23
type input "14.59"
type input "7.87"
type input "4.82"
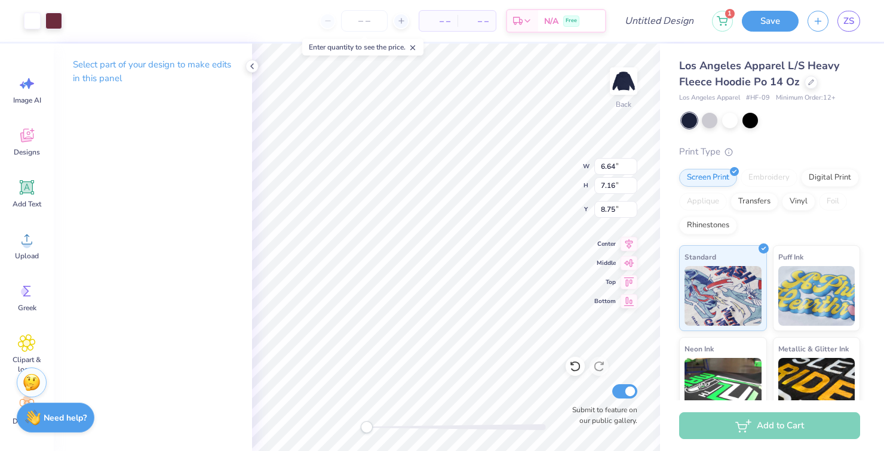
type input "14.59"
type input "7.87"
type input "4.82"
type input "6.64"
type input "7.16"
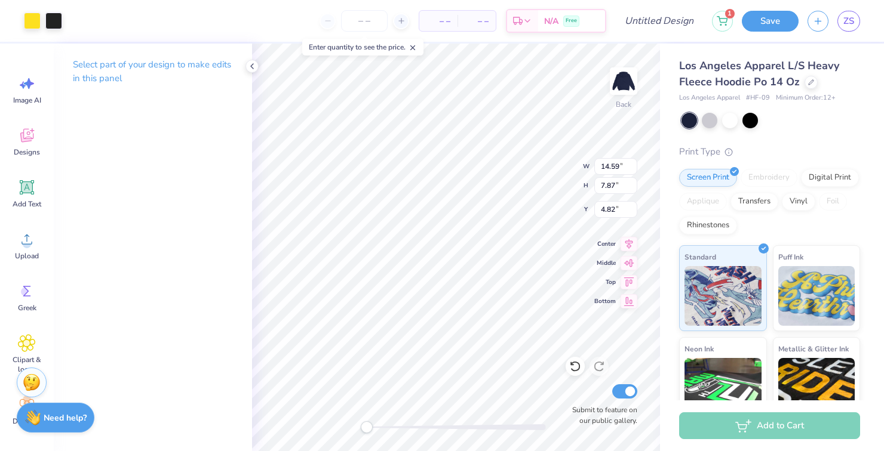
type input "8.75"
type input "14.59"
type input "7.87"
type input "2.26"
type input "8.80"
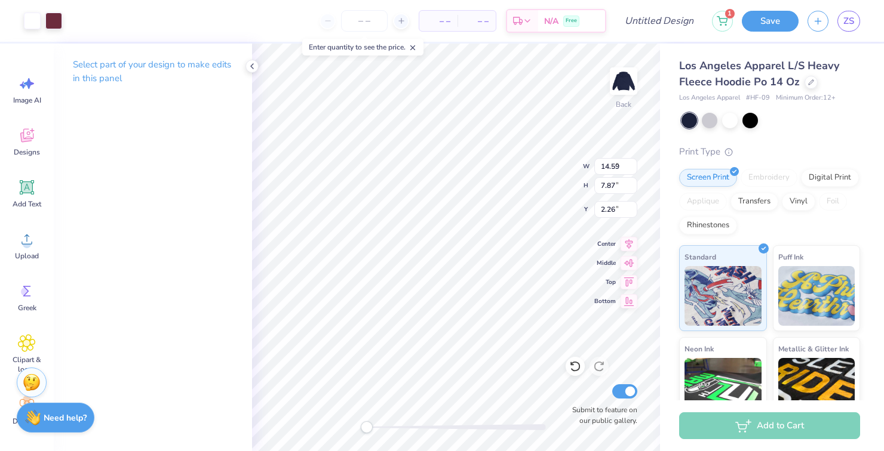
type input "9.49"
type input "6.42"
click at [51, 21] on div at bounding box center [53, 19] width 17 height 17
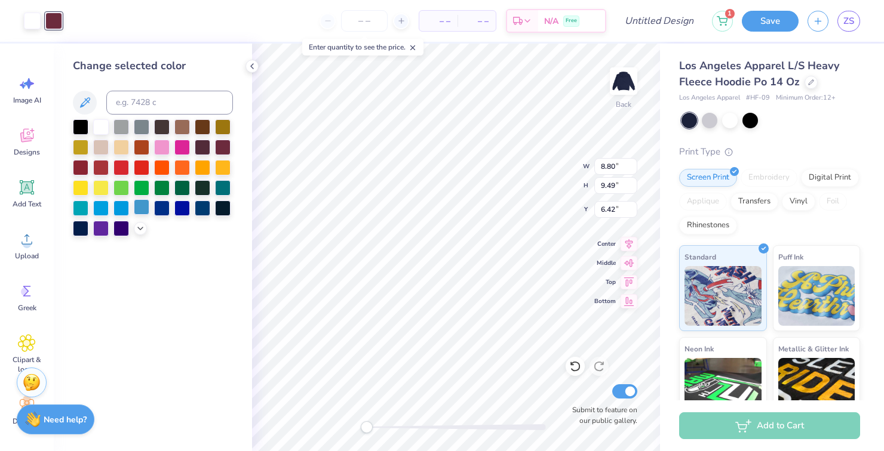
click at [140, 211] on div at bounding box center [142, 207] width 16 height 16
click at [33, 19] on div at bounding box center [32, 19] width 17 height 17
click at [54, 23] on div at bounding box center [53, 19] width 17 height 17
click at [188, 208] on div at bounding box center [182, 207] width 16 height 16
click at [177, 211] on div at bounding box center [182, 207] width 16 height 16
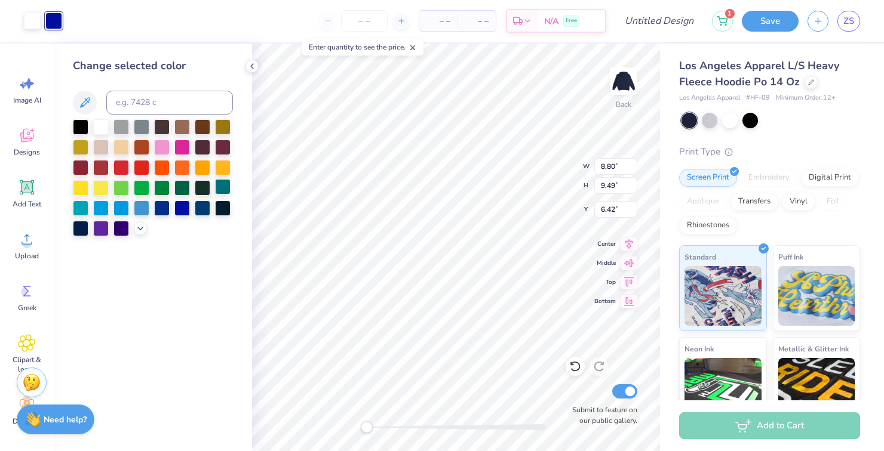
click at [223, 185] on div at bounding box center [223, 187] width 16 height 16
click at [32, 19] on div at bounding box center [32, 19] width 17 height 17
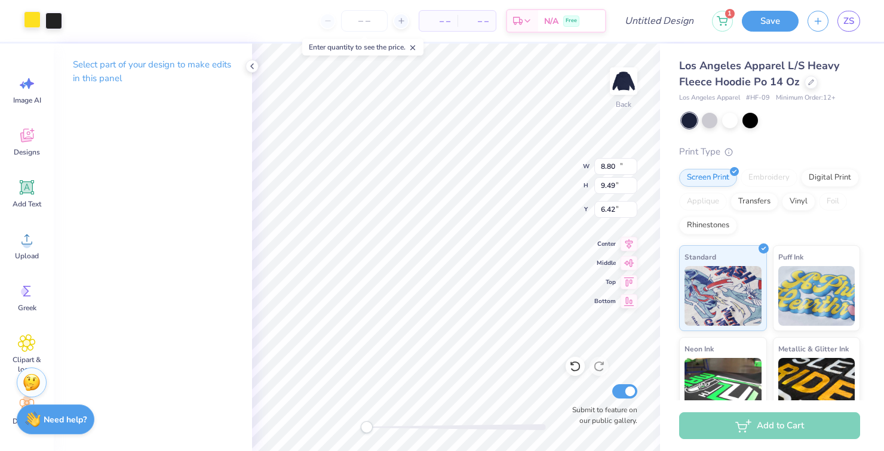
type input "14.59"
type input "7.87"
type input "4.82"
click at [57, 19] on div at bounding box center [53, 19] width 17 height 17
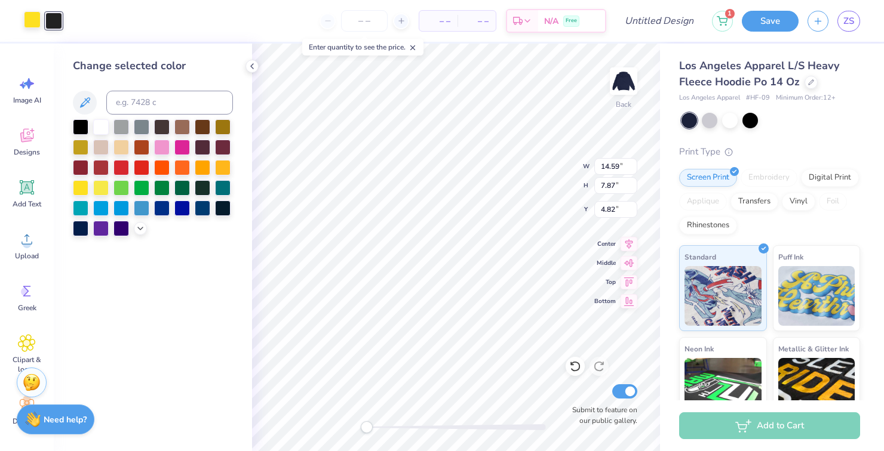
click at [29, 21] on div at bounding box center [32, 19] width 17 height 17
click at [58, 27] on div at bounding box center [53, 19] width 17 height 17
click at [141, 173] on div at bounding box center [142, 167] width 16 height 16
click at [82, 187] on div at bounding box center [81, 187] width 16 height 16
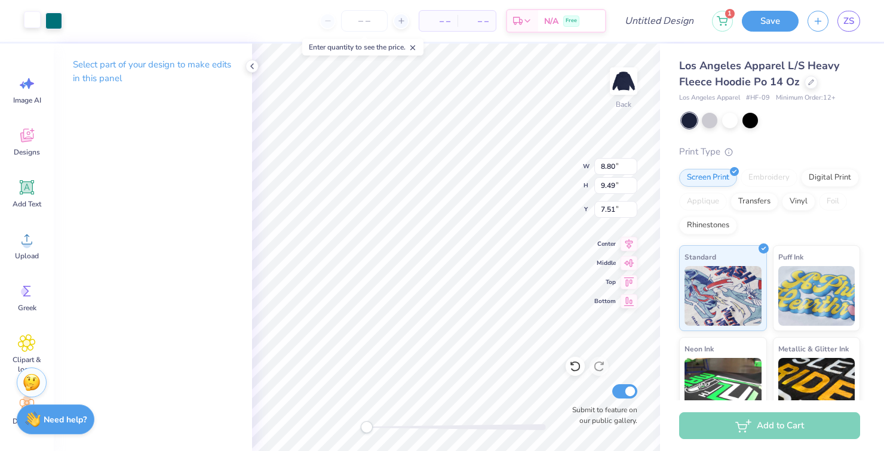
click at [29, 23] on div at bounding box center [32, 19] width 17 height 17
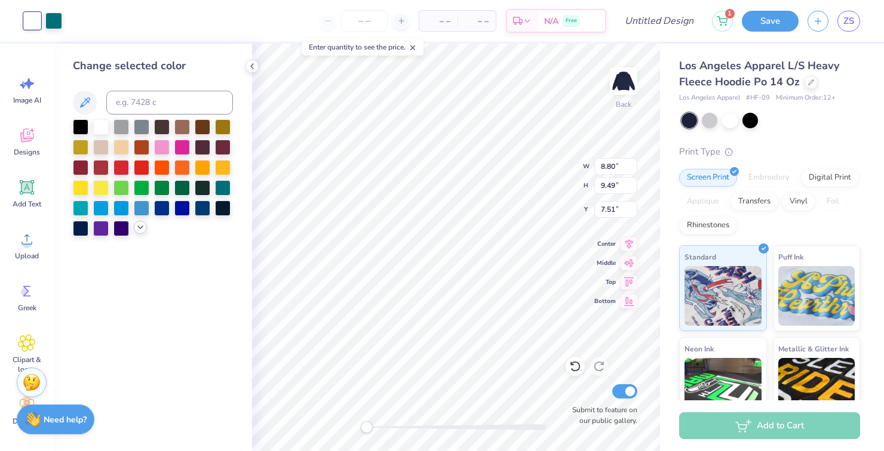
click at [137, 232] on icon at bounding box center [141, 228] width 10 height 10
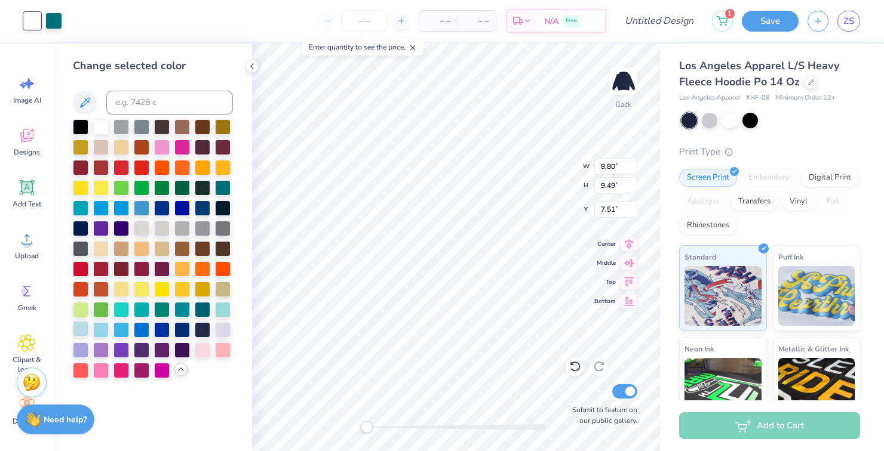
click at [81, 330] on div at bounding box center [81, 329] width 16 height 16
click at [57, 24] on div at bounding box center [53, 19] width 17 height 17
click at [106, 330] on div at bounding box center [101, 329] width 16 height 16
click at [179, 327] on div at bounding box center [182, 329] width 16 height 16
click at [25, 17] on div at bounding box center [32, 19] width 17 height 17
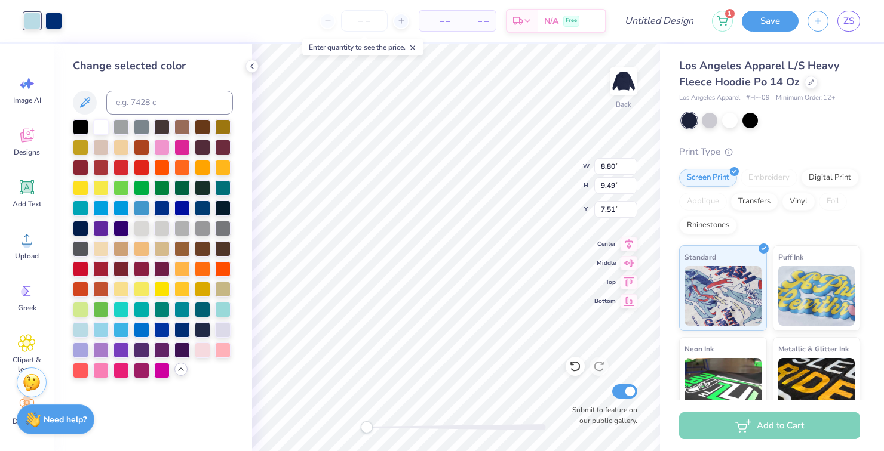
click at [29, 24] on div at bounding box center [32, 21] width 17 height 17
click at [220, 331] on div at bounding box center [223, 329] width 16 height 16
click at [82, 325] on div at bounding box center [81, 329] width 16 height 16
click at [139, 229] on div at bounding box center [142, 228] width 16 height 16
click at [55, 28] on div at bounding box center [53, 19] width 17 height 17
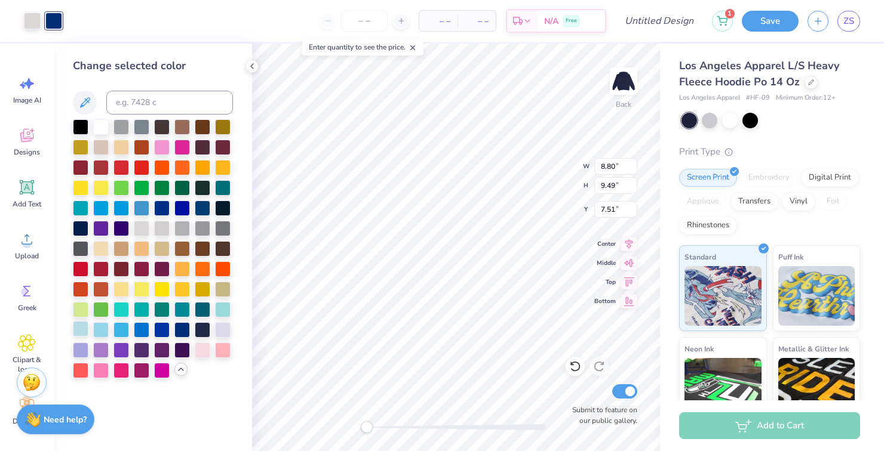
click at [80, 327] on div at bounding box center [81, 329] width 16 height 16
click at [196, 306] on div at bounding box center [203, 309] width 16 height 16
click at [148, 167] on div at bounding box center [142, 167] width 16 height 16
click at [26, 23] on div at bounding box center [32, 19] width 17 height 17
click at [162, 247] on div at bounding box center [162, 248] width 16 height 16
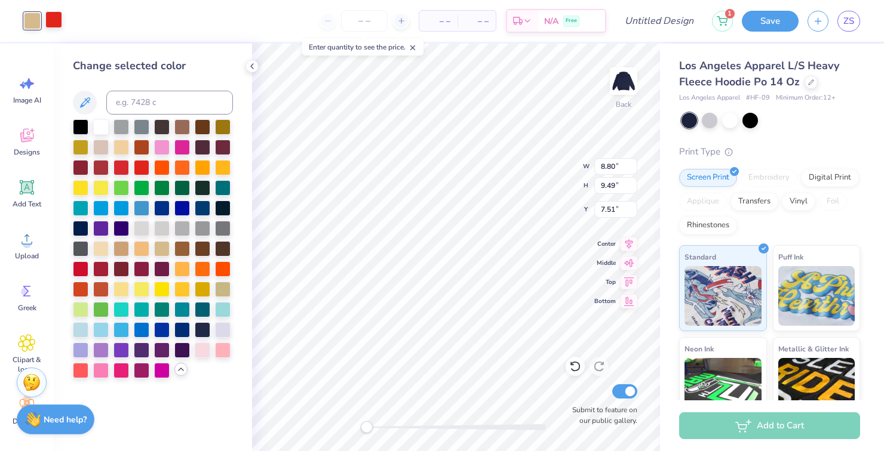
click at [53, 23] on div at bounding box center [53, 19] width 17 height 17
click at [139, 149] on div at bounding box center [142, 147] width 16 height 16
click at [80, 189] on div at bounding box center [81, 187] width 16 height 16
click at [30, 21] on div at bounding box center [32, 19] width 17 height 17
click at [81, 192] on div at bounding box center [81, 187] width 16 height 16
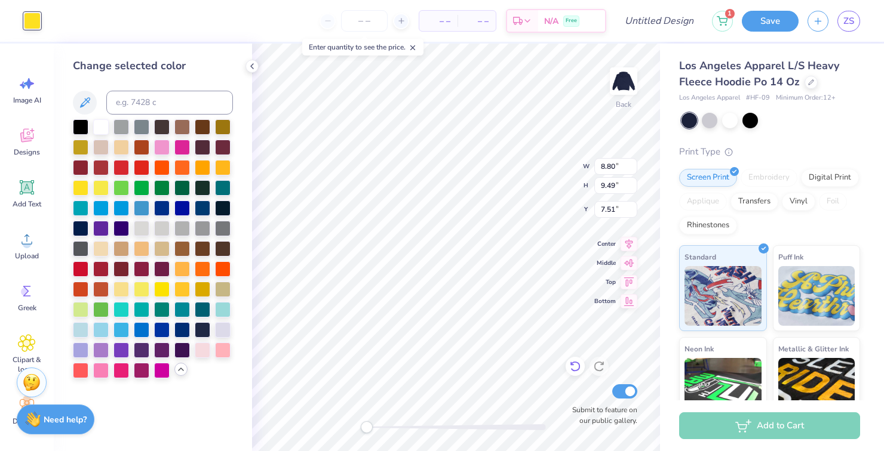
click at [570, 369] on icon at bounding box center [575, 367] width 12 height 12
click at [54, 24] on div at bounding box center [53, 21] width 17 height 17
click at [142, 266] on div at bounding box center [142, 268] width 16 height 16
click at [30, 27] on div at bounding box center [32, 19] width 17 height 17
click at [160, 291] on div at bounding box center [162, 289] width 16 height 16
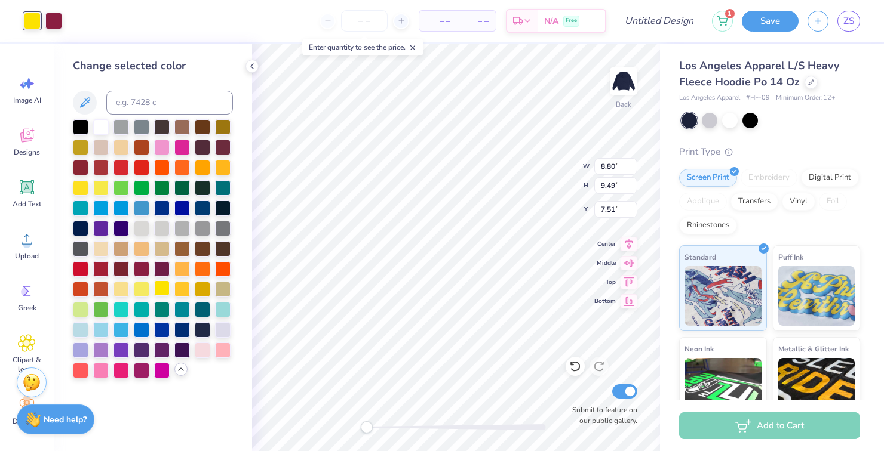
type input "14.59"
type input "7.87"
type input "4.82"
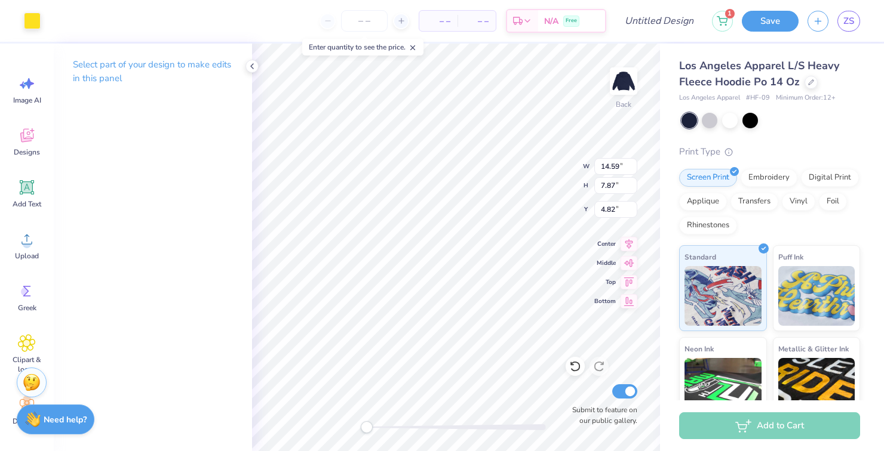
type input "6.89"
type input "7.42"
type input "7.21"
type input "10.23"
type input "5.51"
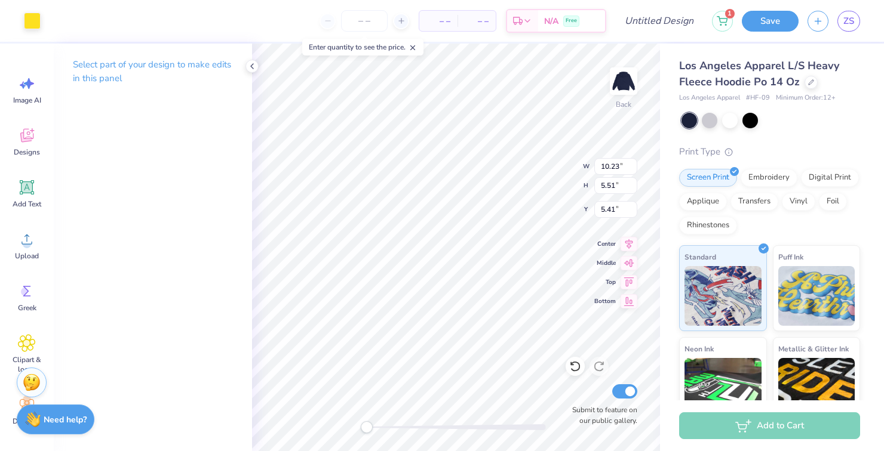
type input "5.41"
type input "6.78"
type input "7.31"
type input "6.10"
click at [53, 24] on div at bounding box center [53, 19] width 17 height 17
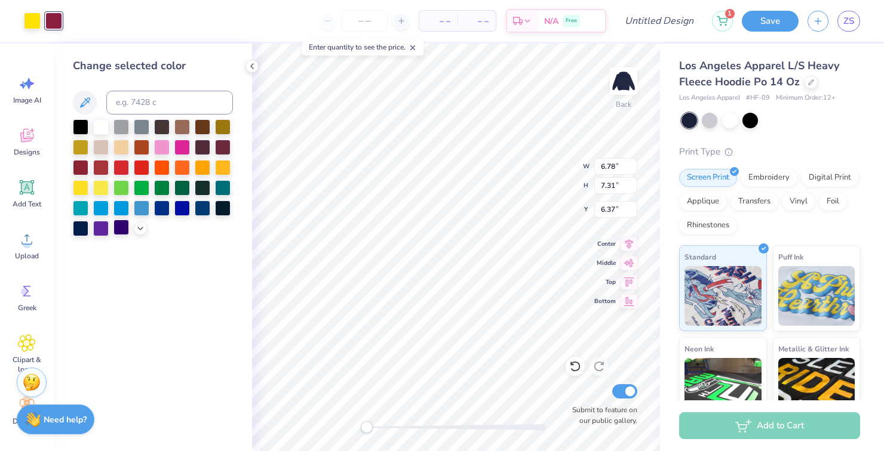
click at [115, 233] on div at bounding box center [121, 228] width 16 height 16
click at [99, 232] on div at bounding box center [101, 228] width 16 height 16
click at [140, 229] on icon at bounding box center [141, 228] width 10 height 10
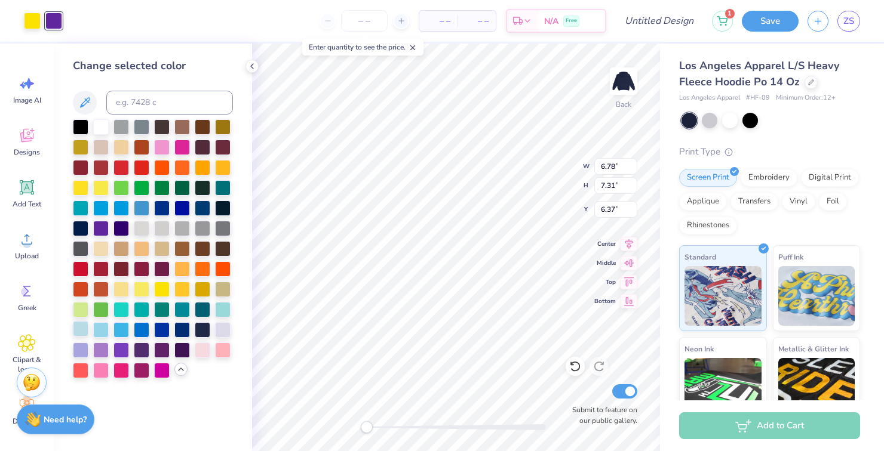
click at [79, 330] on div at bounding box center [81, 329] width 16 height 16
click at [202, 329] on div at bounding box center [203, 329] width 16 height 16
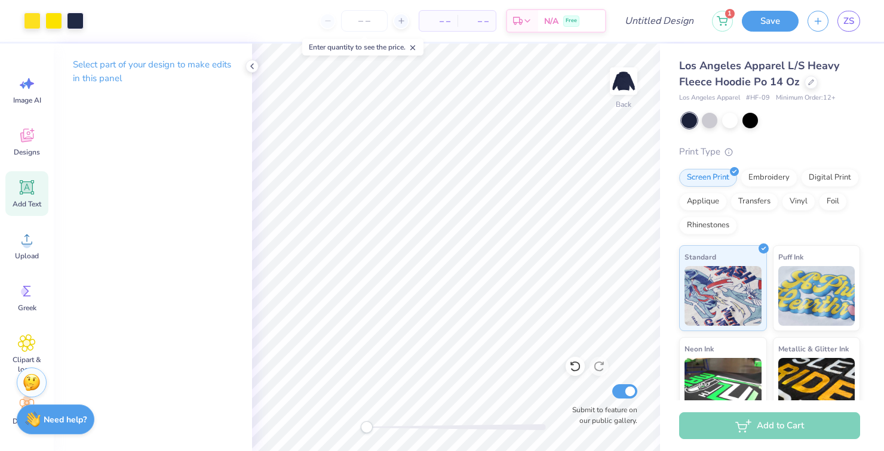
click at [29, 195] on icon at bounding box center [27, 188] width 18 height 18
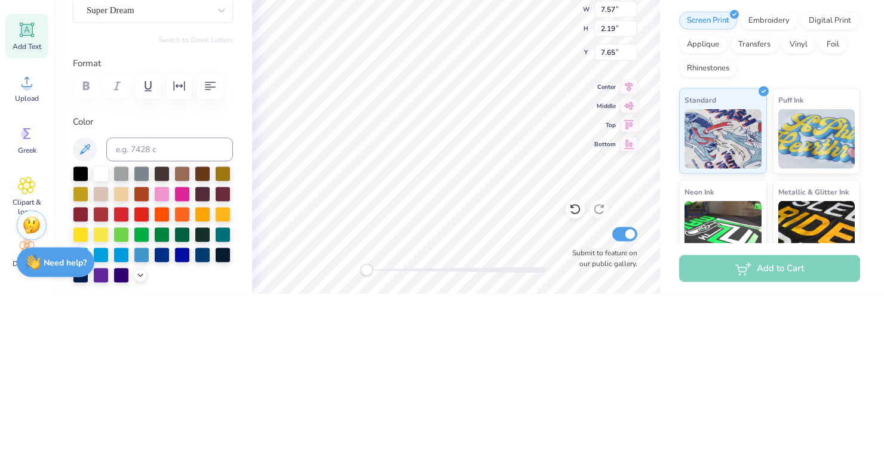
scroll to position [0, 0]
type textarea "T"
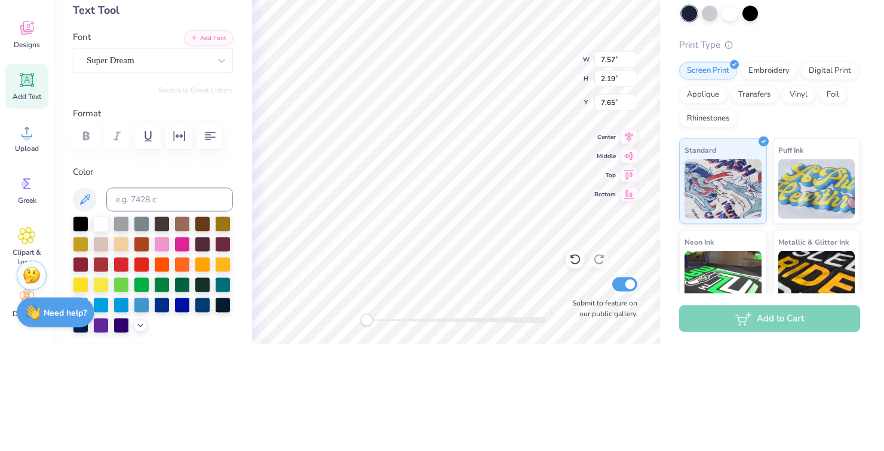
type textarea "S.O.S"
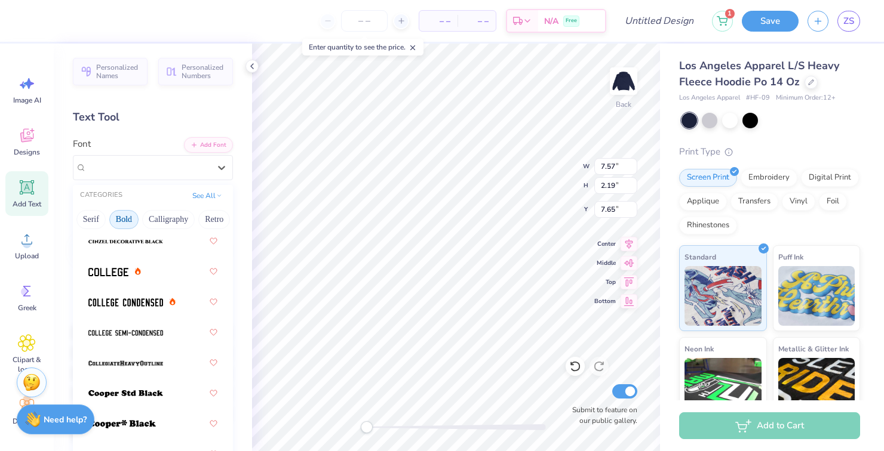
scroll to position [0, 130]
click at [216, 220] on button "Retro" at bounding box center [212, 219] width 32 height 19
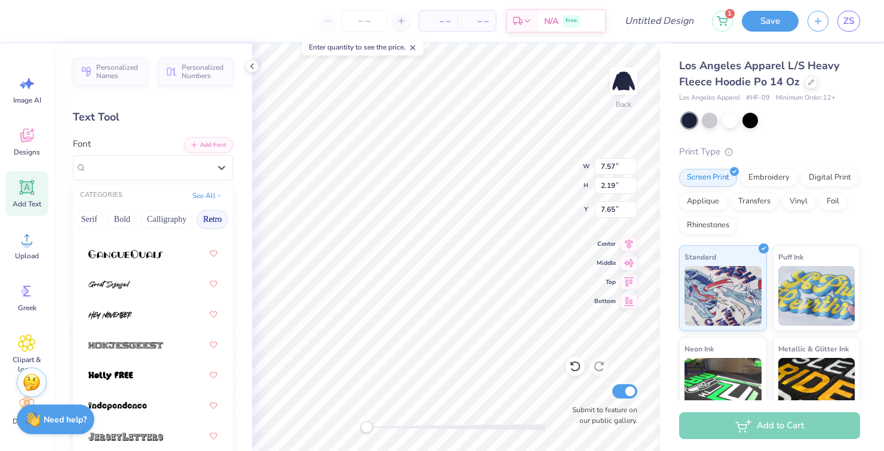
scroll to position [1108, 0]
click at [106, 271] on div at bounding box center [153, 285] width 150 height 29
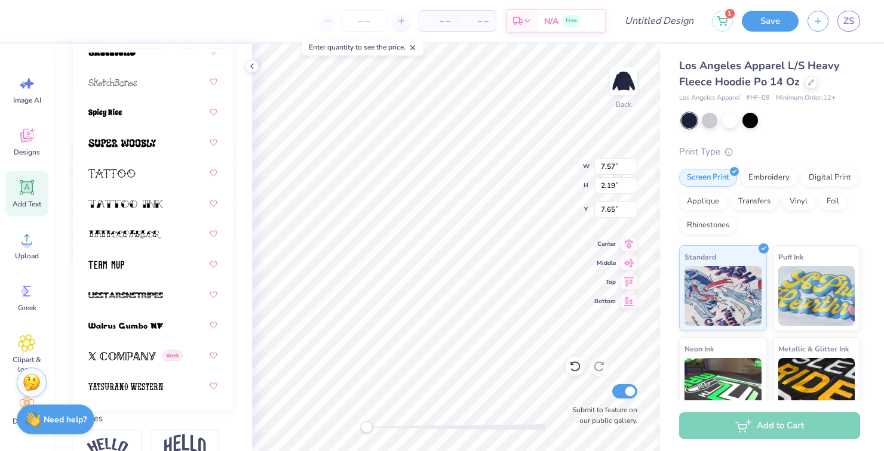
scroll to position [183, 0]
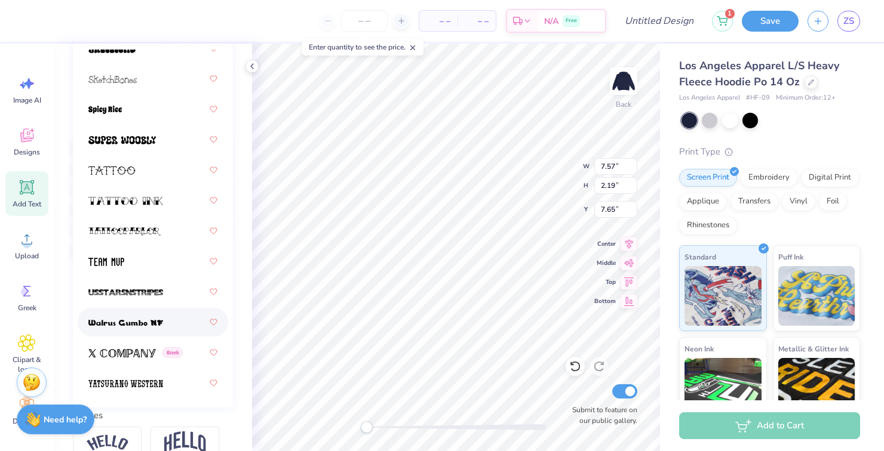
click at [102, 327] on span at bounding box center [125, 323] width 75 height 13
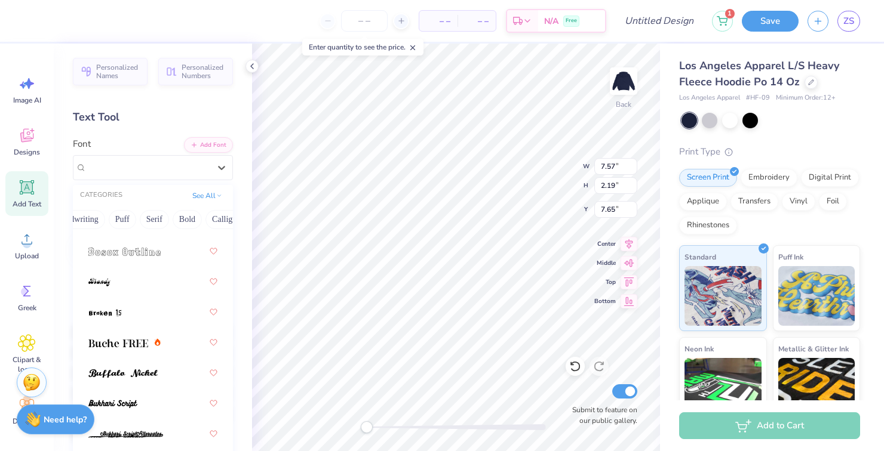
scroll to position [0, 66]
click at [161, 223] on button "Serif" at bounding box center [153, 219] width 29 height 19
click at [94, 221] on button "Minimal" at bounding box center [84, 219] width 42 height 19
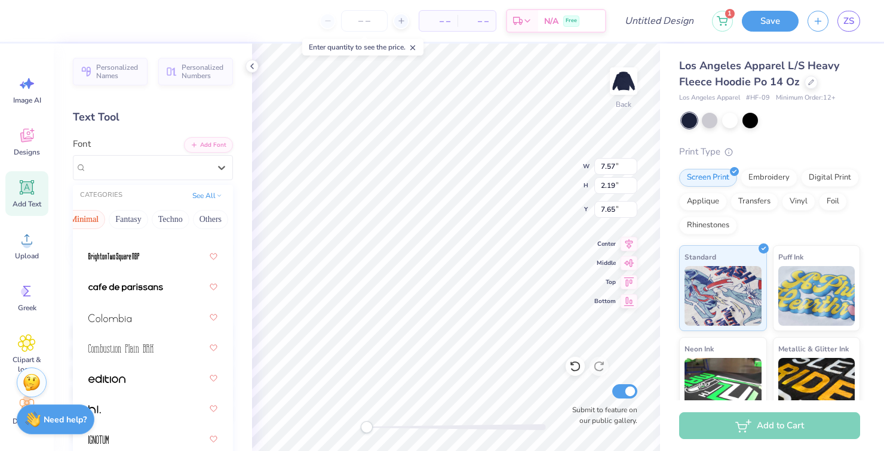
scroll to position [162, 0]
click at [105, 297] on div at bounding box center [152, 286] width 129 height 21
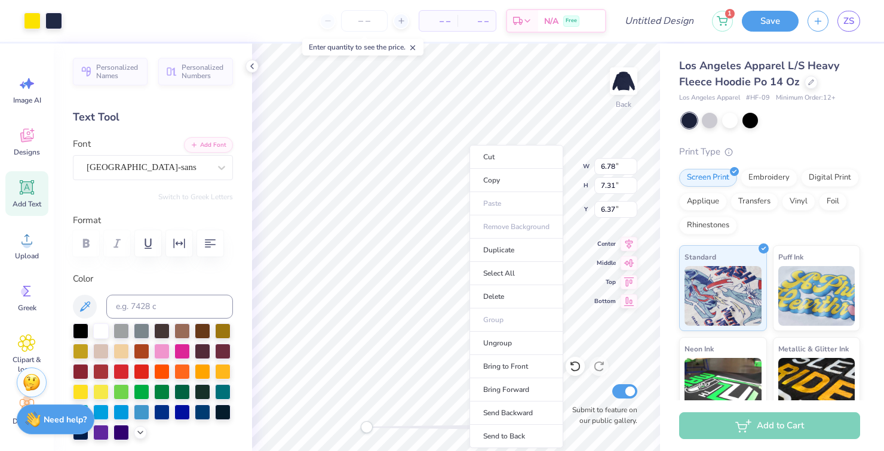
type input "6.78"
type input "7.31"
type input "6.37"
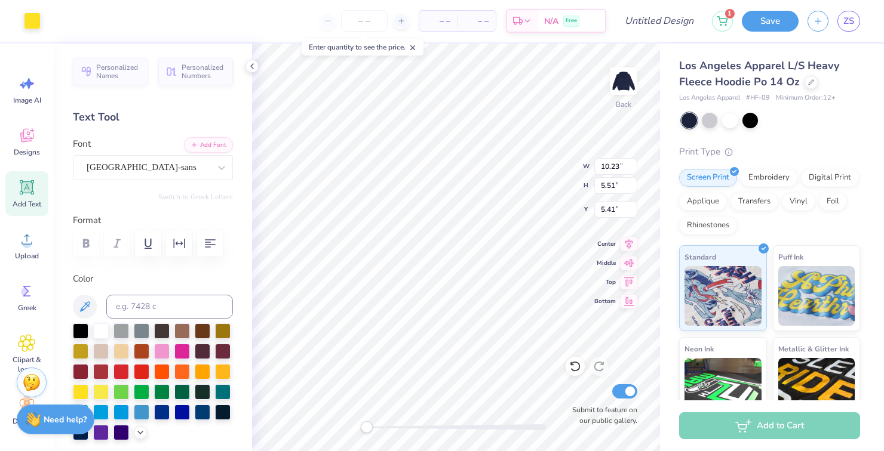
type input "10.23"
type input "5.51"
type input "5.41"
type input "7.25"
type input "2.20"
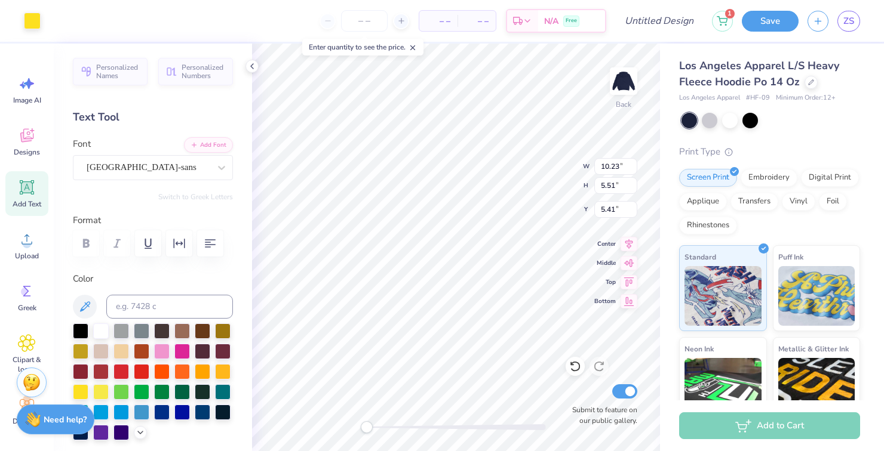
type input "12.28"
click at [159, 376] on div at bounding box center [162, 371] width 16 height 16
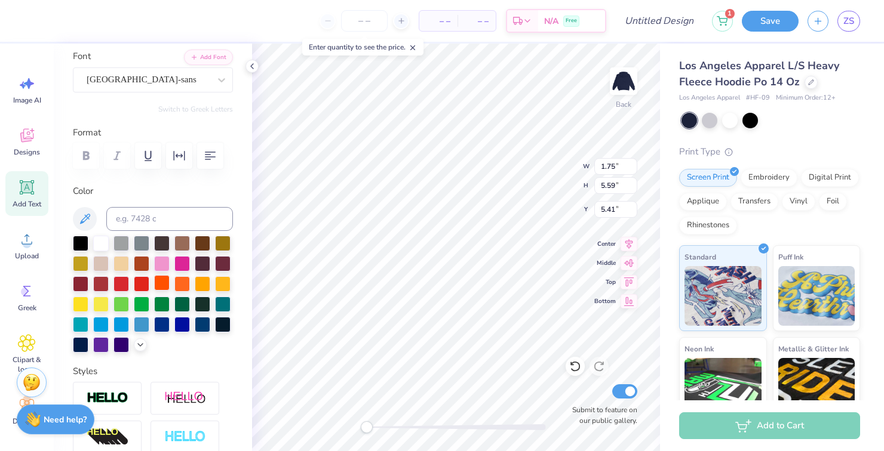
scroll to position [97, 0]
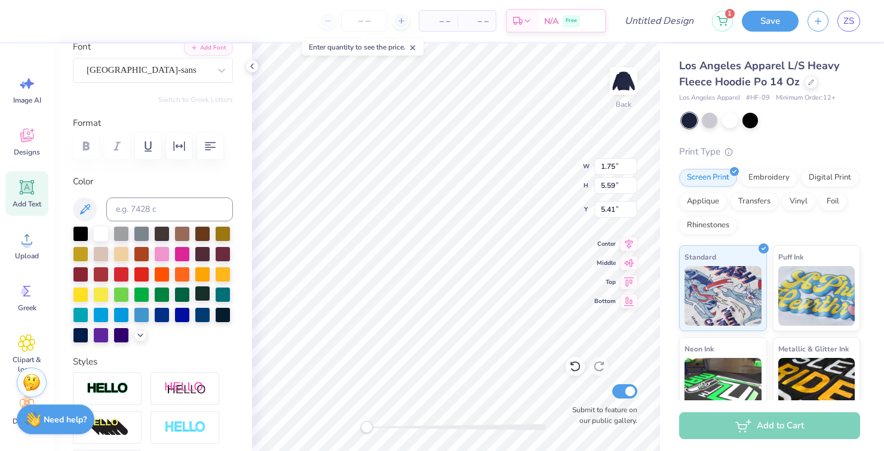
click at [203, 299] on div at bounding box center [203, 294] width 16 height 16
click at [161, 298] on div at bounding box center [162, 294] width 16 height 16
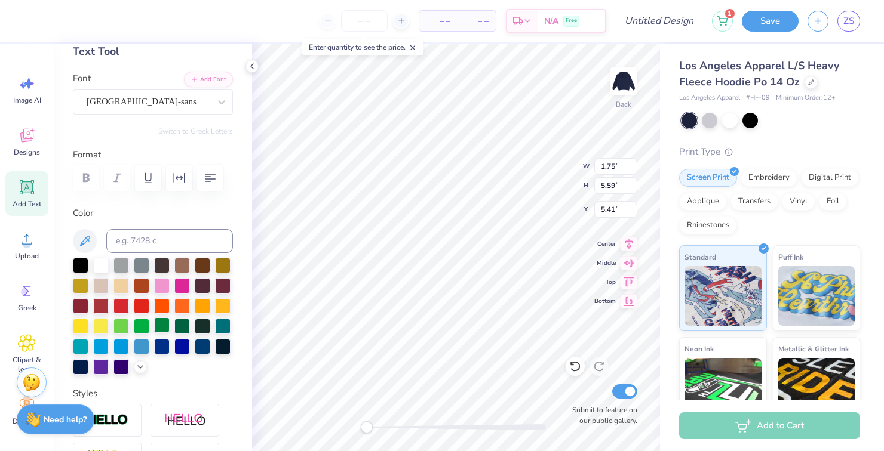
scroll to position [57, 0]
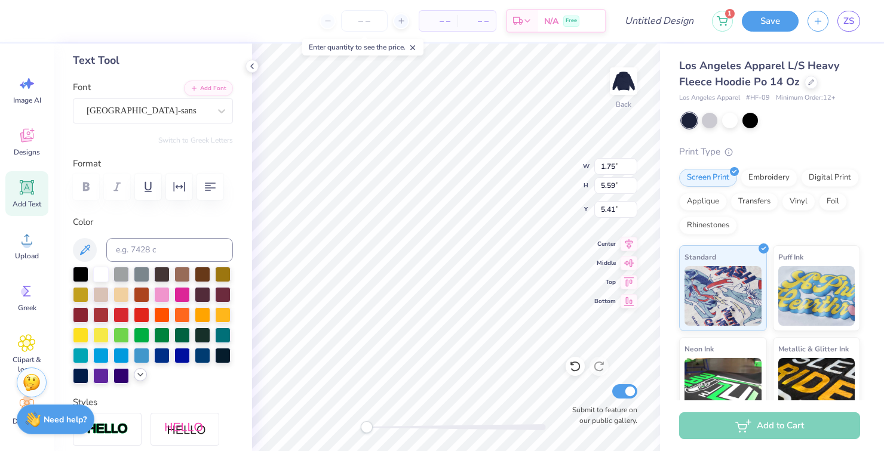
click at [139, 376] on icon at bounding box center [141, 375] width 10 height 10
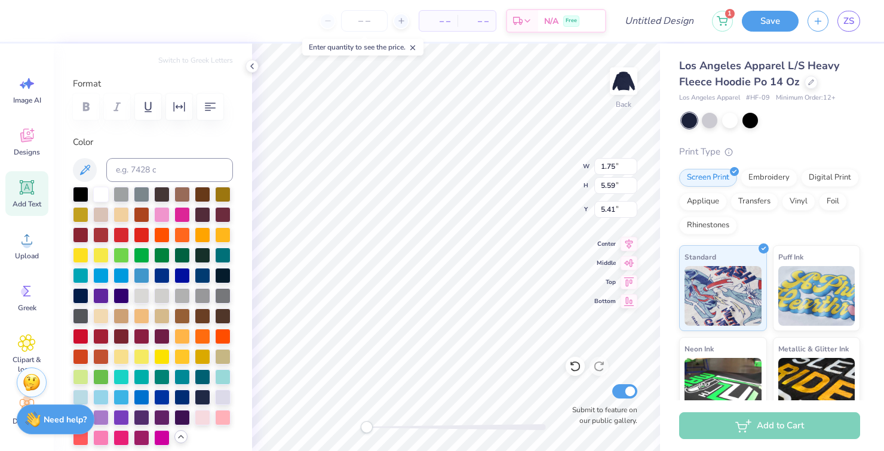
scroll to position [138, 0]
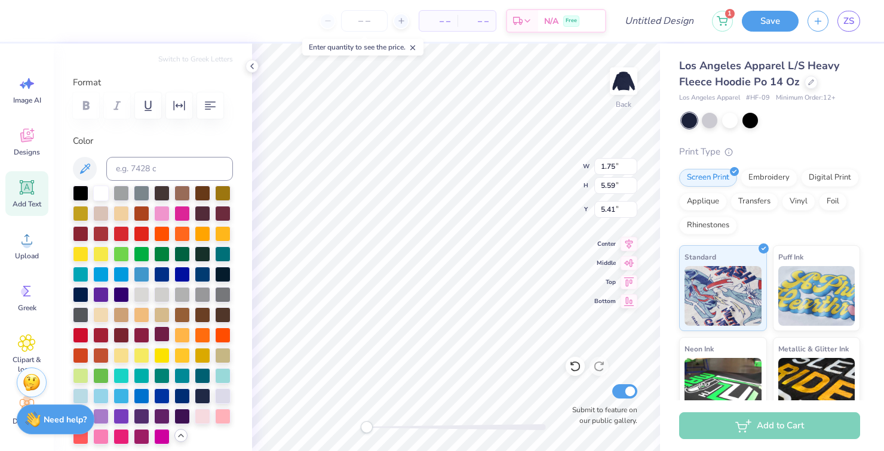
click at [164, 337] on div at bounding box center [162, 335] width 16 height 16
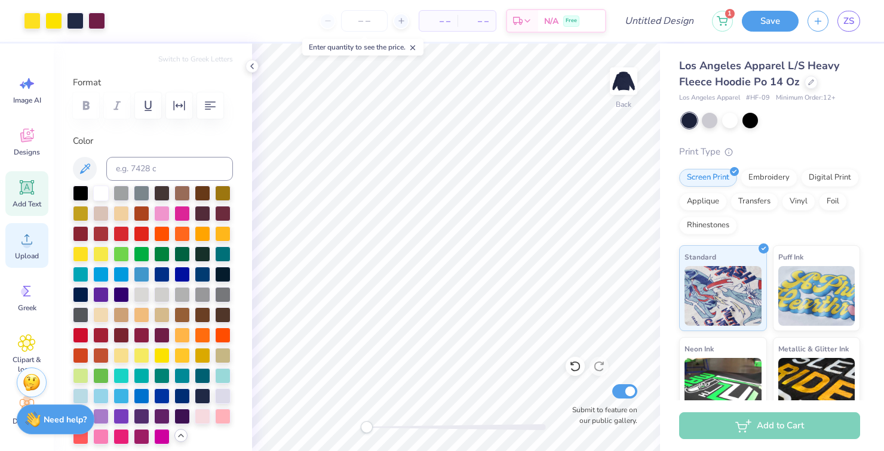
click at [22, 247] on icon at bounding box center [27, 240] width 18 height 18
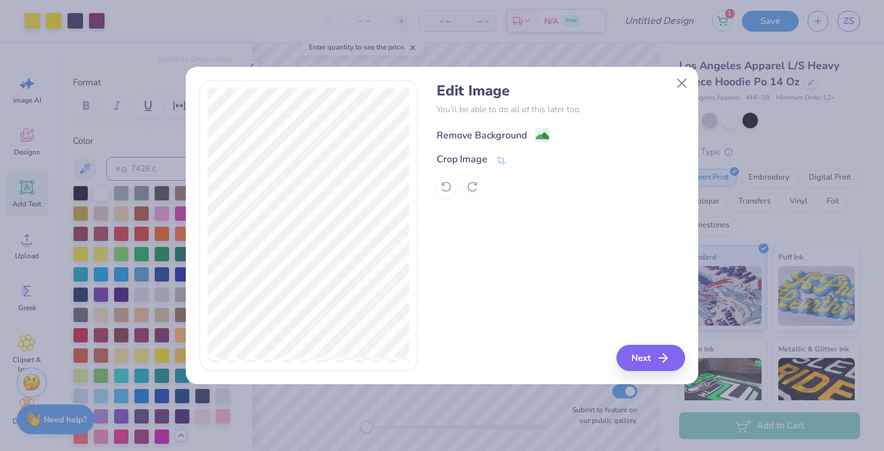
click at [536, 132] on rect at bounding box center [543, 136] width 14 height 14
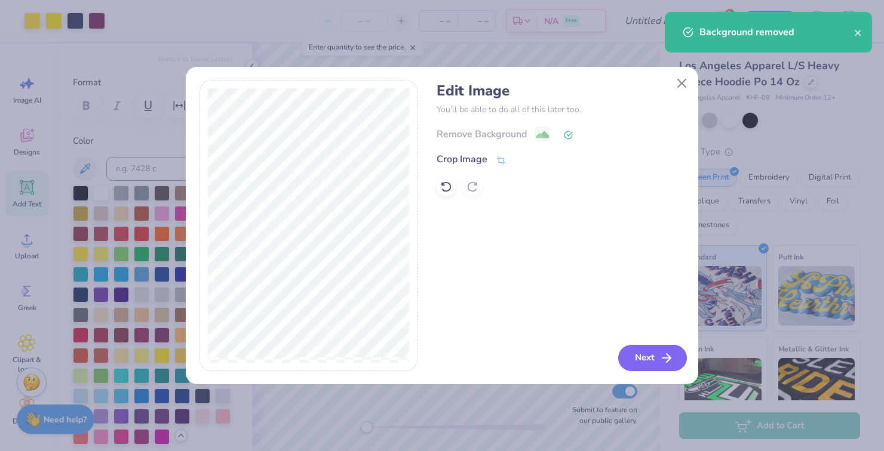
click at [626, 352] on button "Next" at bounding box center [652, 358] width 69 height 26
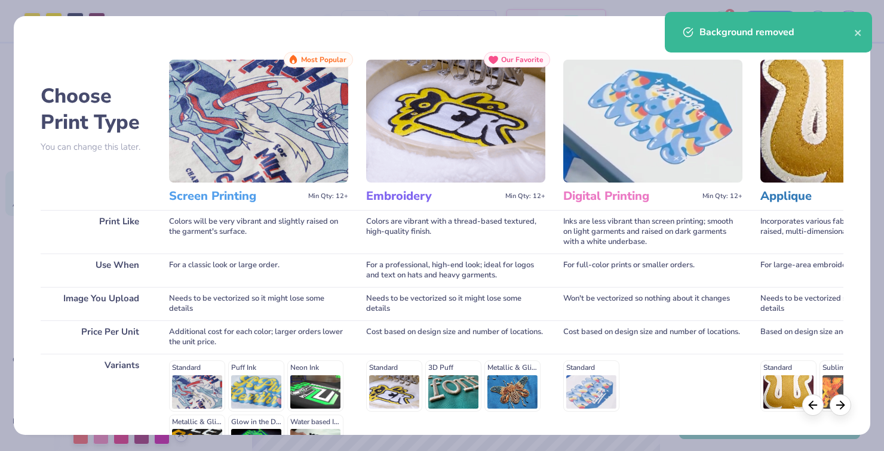
scroll to position [144, 0]
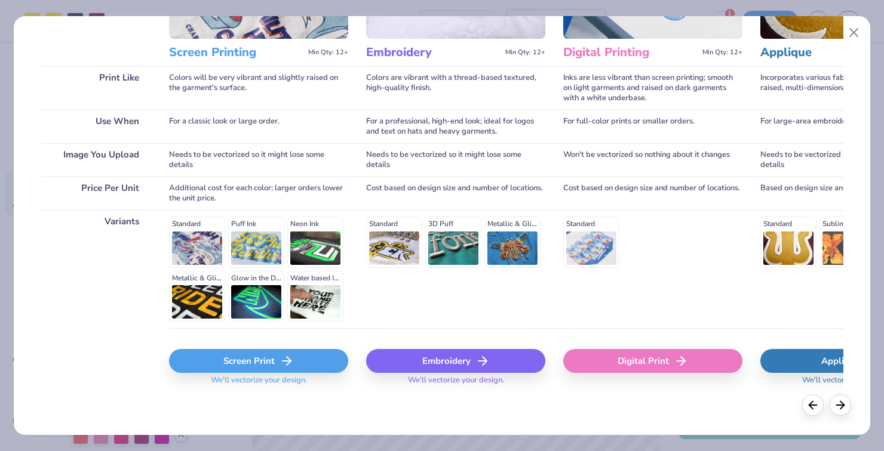
click at [229, 351] on div "Screen Print" at bounding box center [258, 361] width 179 height 24
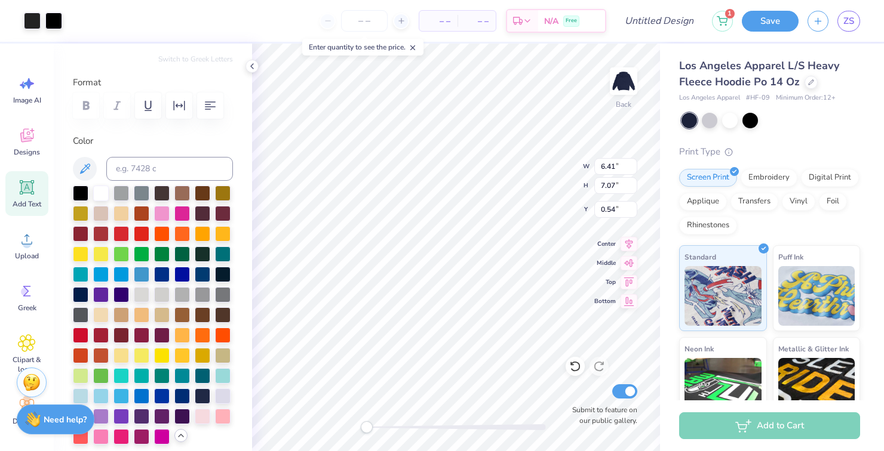
type input "6.41"
type input "7.07"
click at [54, 20] on div at bounding box center [53, 19] width 17 height 17
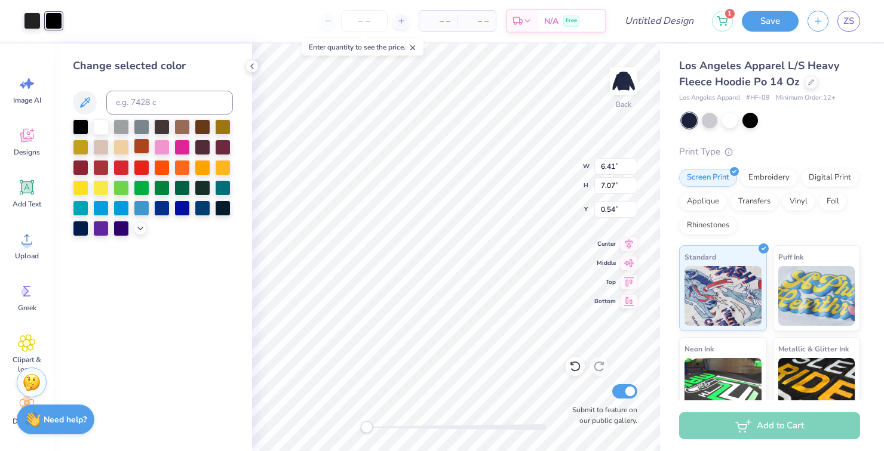
click at [142, 149] on div at bounding box center [142, 147] width 16 height 16
click at [36, 22] on div at bounding box center [32, 19] width 17 height 17
click at [32, 20] on div at bounding box center [32, 21] width 17 height 17
click at [163, 188] on div at bounding box center [162, 187] width 16 height 16
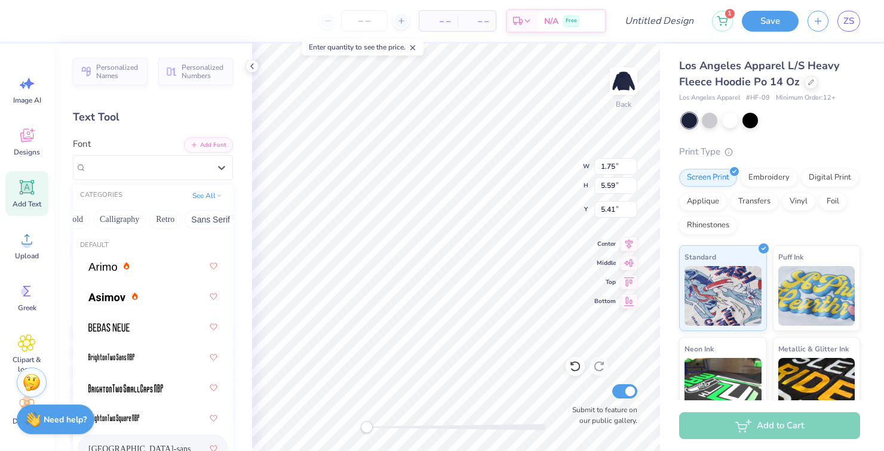
scroll to position [0, 177]
click at [177, 217] on button "Retro" at bounding box center [165, 219] width 32 height 19
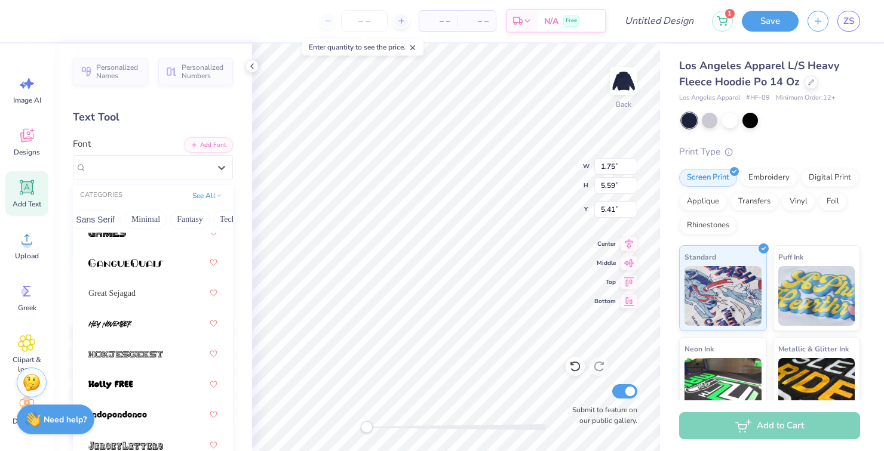
scroll to position [0, 373]
click at [162, 215] on button "Techno" at bounding box center [168, 219] width 38 height 19
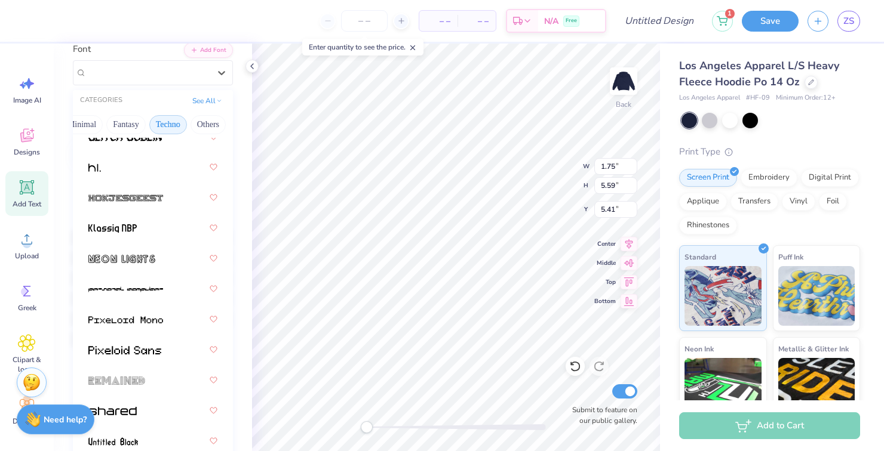
scroll to position [94, 0]
click at [107, 295] on span at bounding box center [125, 290] width 75 height 13
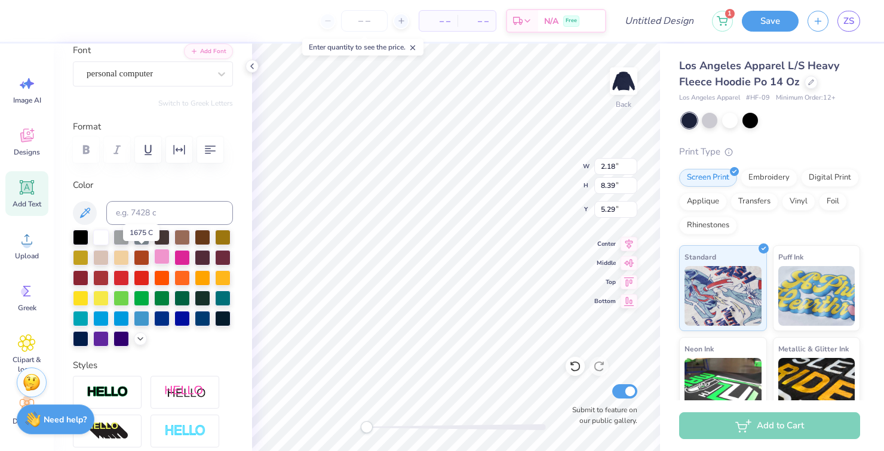
click at [143, 256] on div at bounding box center [142, 258] width 16 height 16
type input "5.58"
type input "10.23"
type input "5.51"
type input "5.41"
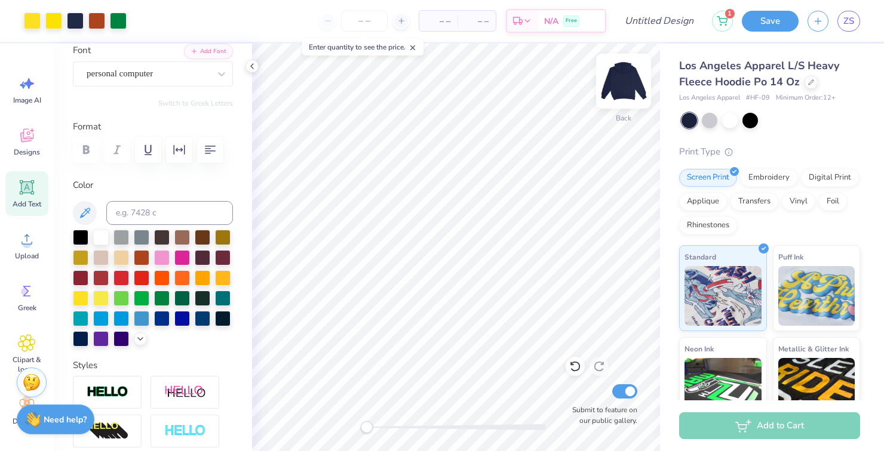
click at [623, 91] on img at bounding box center [624, 81] width 48 height 48
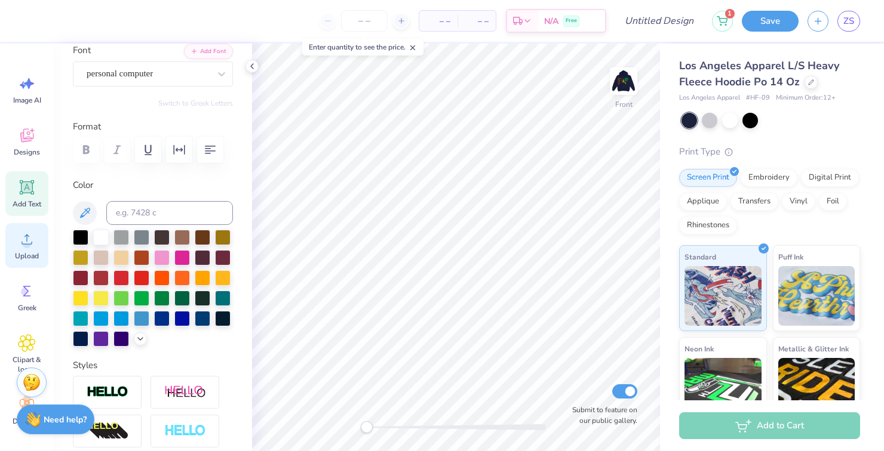
click at [29, 243] on circle at bounding box center [27, 244] width 8 height 8
